Goal: Task Accomplishment & Management: Use online tool/utility

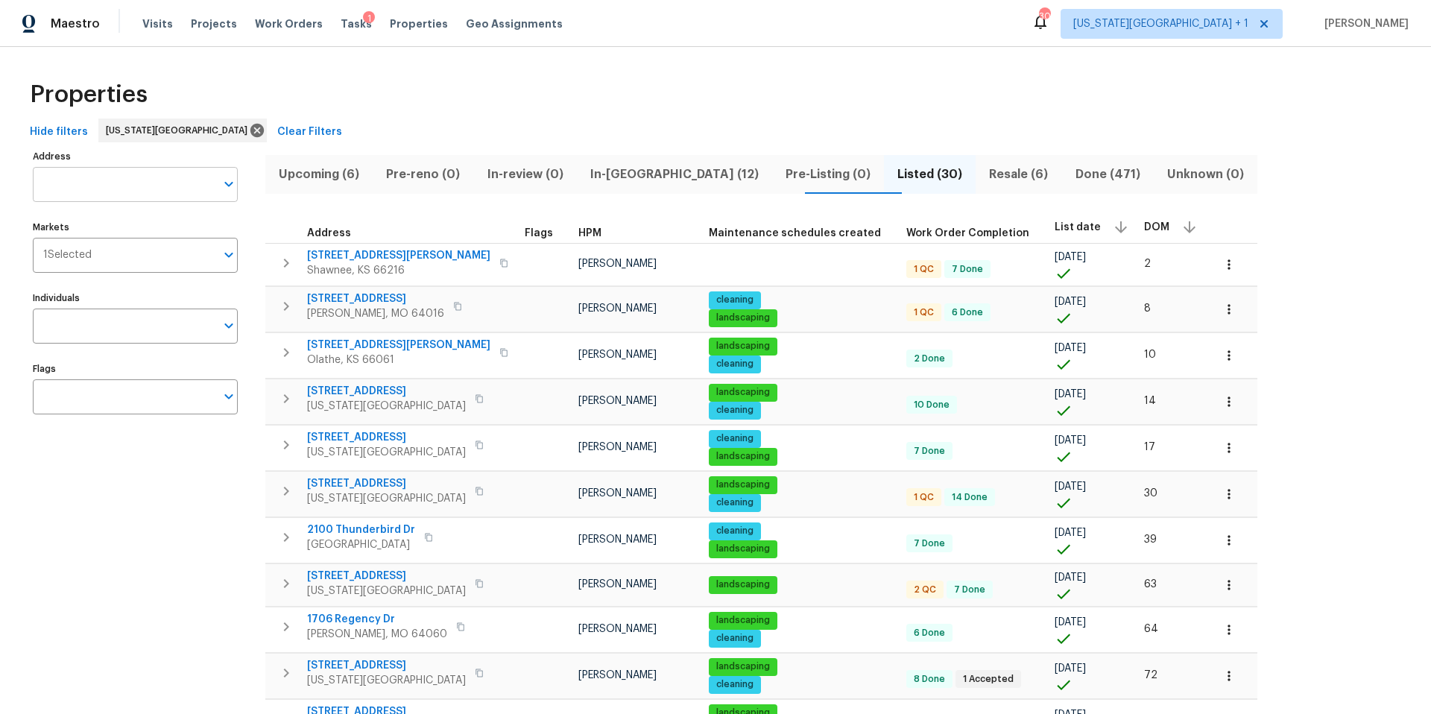
click at [101, 184] on input "Address" at bounding box center [124, 184] width 183 height 35
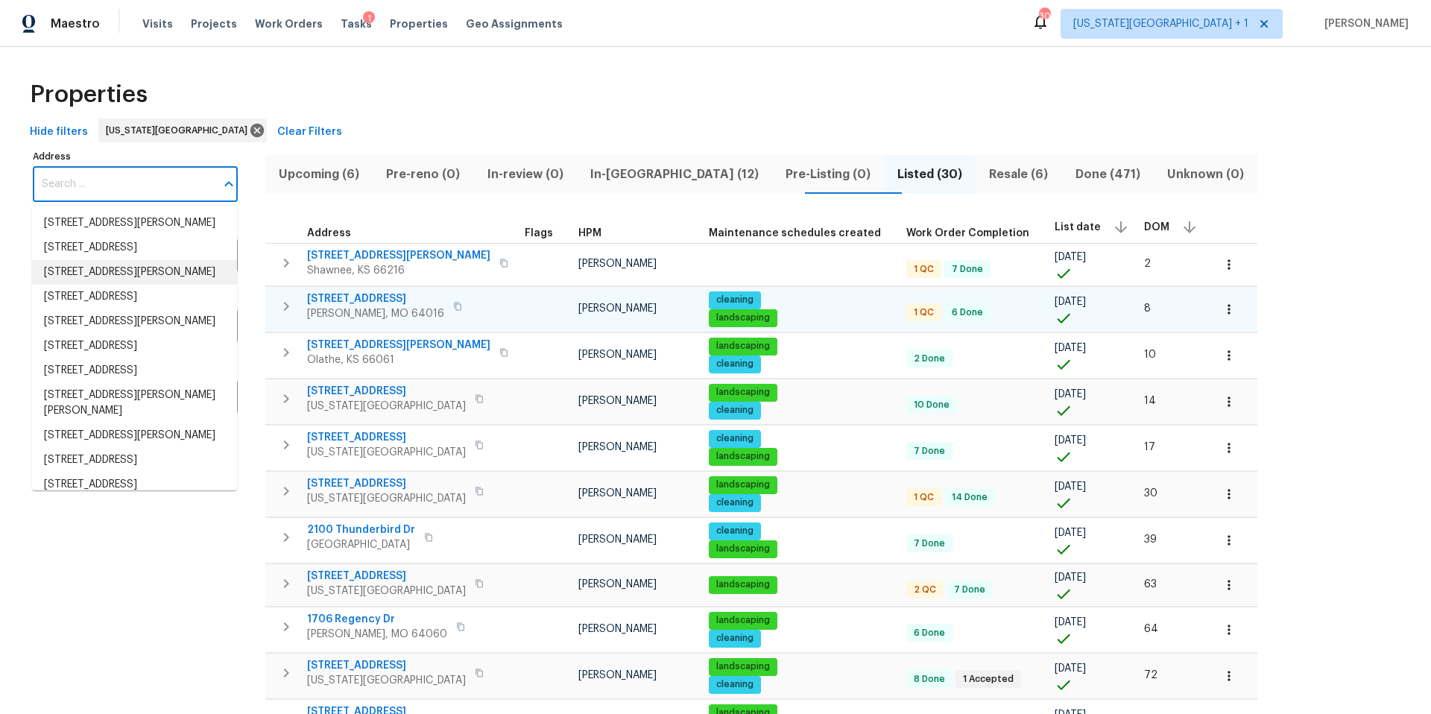
click at [330, 290] on td "8 Bart St Buckner, MO 64016" at bounding box center [391, 306] width 253 height 39
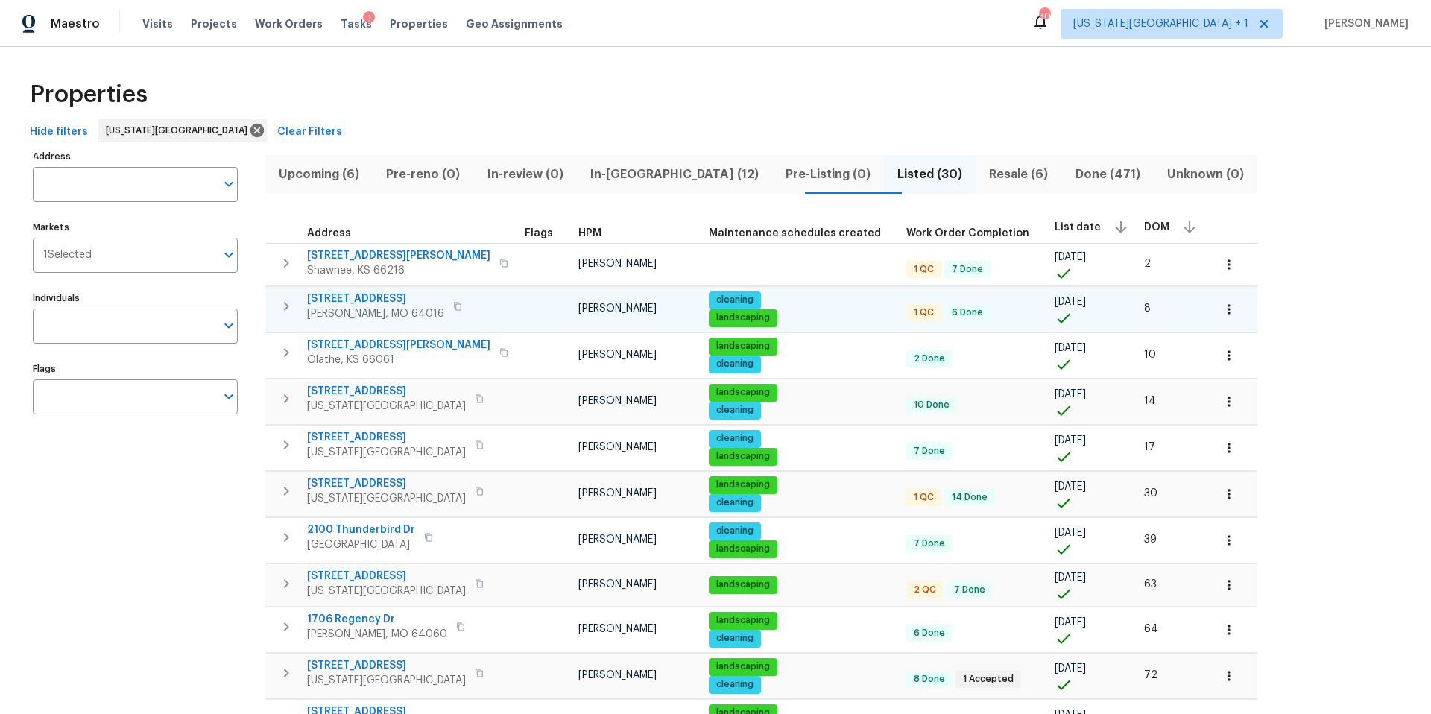
click at [330, 296] on span "8 Bart St" at bounding box center [375, 298] width 137 height 15
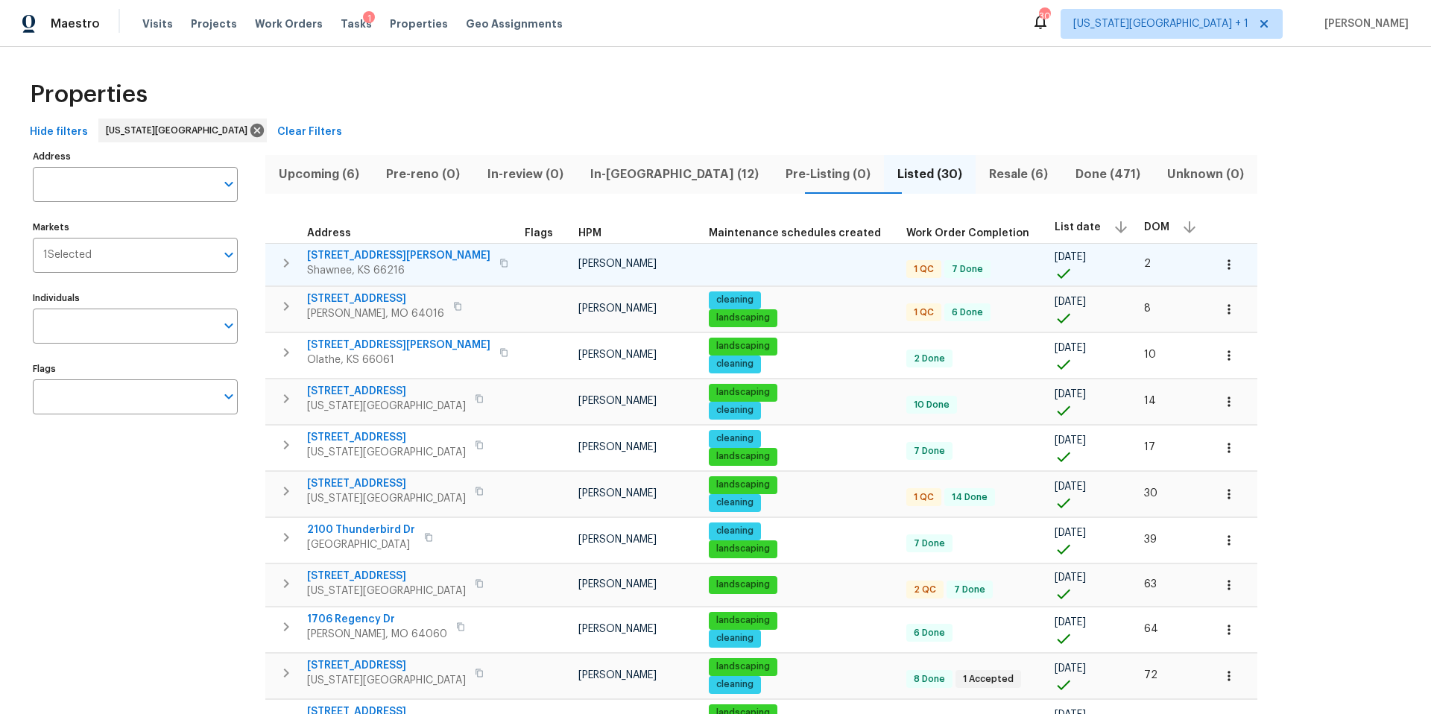
click at [333, 258] on span "4940 Alden Rd" at bounding box center [398, 255] width 183 height 15
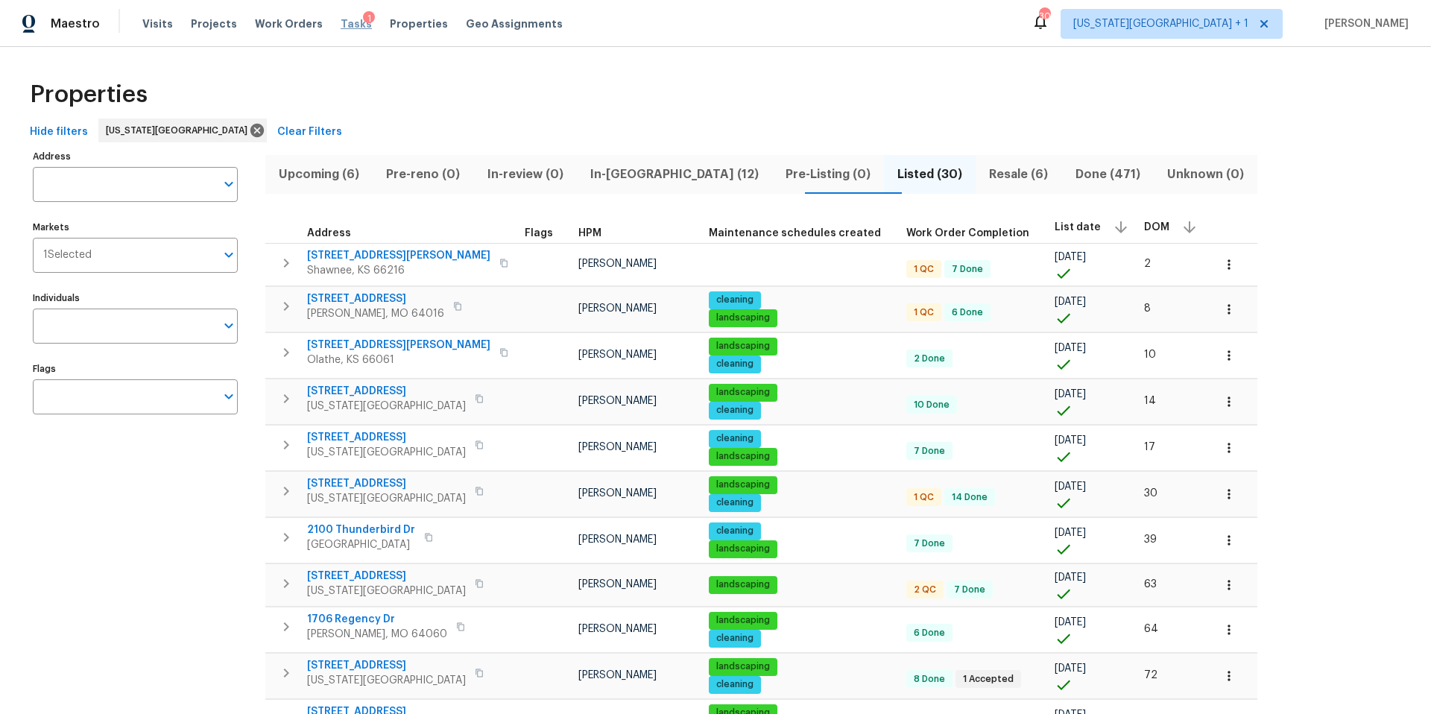
click at [344, 22] on span "Tasks" at bounding box center [356, 24] width 31 height 10
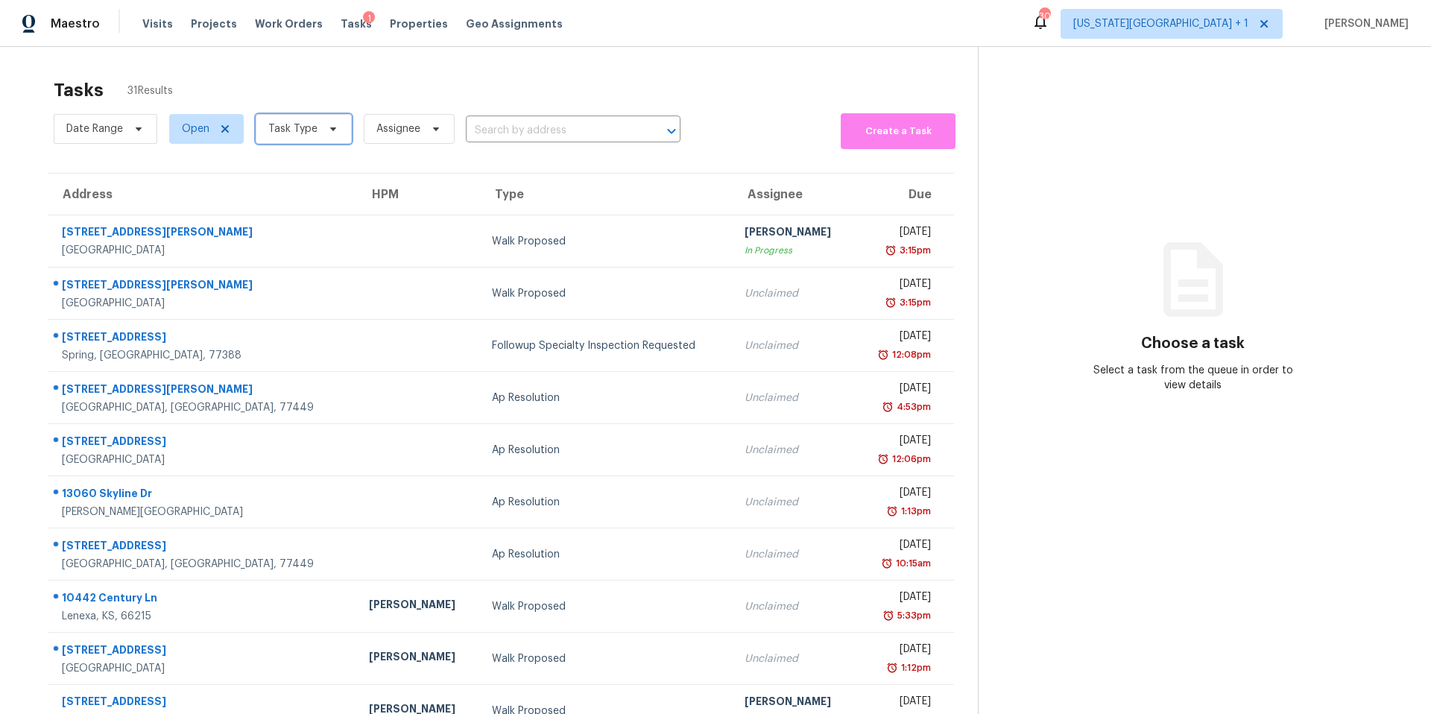
click at [292, 127] on span "Task Type" at bounding box center [292, 128] width 49 height 15
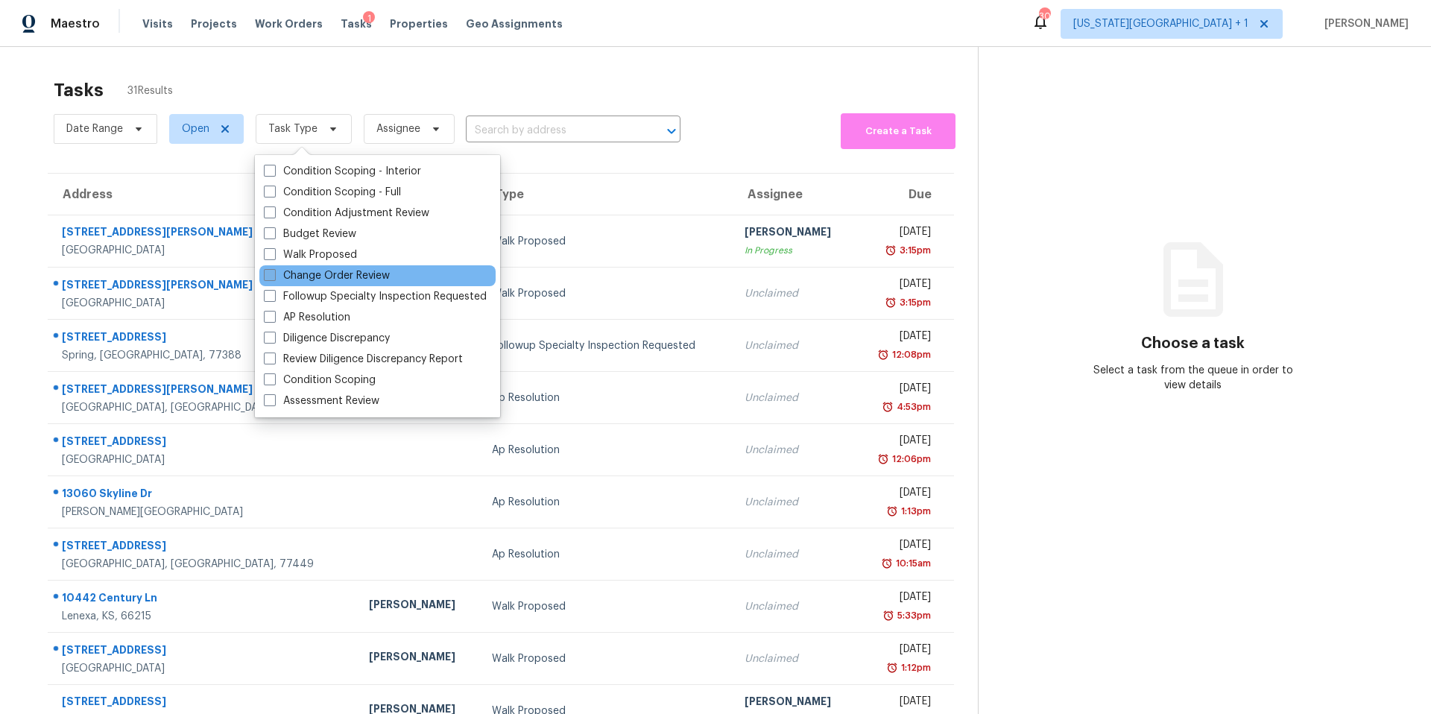
click at [278, 276] on label "Change Order Review" at bounding box center [327, 275] width 126 height 15
click at [274, 276] on input "Change Order Review" at bounding box center [269, 273] width 10 height 10
checkbox input "true"
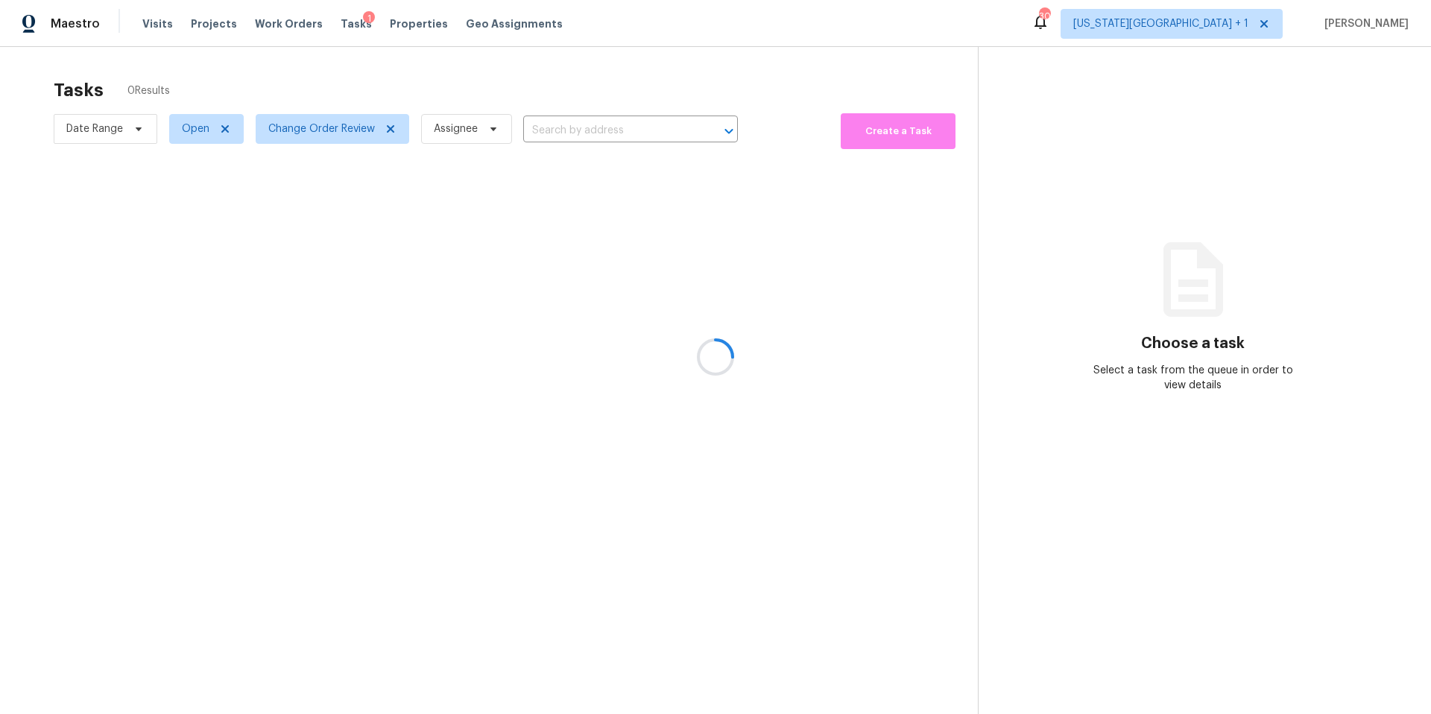
click at [336, 89] on div at bounding box center [715, 357] width 1431 height 714
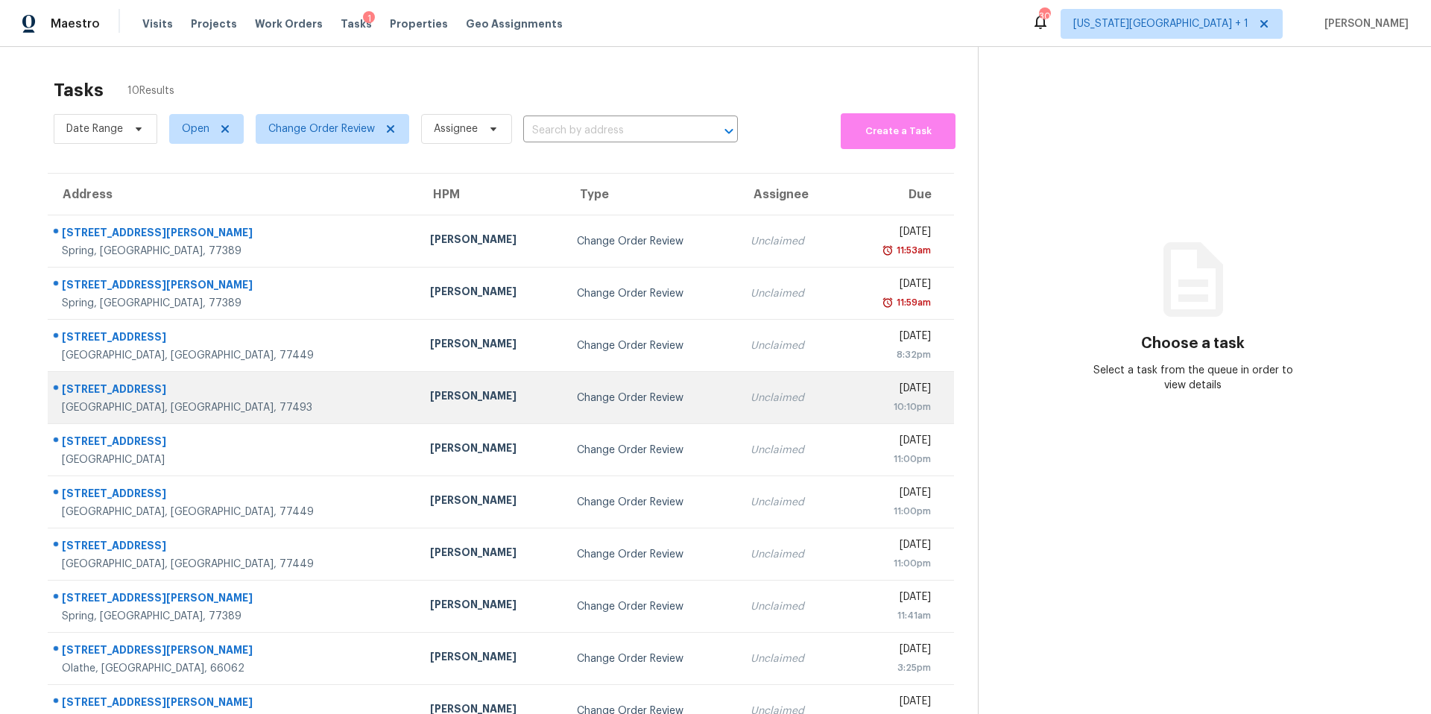
scroll to position [47, 0]
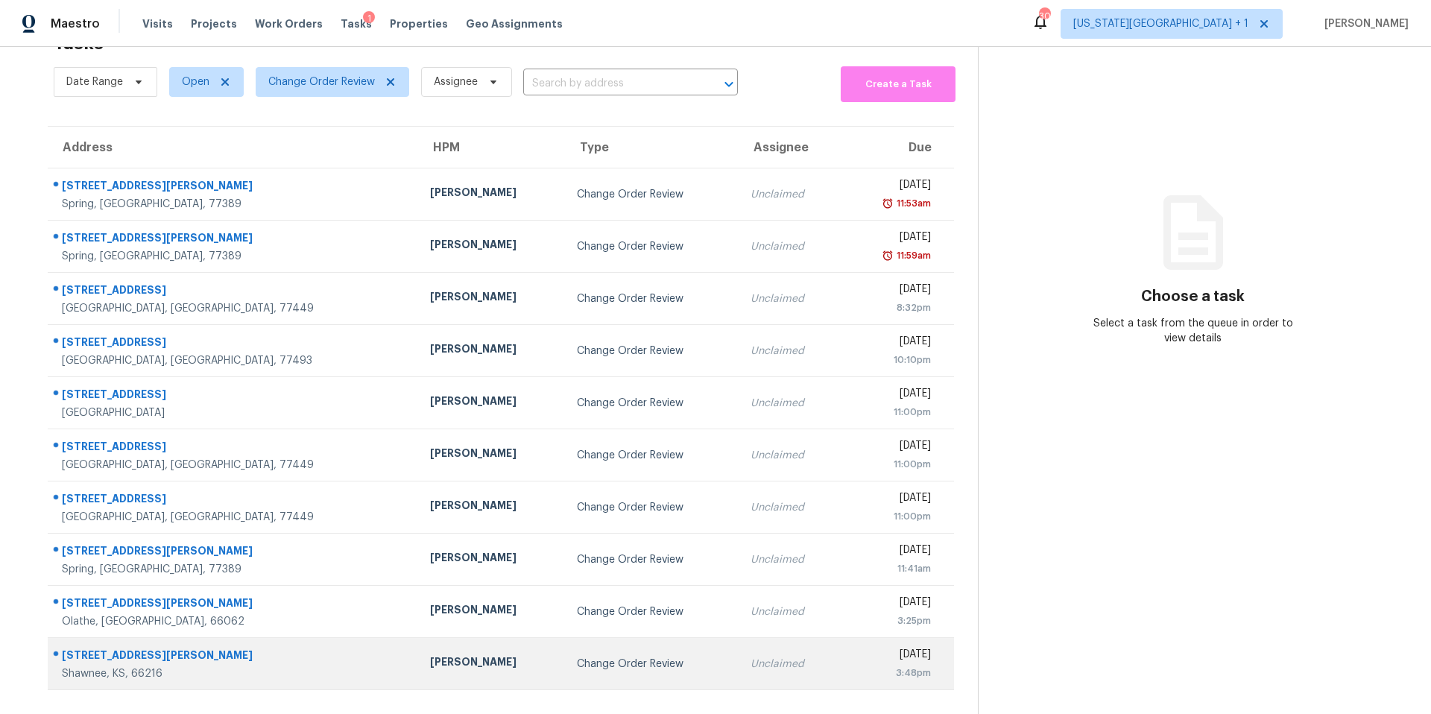
click at [418, 651] on td "Joshua Beatty" at bounding box center [491, 664] width 147 height 52
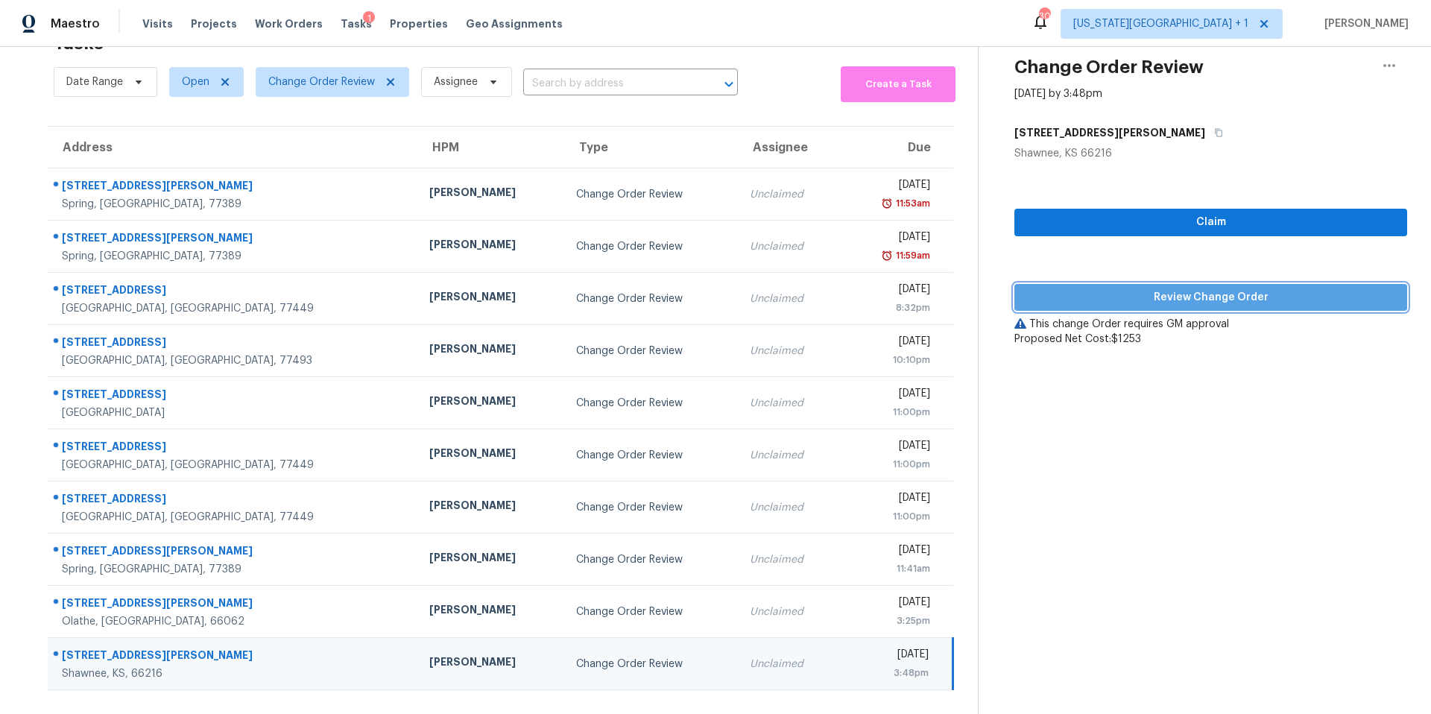
click at [1112, 297] on span "Review Change Order" at bounding box center [1210, 297] width 369 height 19
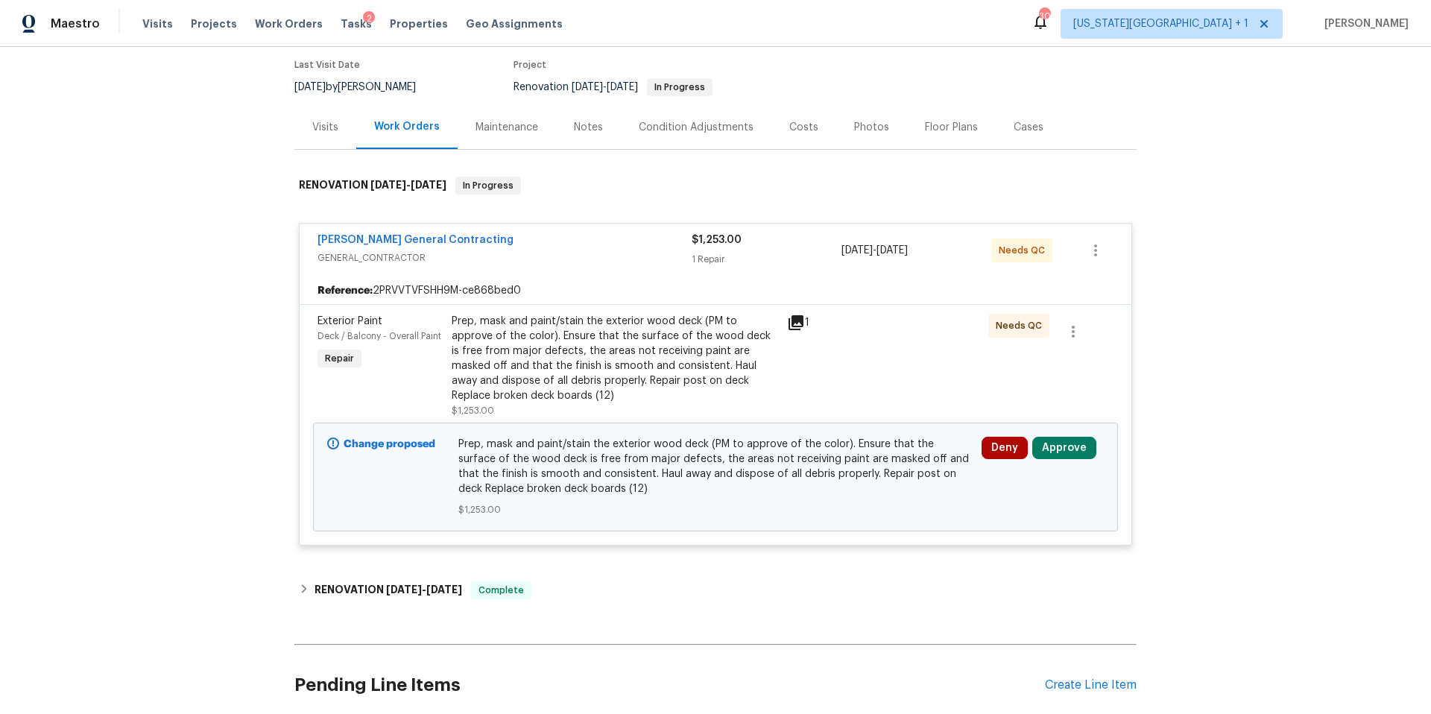
scroll to position [144, 0]
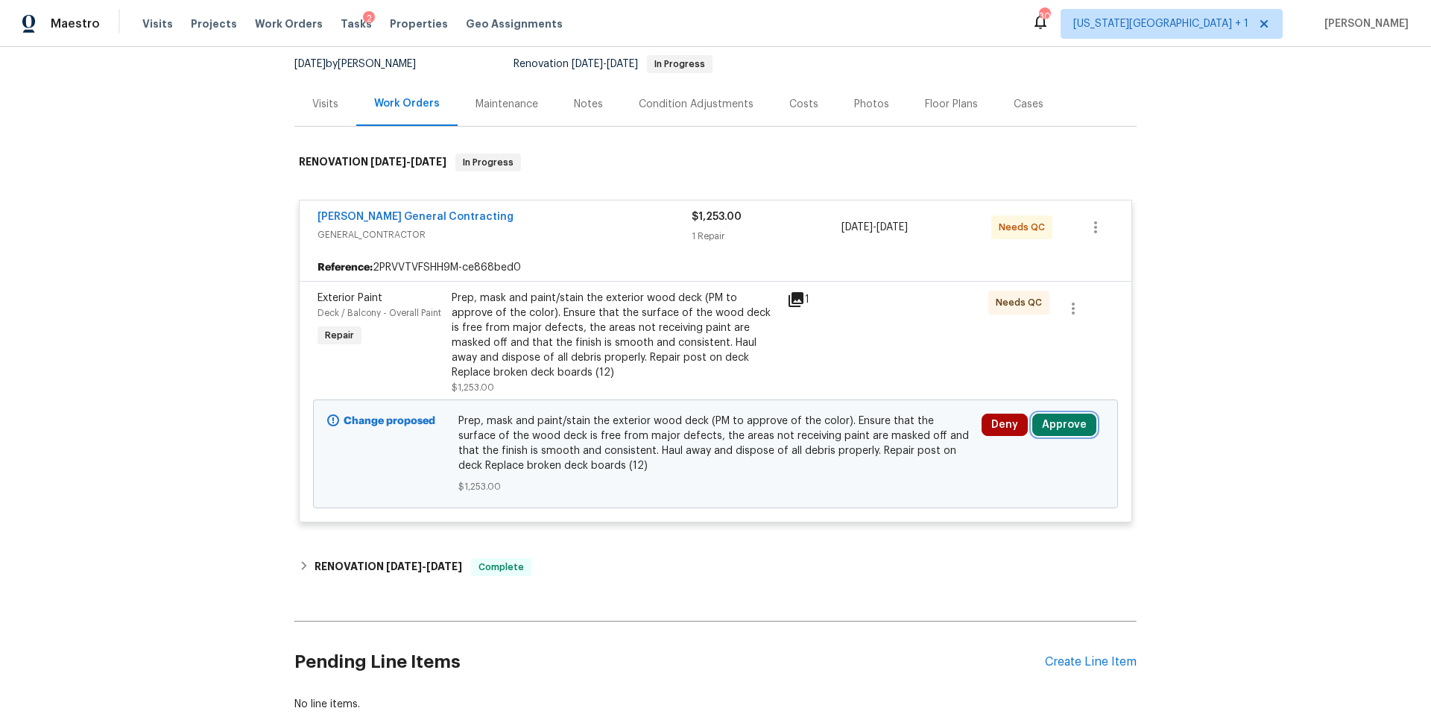
click at [1057, 423] on button "Approve" at bounding box center [1064, 425] width 64 height 22
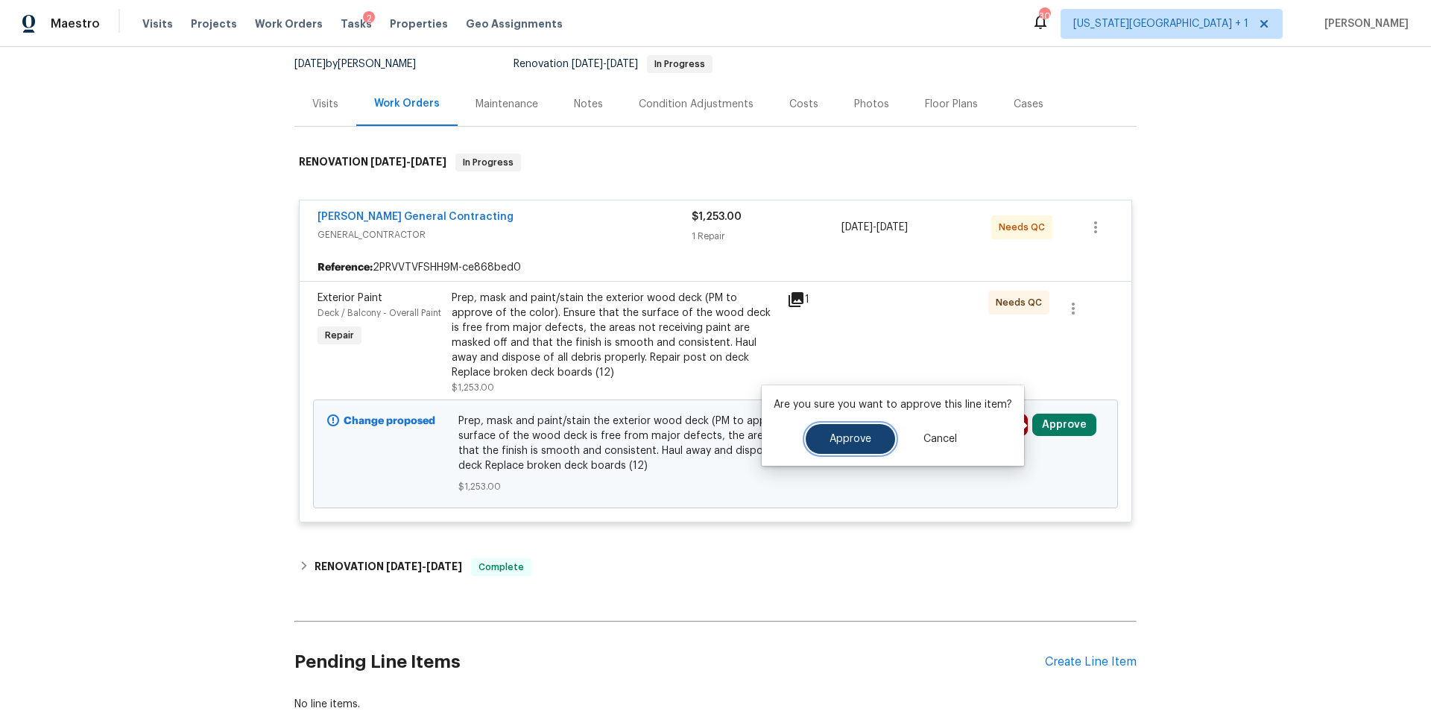
click at [851, 443] on span "Approve" at bounding box center [850, 439] width 42 height 11
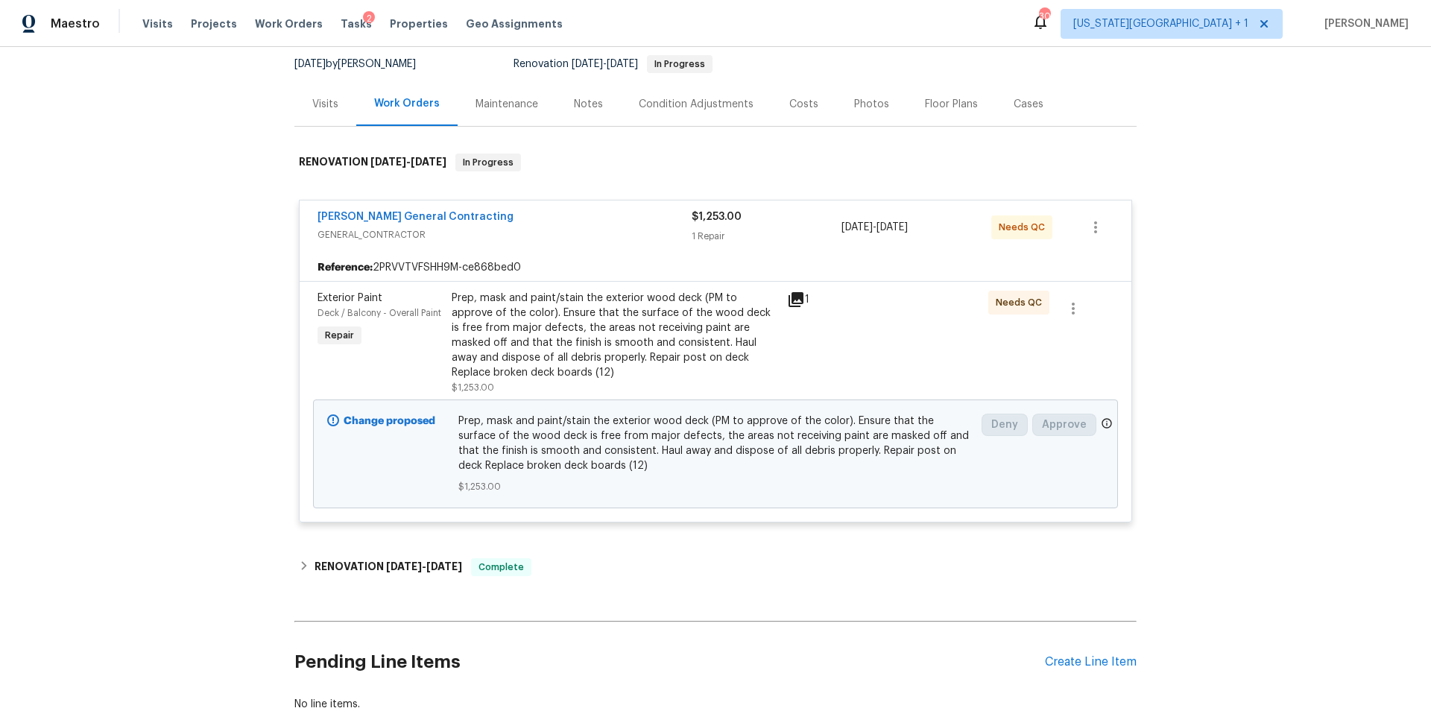
scroll to position [143, 0]
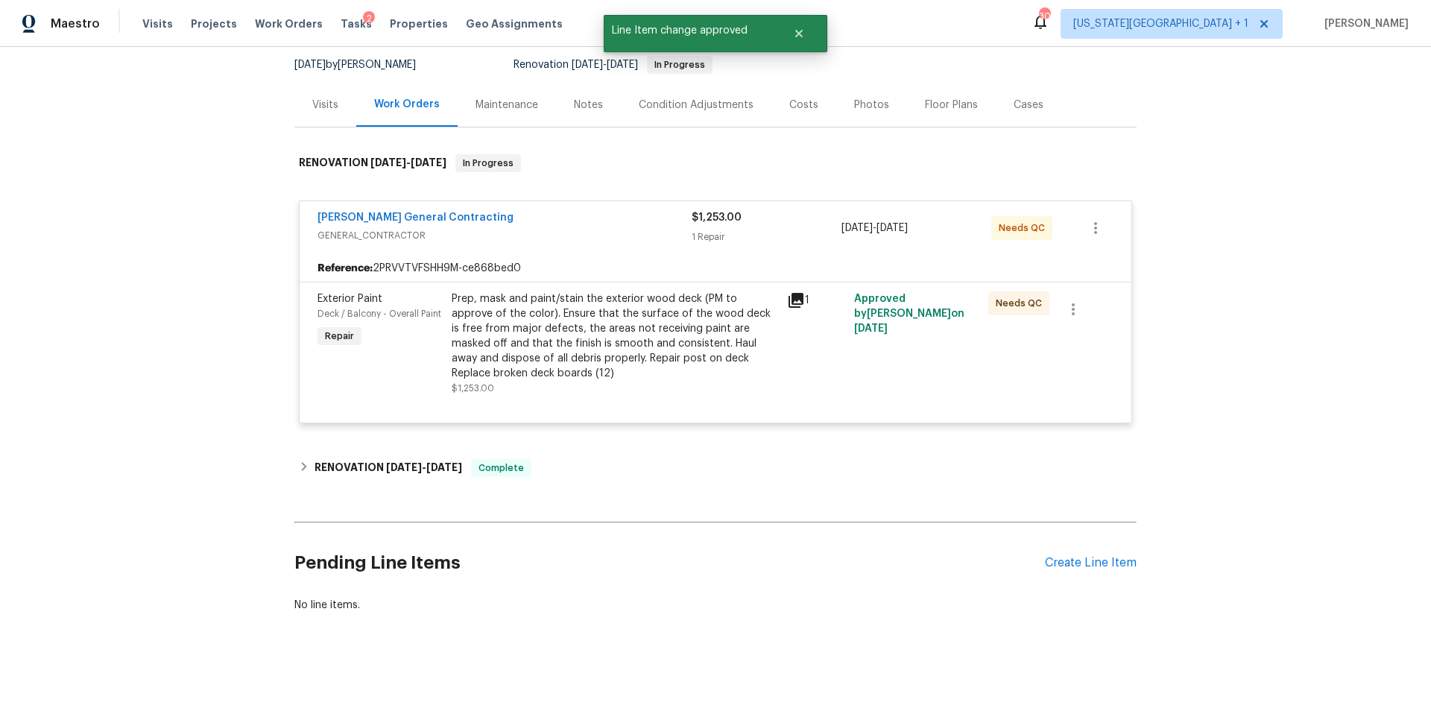
click at [572, 233] on span "GENERAL_CONTRACTOR" at bounding box center [504, 235] width 374 height 15
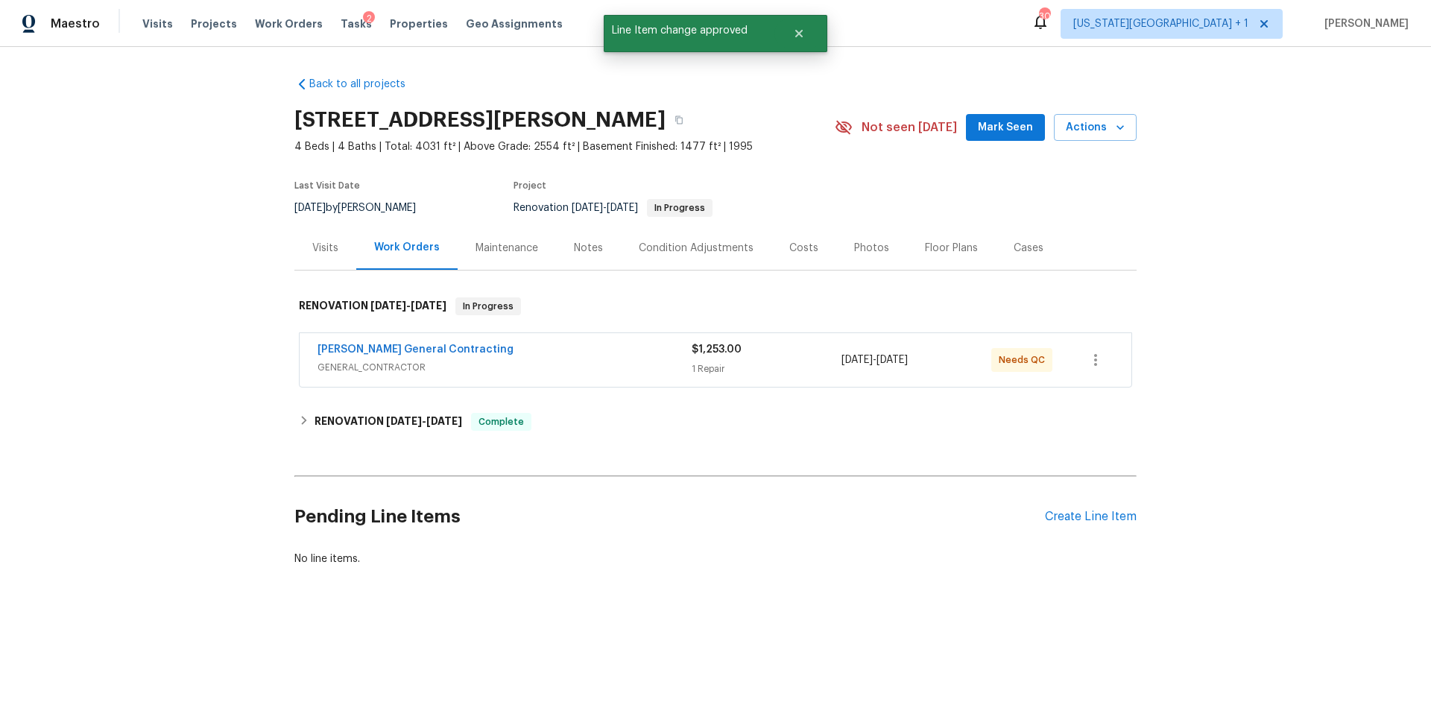
click at [528, 341] on div "Nicholson General Contracting GENERAL_CONTRACTOR $1,253.00 1 Repair 9/17/2025 -…" at bounding box center [716, 360] width 832 height 54
click at [522, 362] on span "GENERAL_CONTRACTOR" at bounding box center [504, 367] width 374 height 15
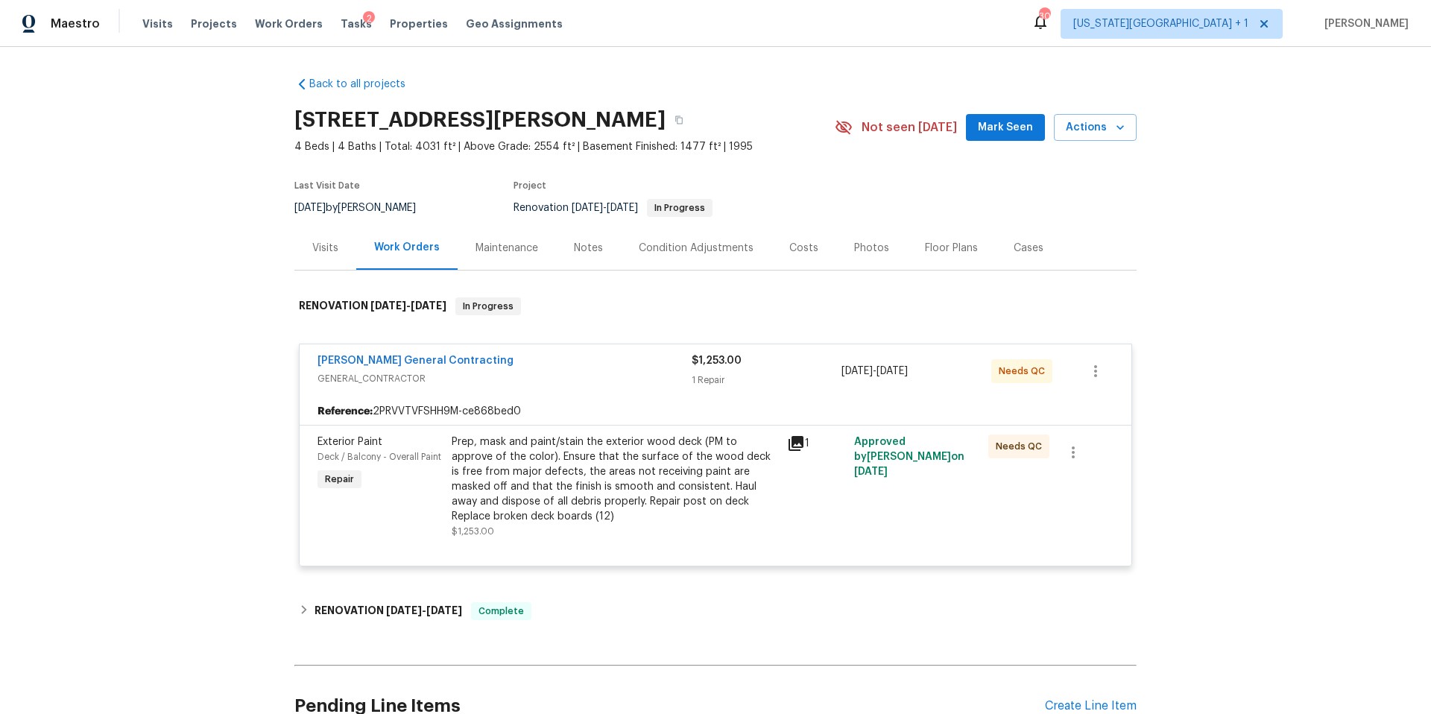
click at [499, 510] on div "Prep, mask and paint/stain the exterior wood deck (PM to approve of the color).…" at bounding box center [615, 478] width 326 height 89
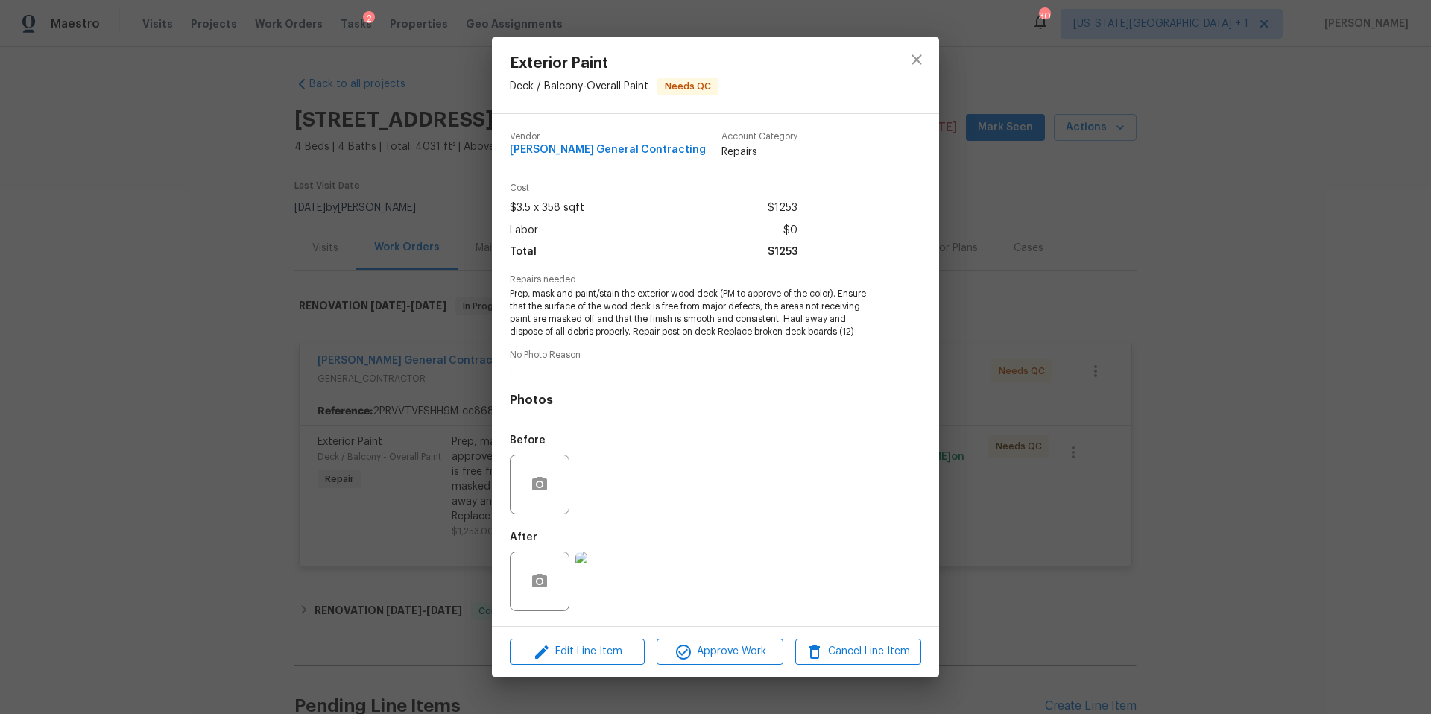
click at [596, 575] on img at bounding box center [605, 581] width 60 height 60
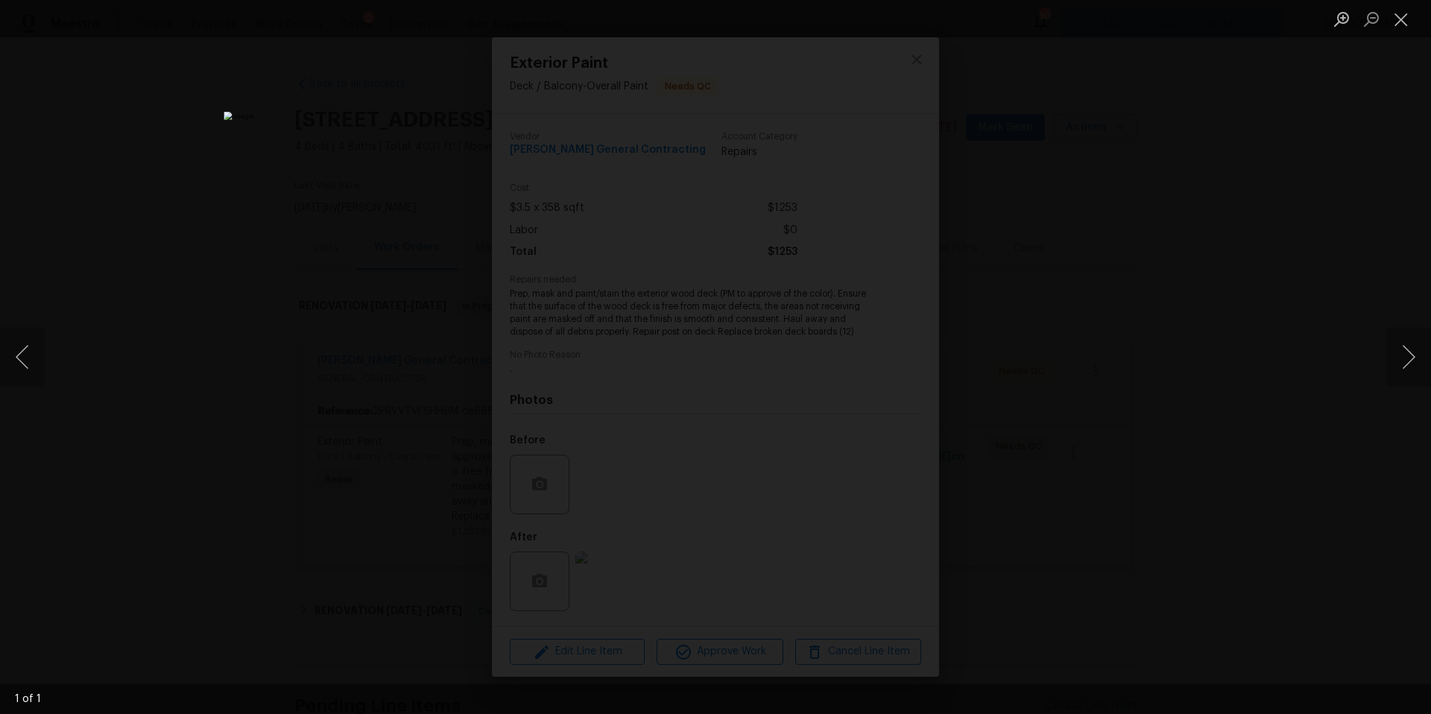
click at [1152, 416] on div "Lightbox" at bounding box center [715, 357] width 1431 height 714
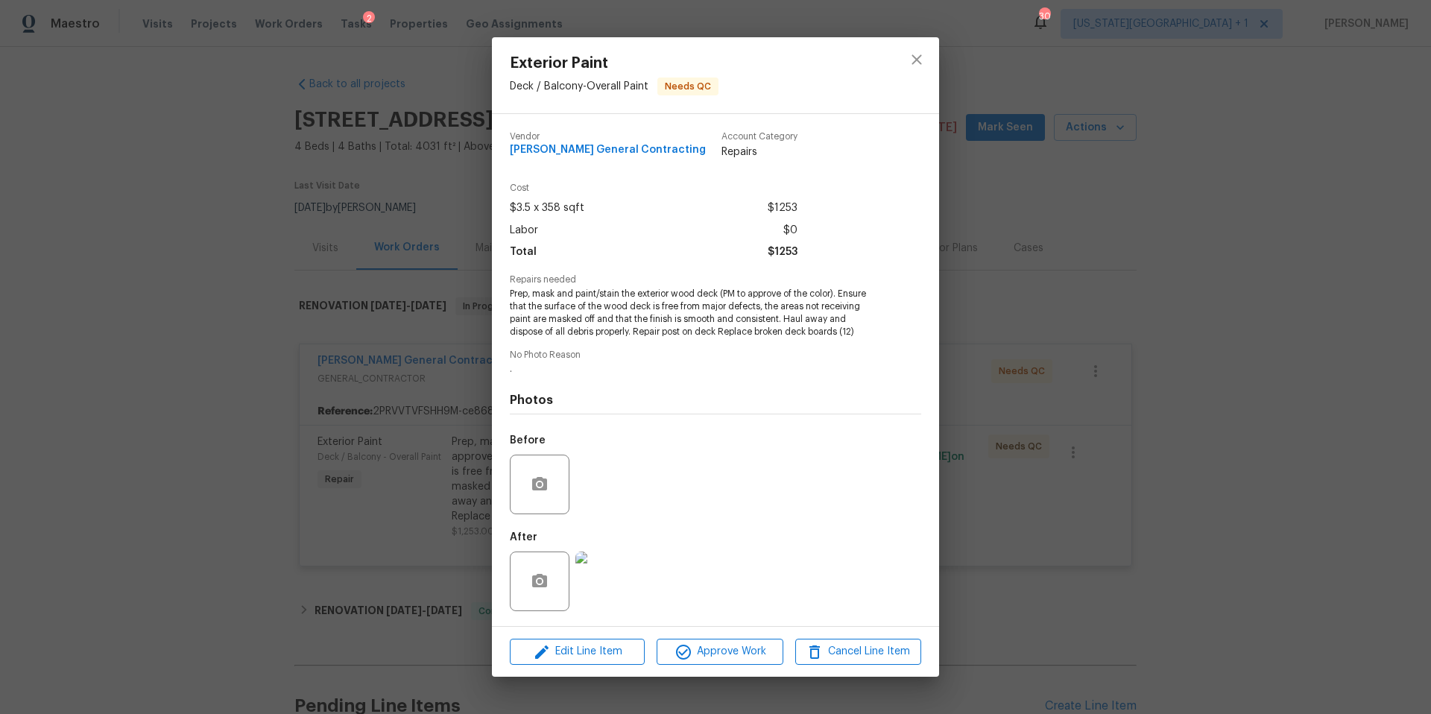
click at [1079, 262] on div "Exterior Paint Deck / Balcony - Overall Paint Needs QC Vendor Nicholson General…" at bounding box center [715, 357] width 1431 height 714
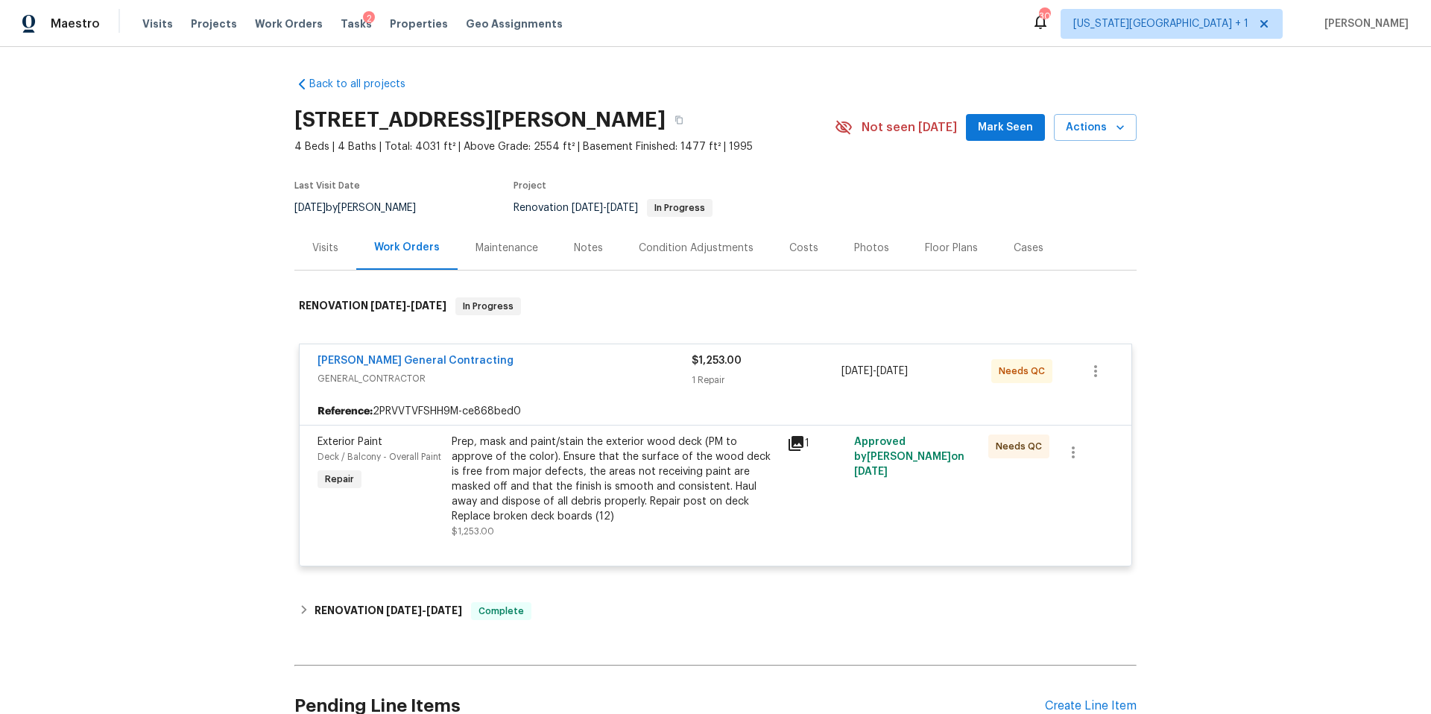
click at [332, 247] on div "Visits" at bounding box center [325, 248] width 26 height 15
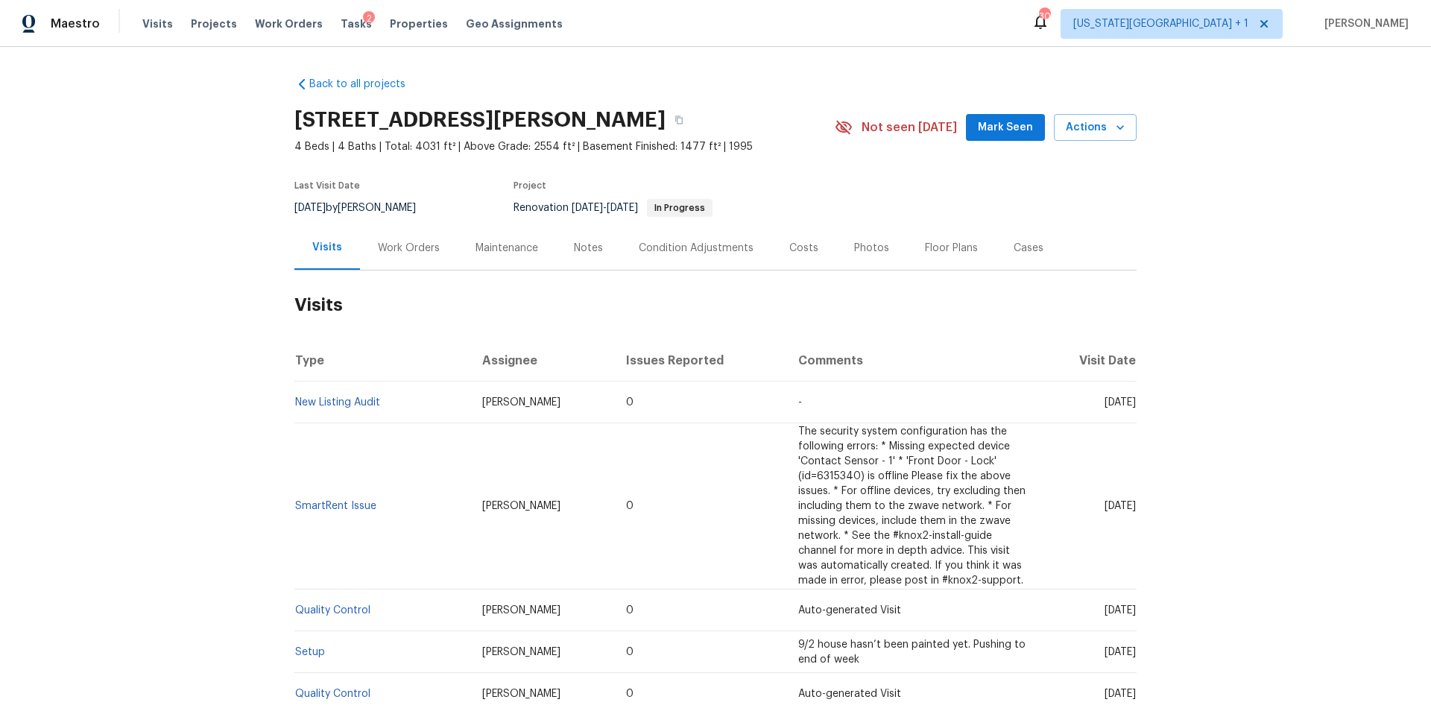
click at [341, 16] on div "Tasks 2" at bounding box center [356, 24] width 31 height 16
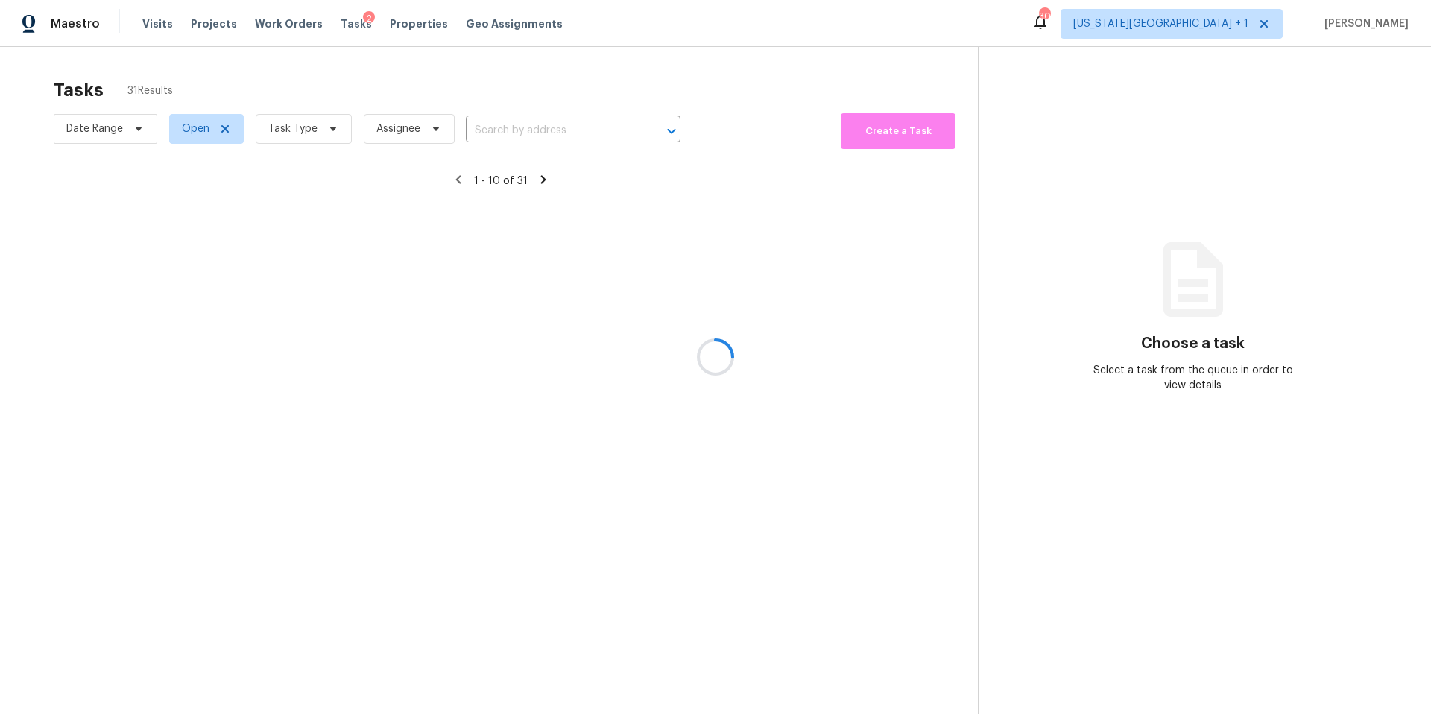
click at [326, 125] on div at bounding box center [715, 357] width 1431 height 714
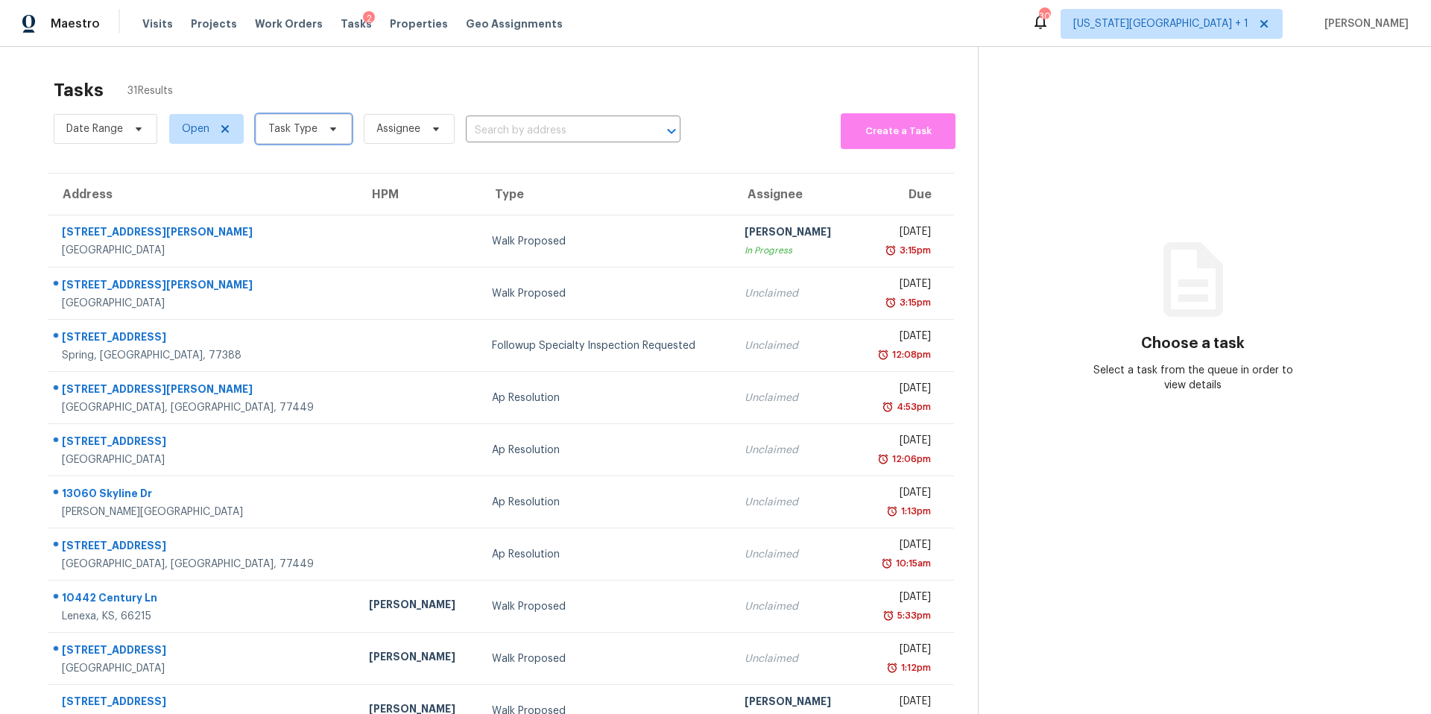
click at [327, 125] on icon at bounding box center [333, 129] width 12 height 12
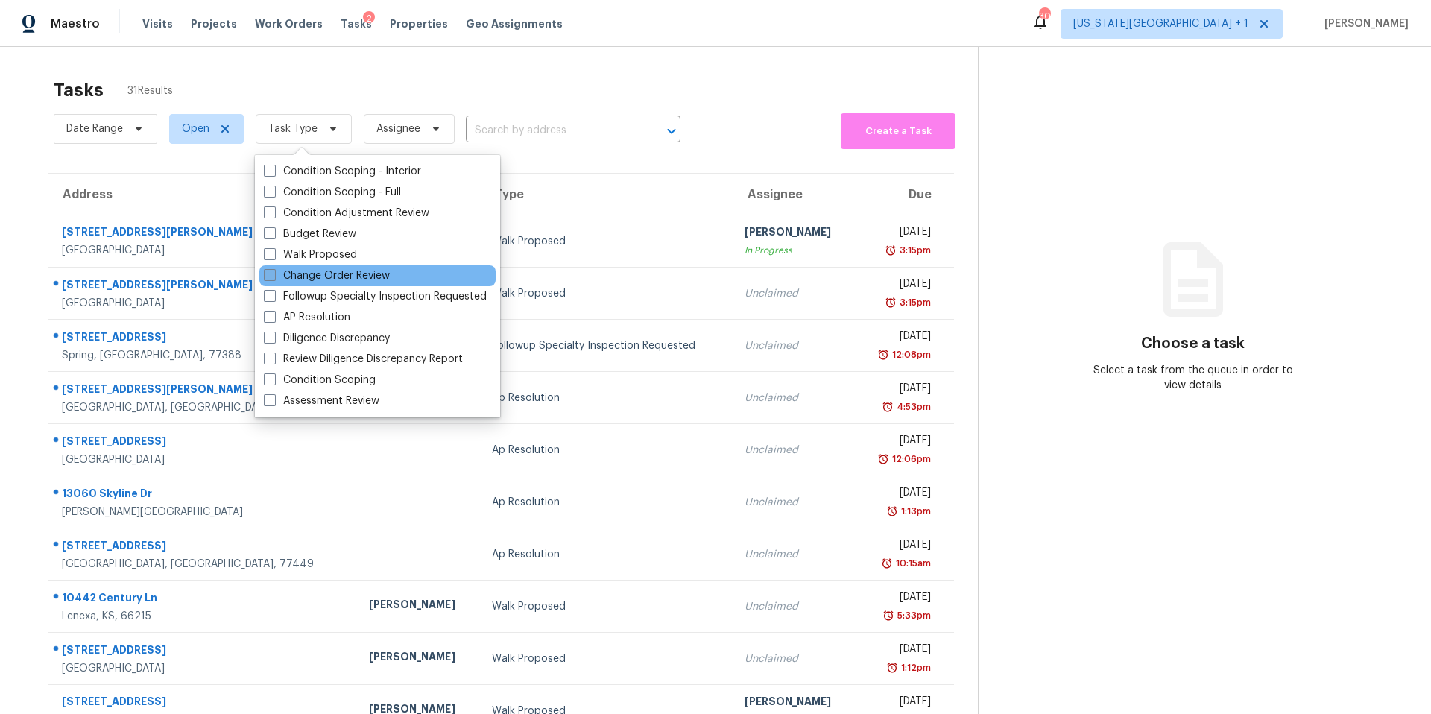
click at [294, 274] on label "Change Order Review" at bounding box center [327, 275] width 126 height 15
click at [274, 274] on input "Change Order Review" at bounding box center [269, 273] width 10 height 10
checkbox input "true"
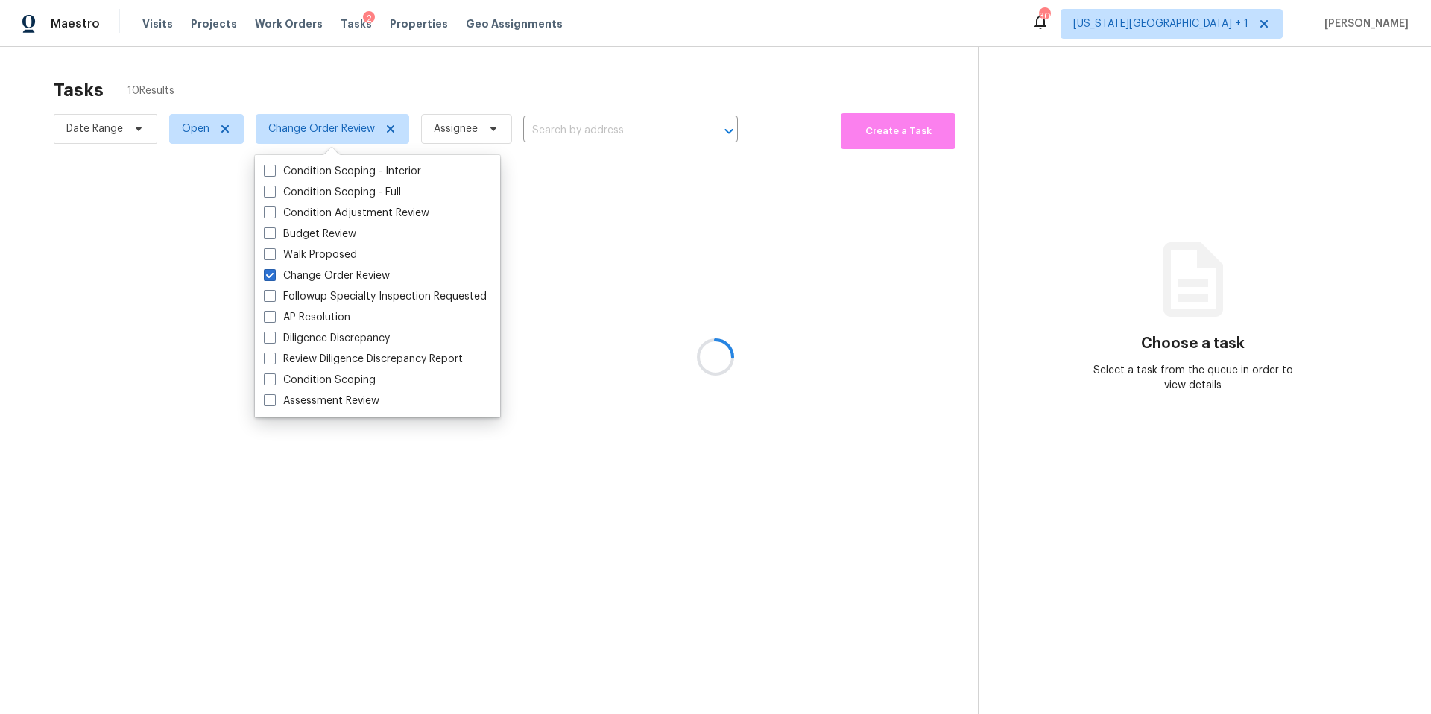
click at [347, 89] on div at bounding box center [715, 357] width 1431 height 714
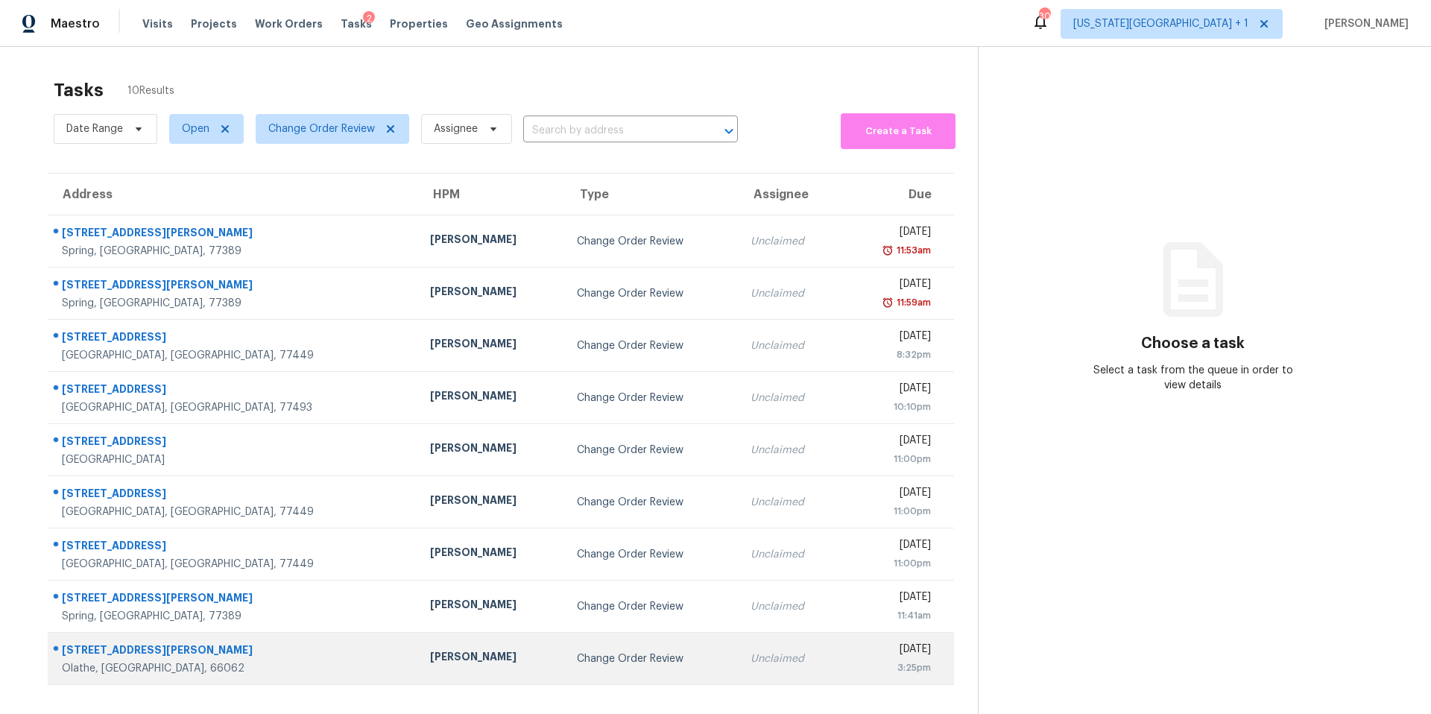
click at [430, 657] on div "Joshua Beatty" at bounding box center [491, 658] width 123 height 19
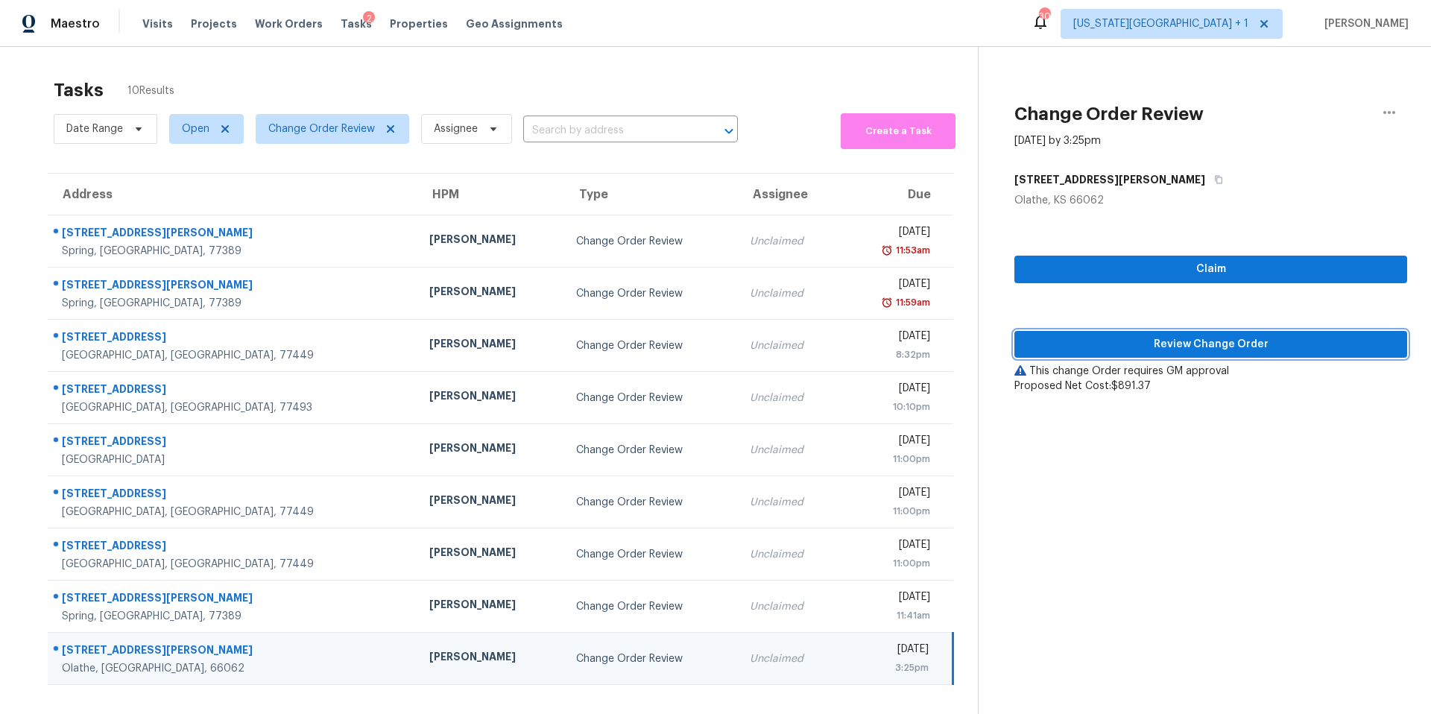
click at [1122, 338] on span "Review Change Order" at bounding box center [1210, 344] width 369 height 19
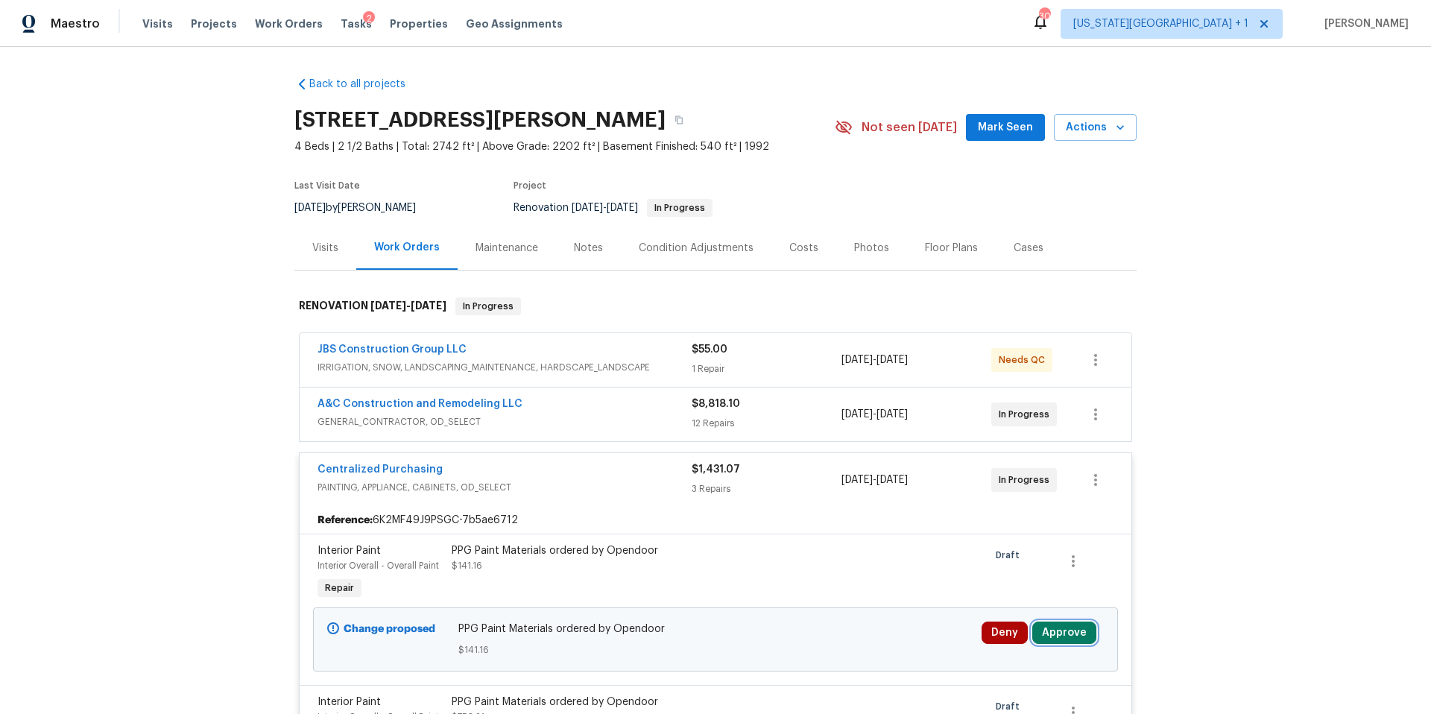
click at [1045, 633] on button "Approve" at bounding box center [1064, 633] width 64 height 22
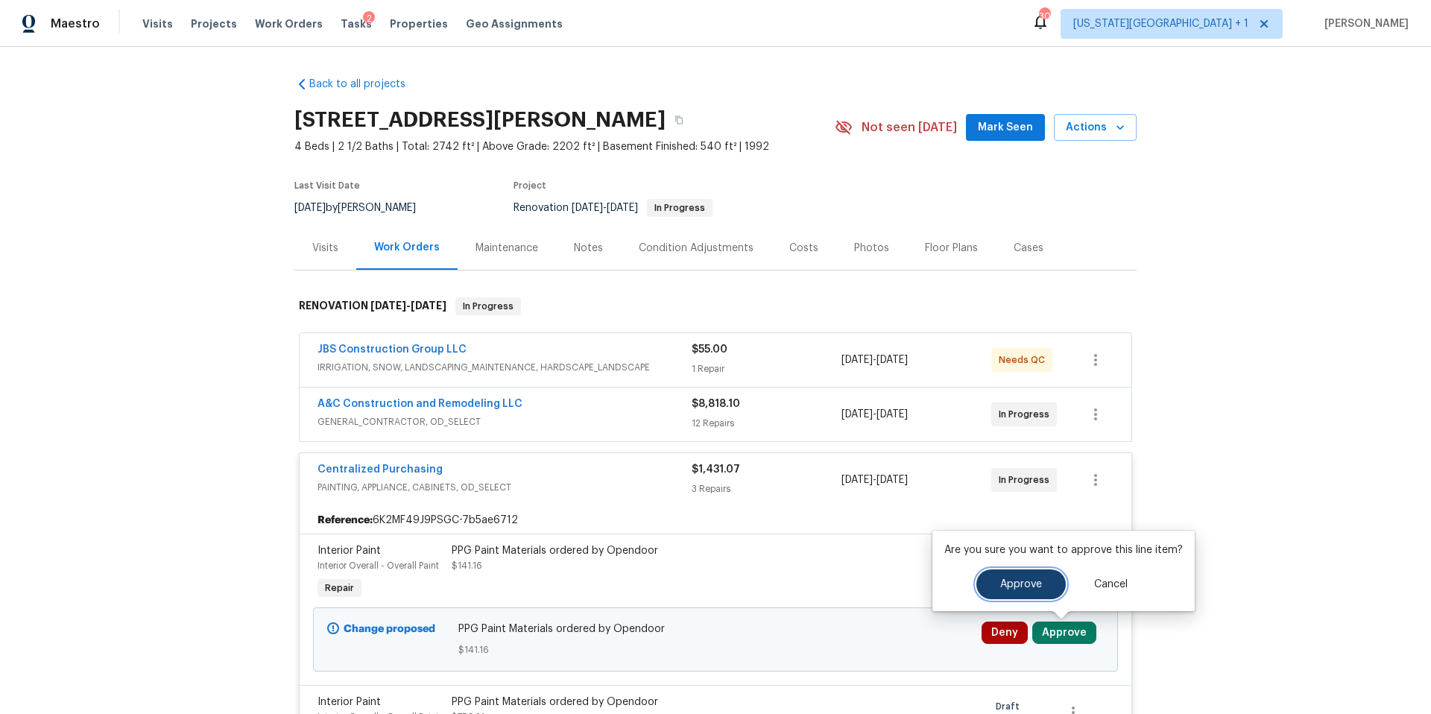
click at [996, 590] on button "Approve" at bounding box center [1020, 584] width 89 height 30
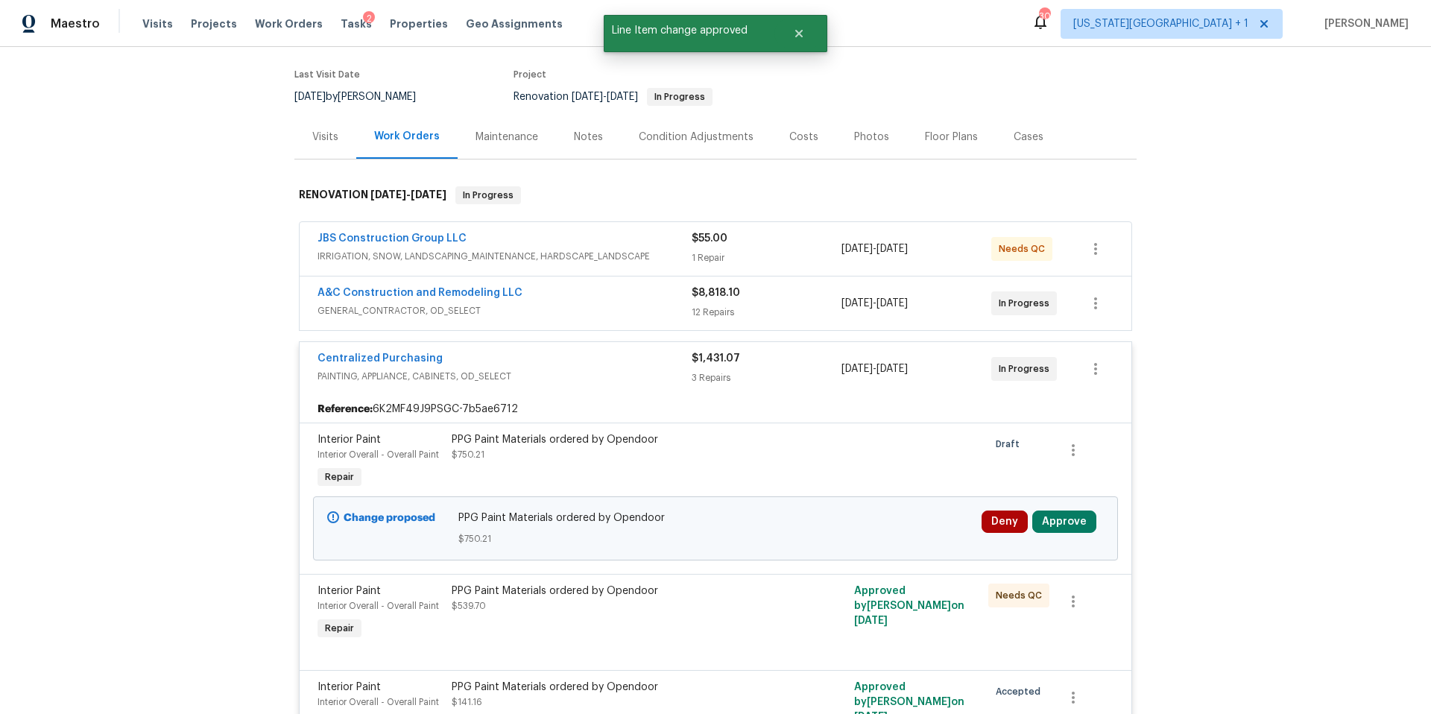
scroll to position [159, 0]
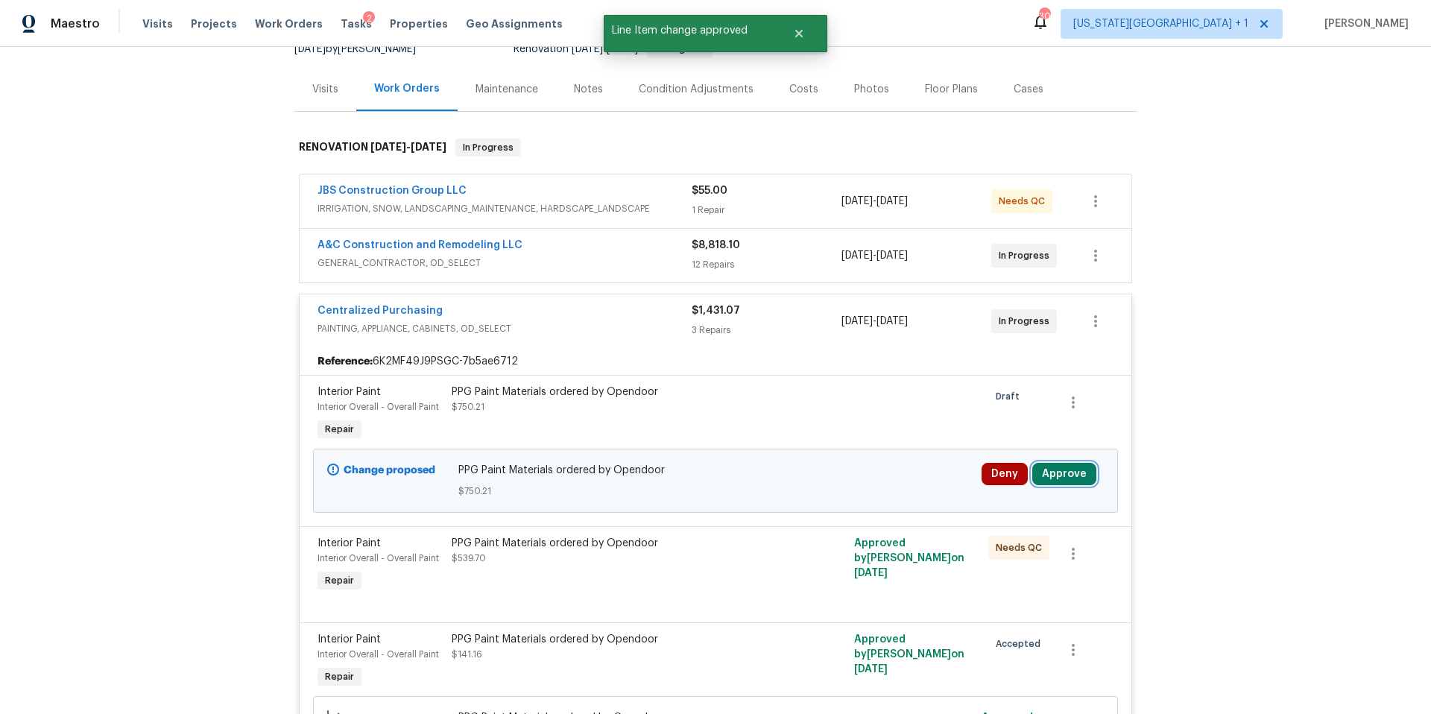
click at [1059, 475] on button "Approve" at bounding box center [1064, 474] width 64 height 22
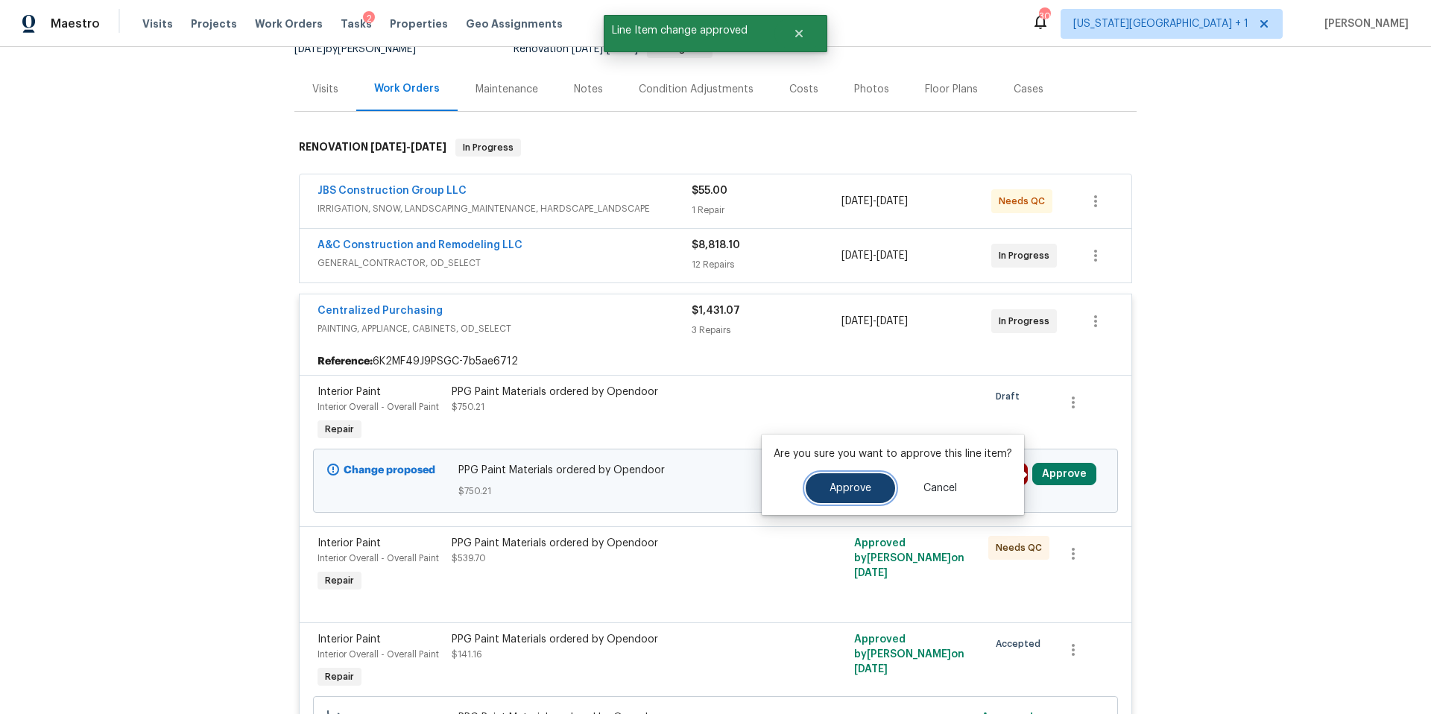
click at [849, 489] on span "Approve" at bounding box center [850, 488] width 42 height 11
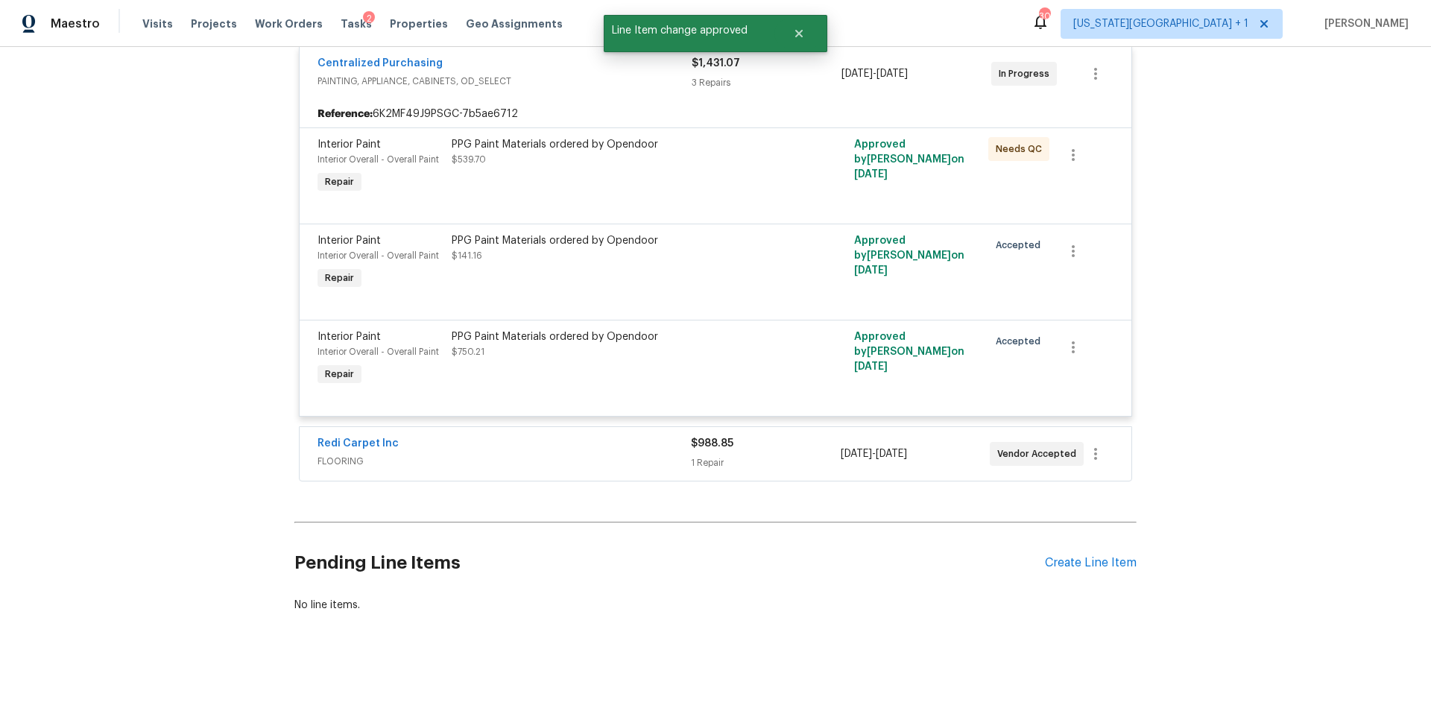
scroll to position [0, 0]
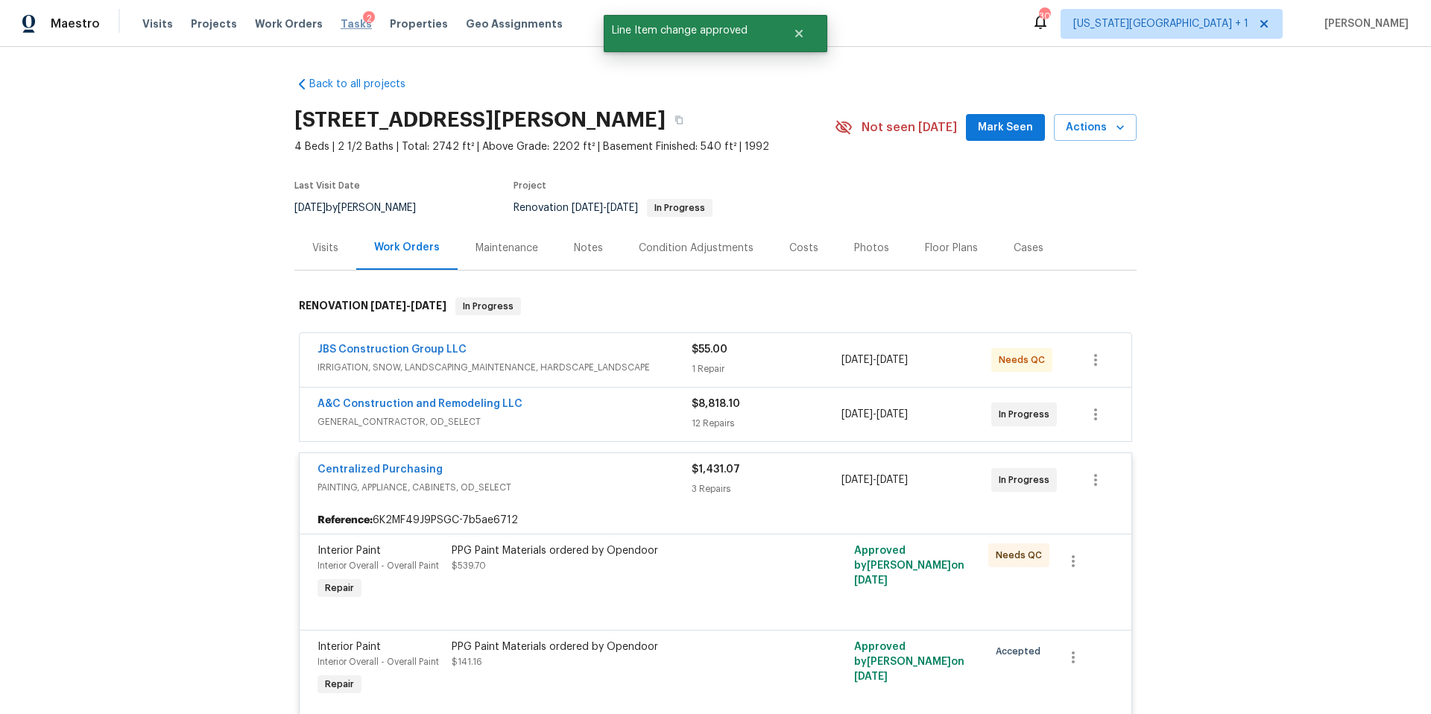
click at [341, 19] on span "Tasks" at bounding box center [356, 24] width 31 height 10
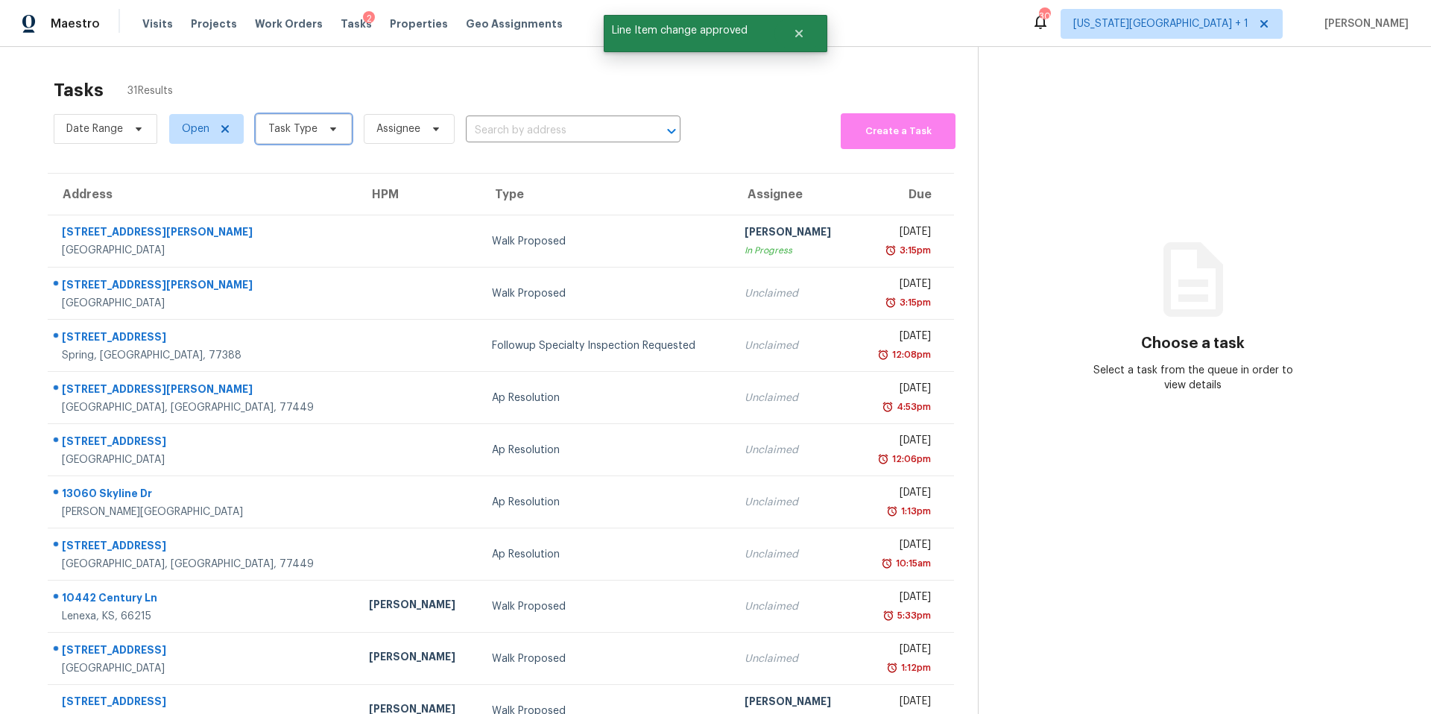
click at [297, 127] on span "Task Type" at bounding box center [292, 128] width 49 height 15
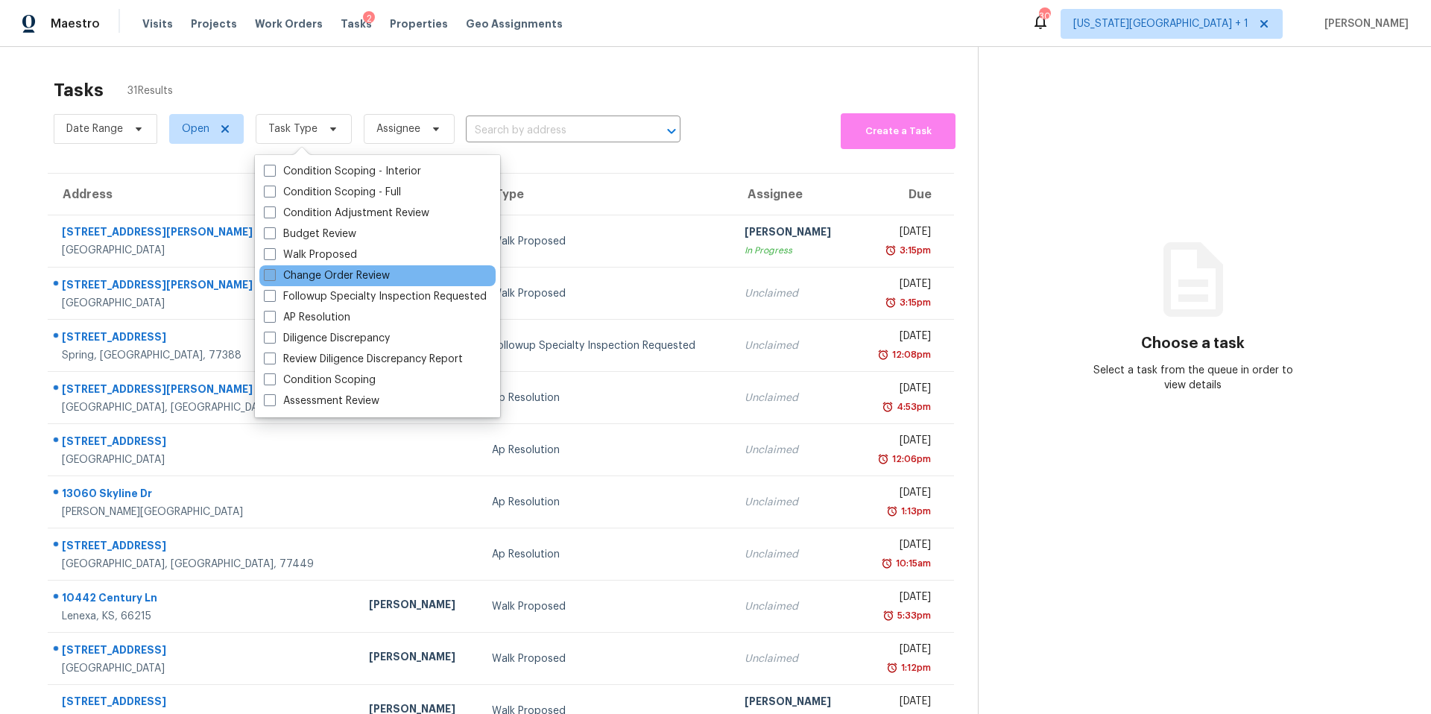
click at [282, 279] on label "Change Order Review" at bounding box center [327, 275] width 126 height 15
click at [274, 278] on input "Change Order Review" at bounding box center [269, 273] width 10 height 10
checkbox input "true"
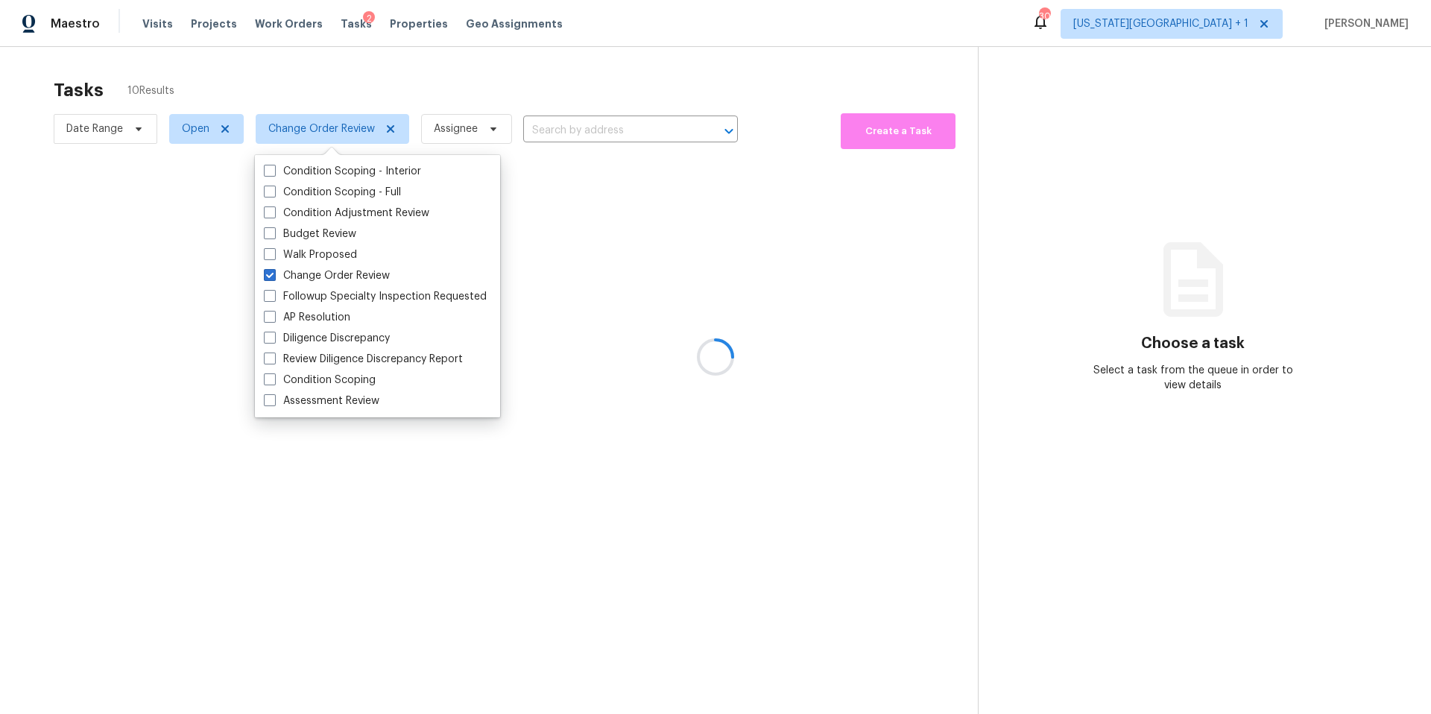
click at [328, 80] on div at bounding box center [715, 357] width 1431 height 714
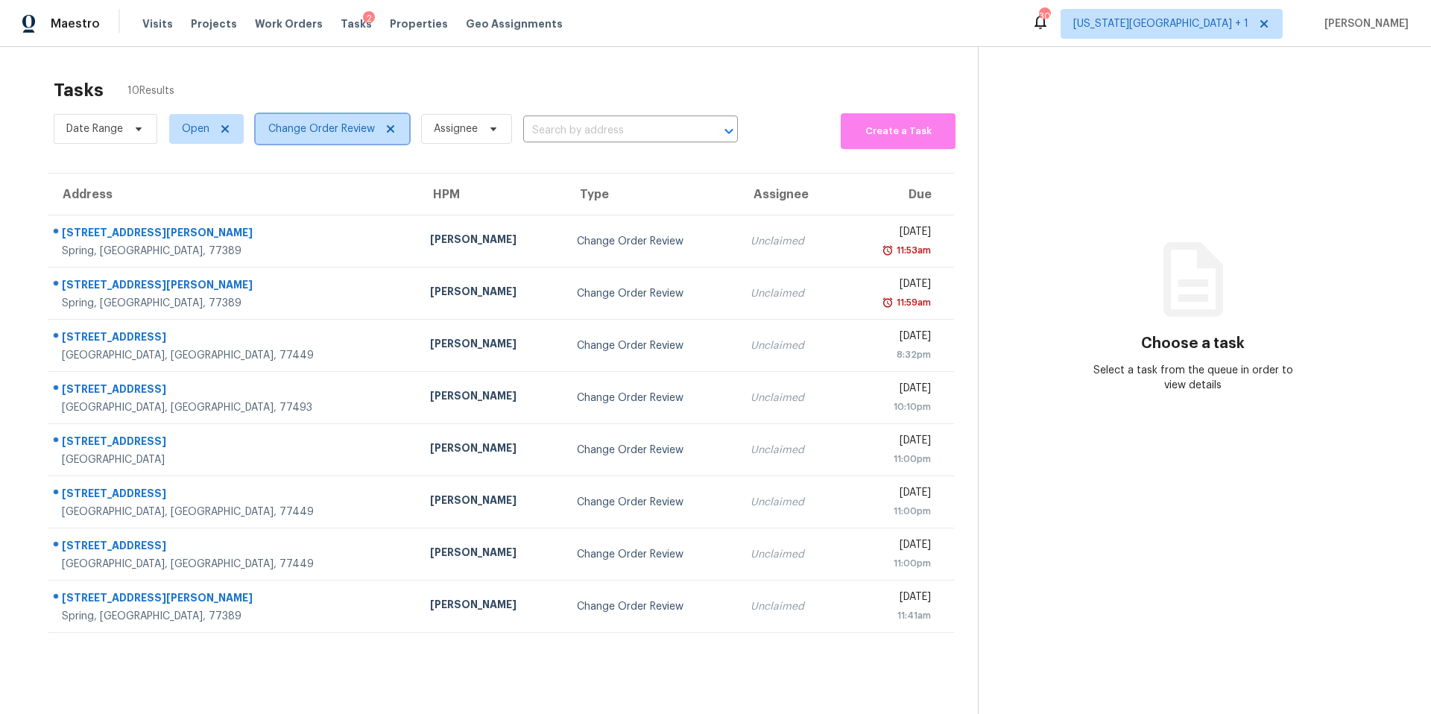
click at [317, 131] on span "Change Order Review" at bounding box center [321, 128] width 107 height 15
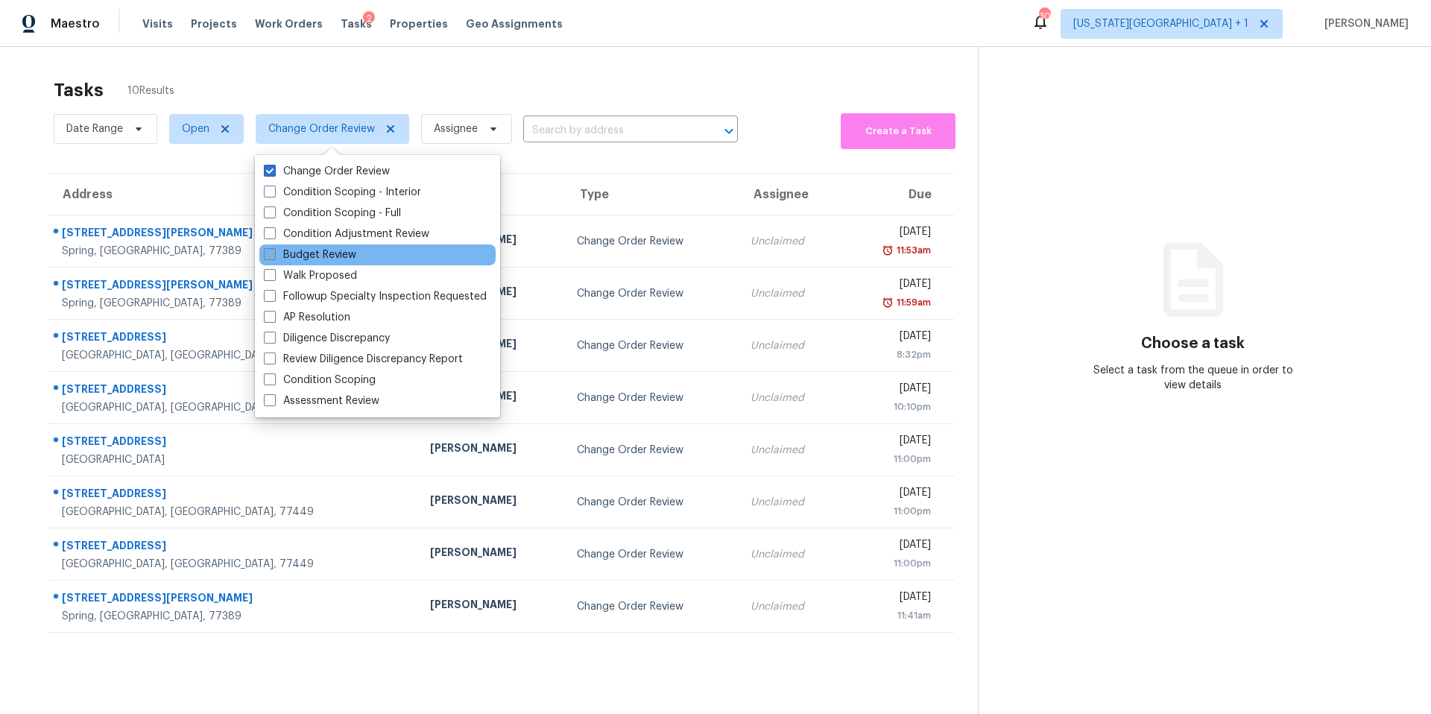
click at [291, 255] on label "Budget Review" at bounding box center [310, 254] width 92 height 15
click at [274, 255] on input "Budget Review" at bounding box center [269, 252] width 10 height 10
checkbox input "true"
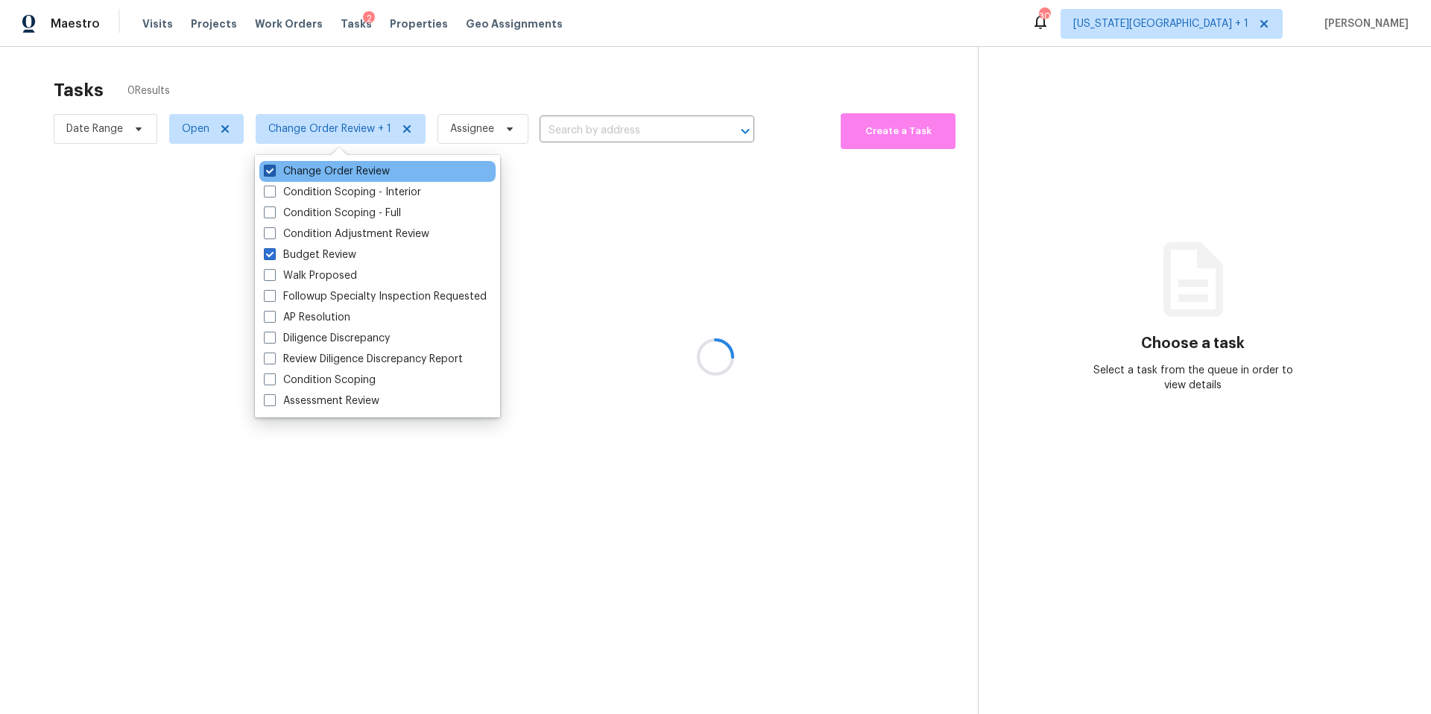
click at [280, 172] on label "Change Order Review" at bounding box center [327, 171] width 126 height 15
click at [274, 172] on input "Change Order Review" at bounding box center [269, 169] width 10 height 10
checkbox input "false"
click at [337, 78] on div at bounding box center [715, 357] width 1431 height 714
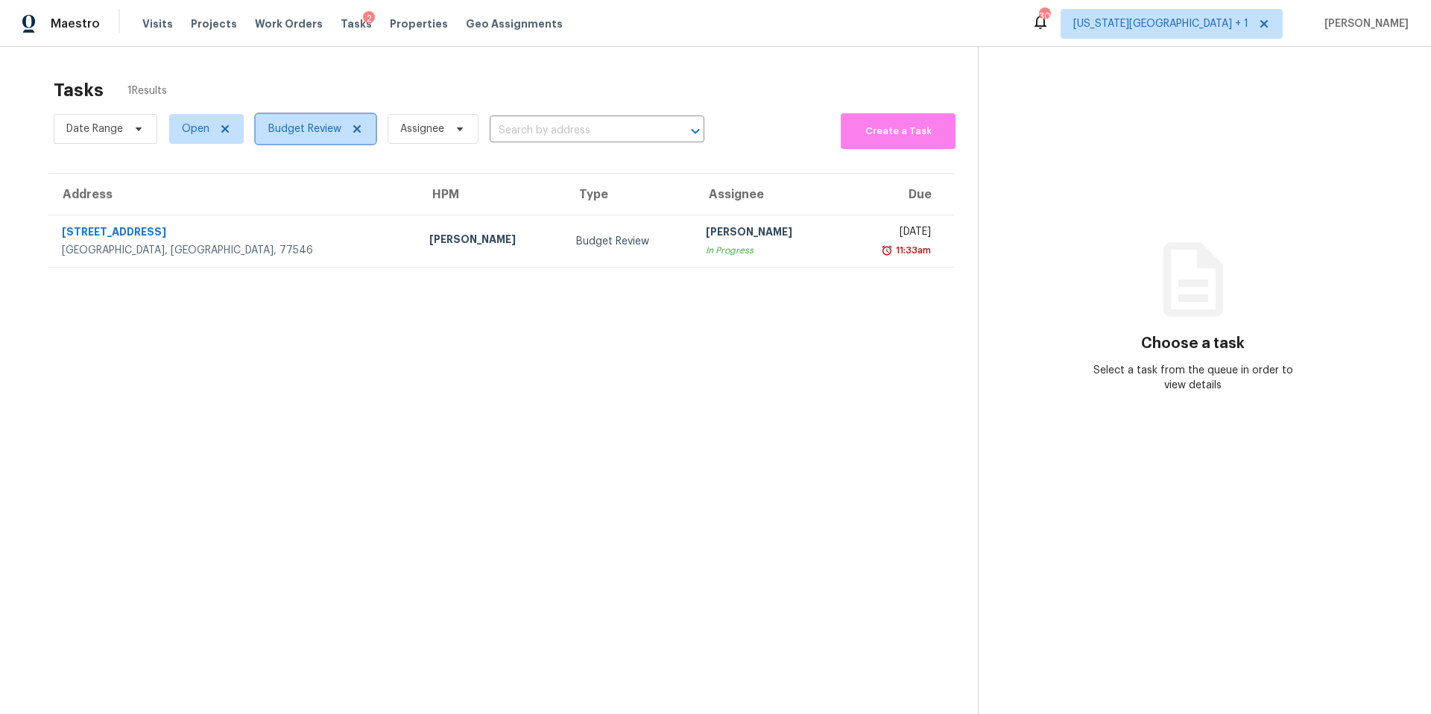
click at [292, 140] on span "Budget Review" at bounding box center [316, 129] width 120 height 30
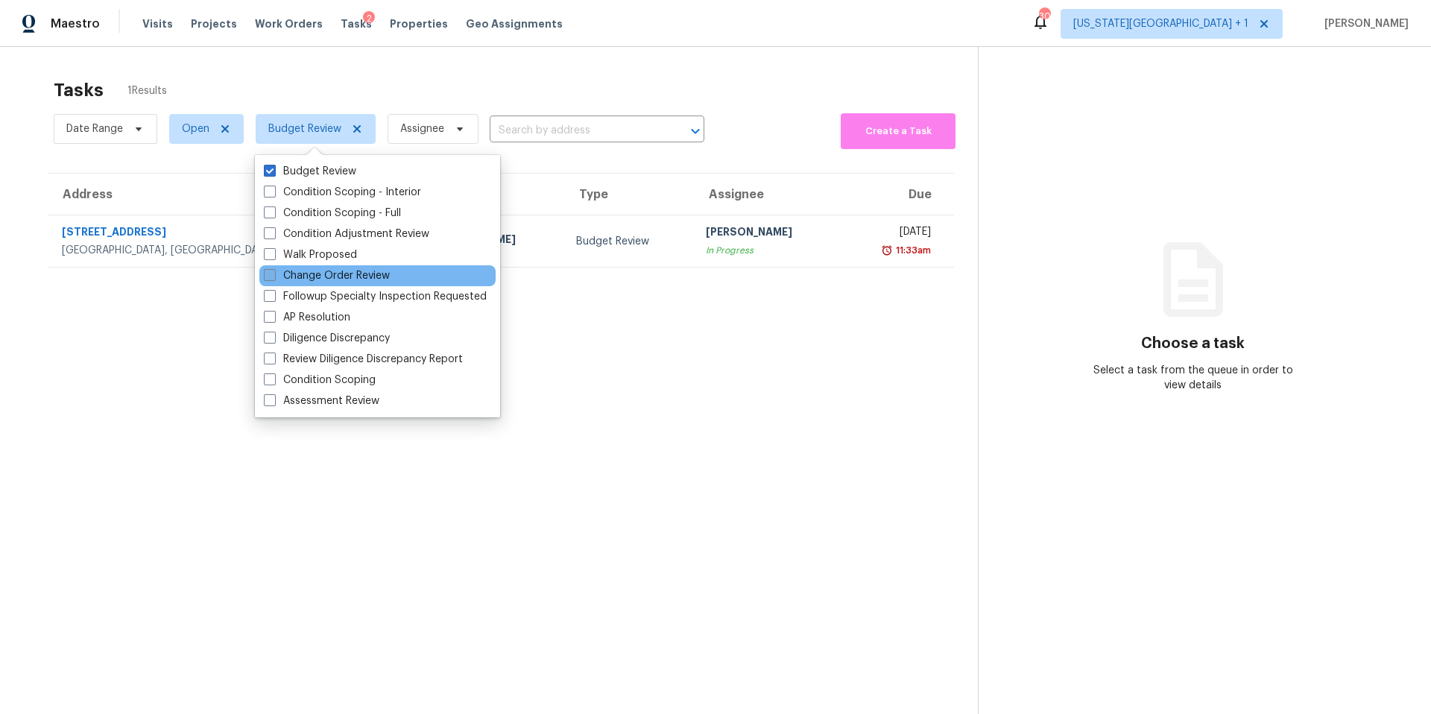
click at [291, 282] on label "Change Order Review" at bounding box center [327, 275] width 126 height 15
click at [274, 278] on input "Change Order Review" at bounding box center [269, 273] width 10 height 10
checkbox input "true"
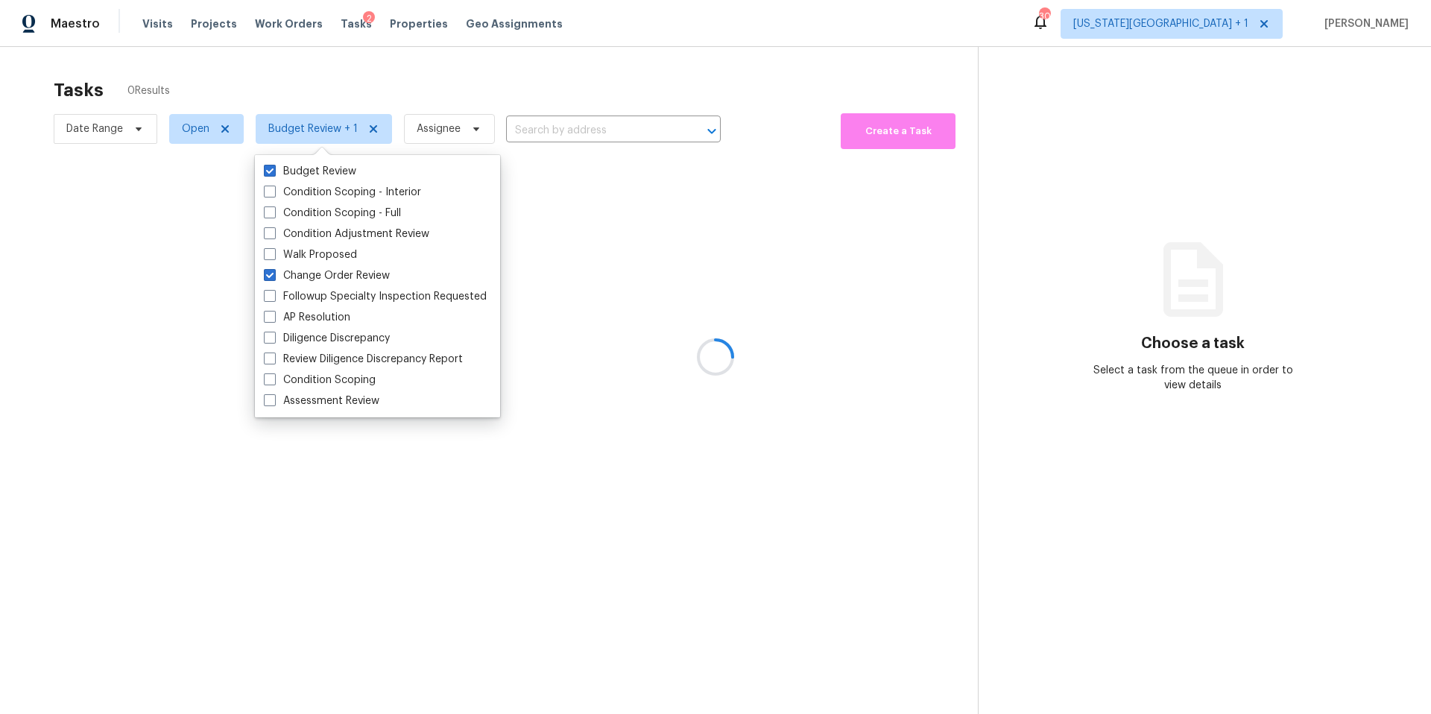
click at [339, 59] on div at bounding box center [715, 357] width 1431 height 714
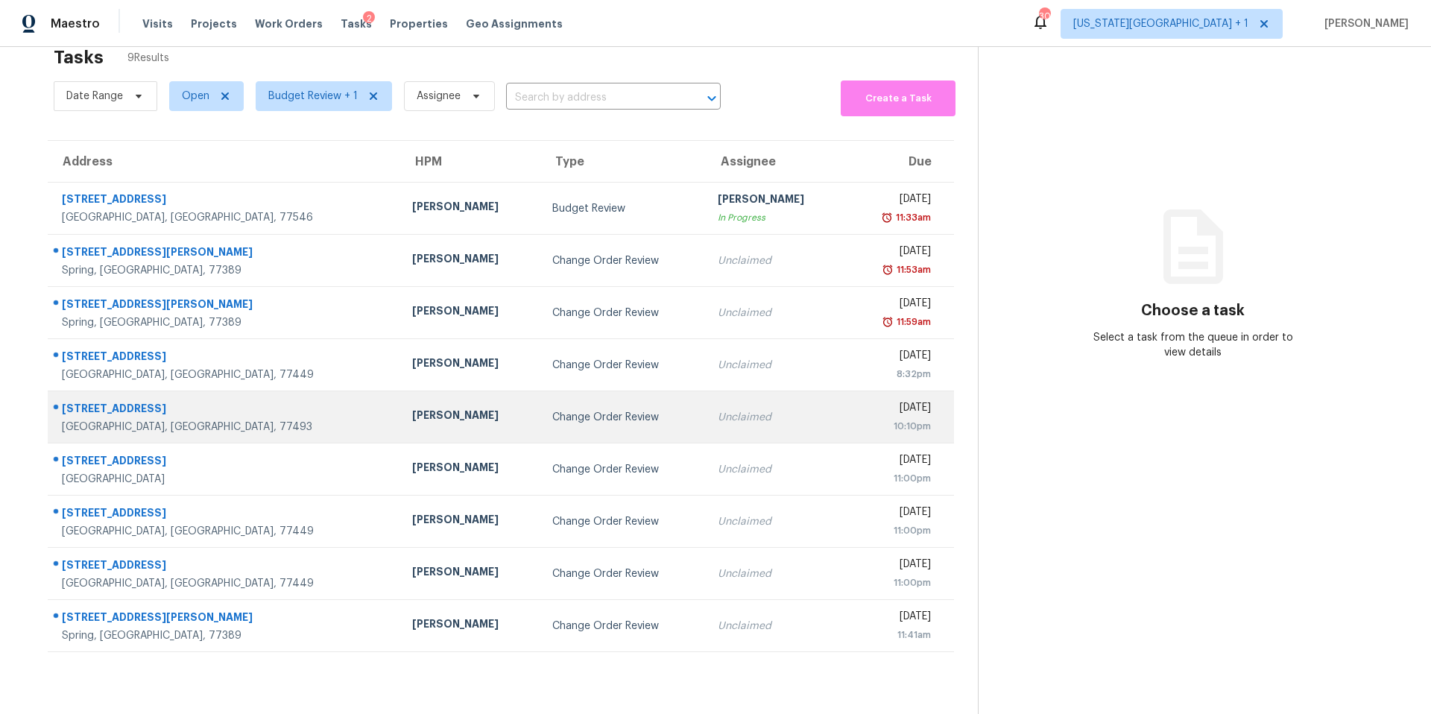
scroll to position [37, 0]
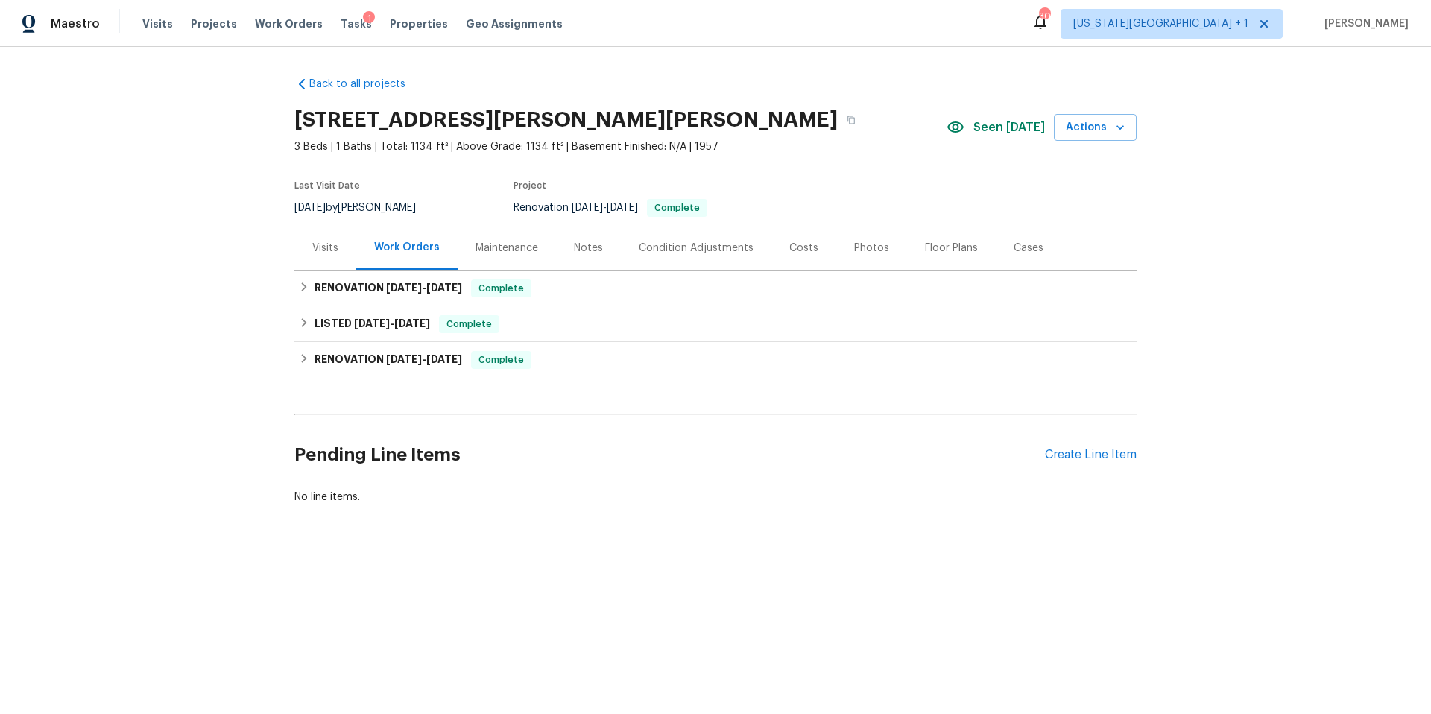
click at [854, 245] on div "Photos" at bounding box center [871, 248] width 35 height 15
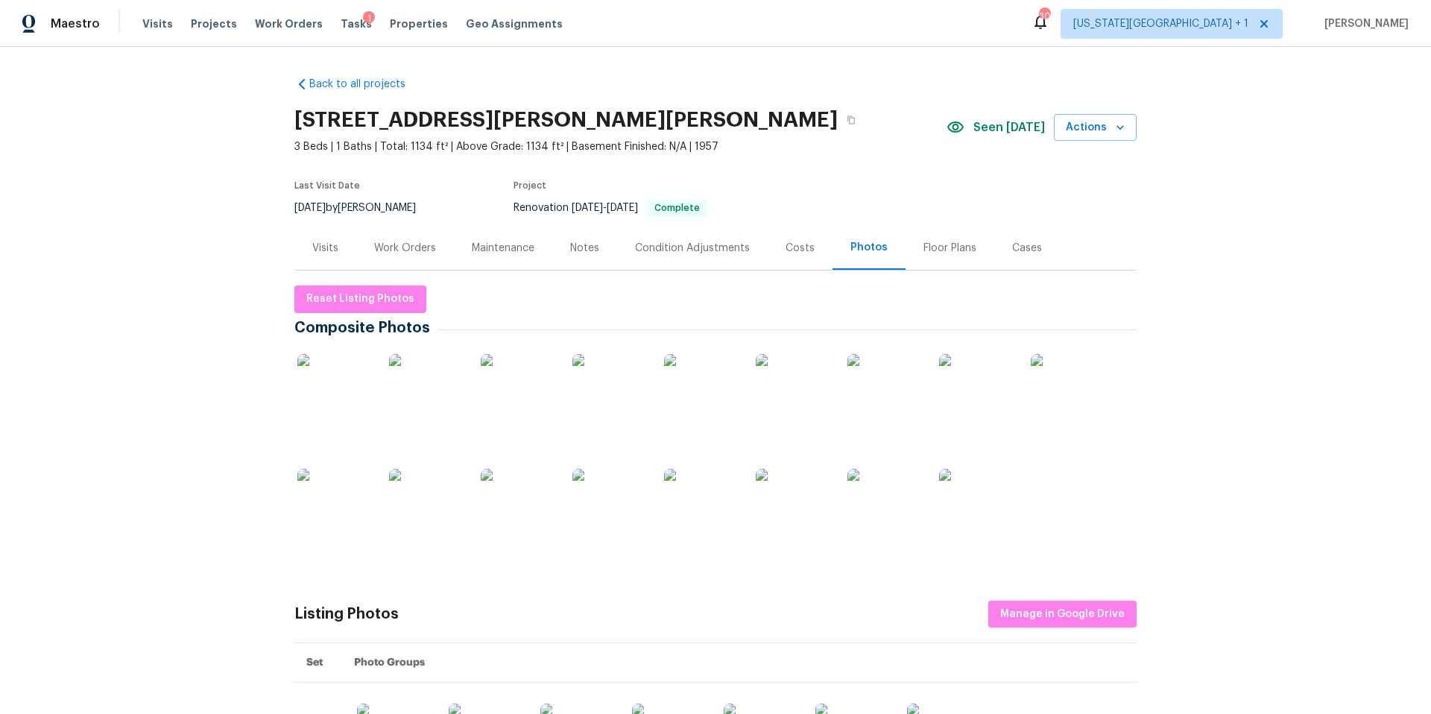
click at [348, 379] on img at bounding box center [334, 391] width 75 height 75
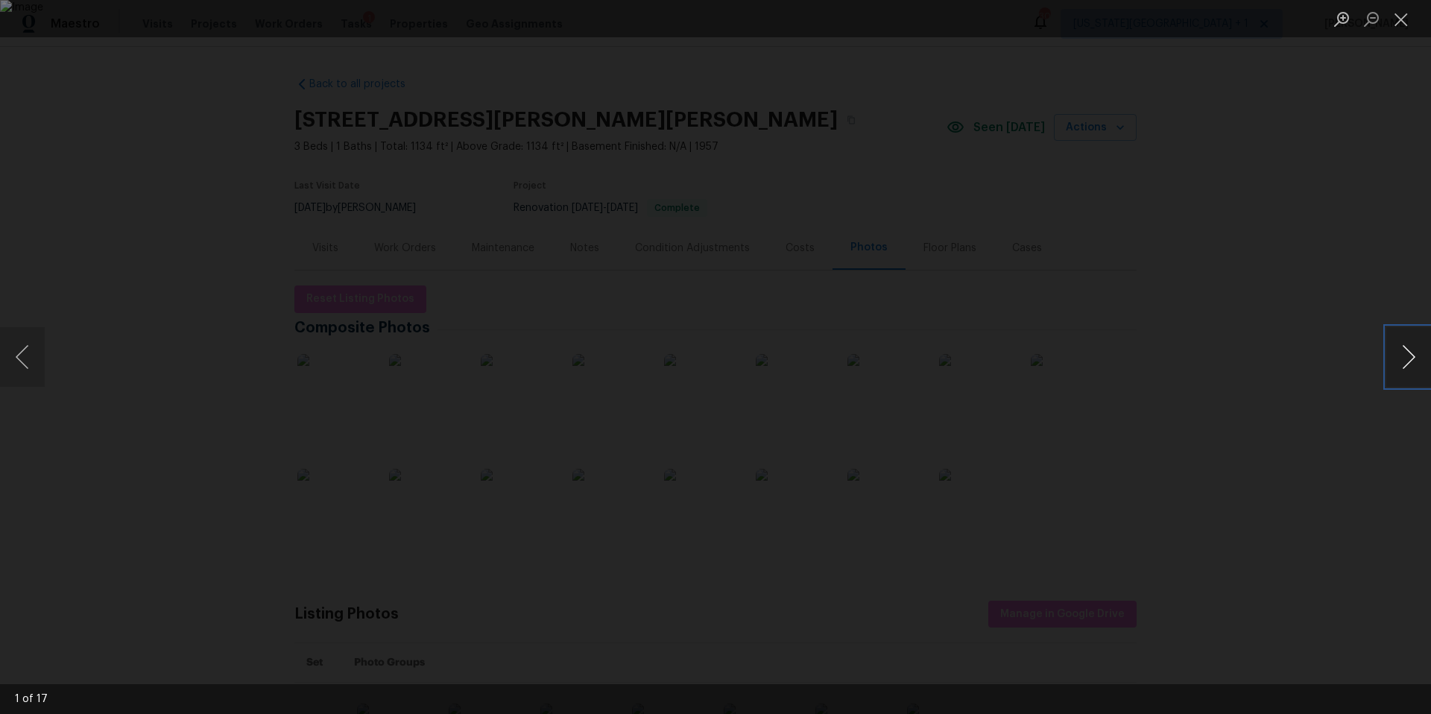
click at [1411, 361] on button "Next image" at bounding box center [1408, 357] width 45 height 60
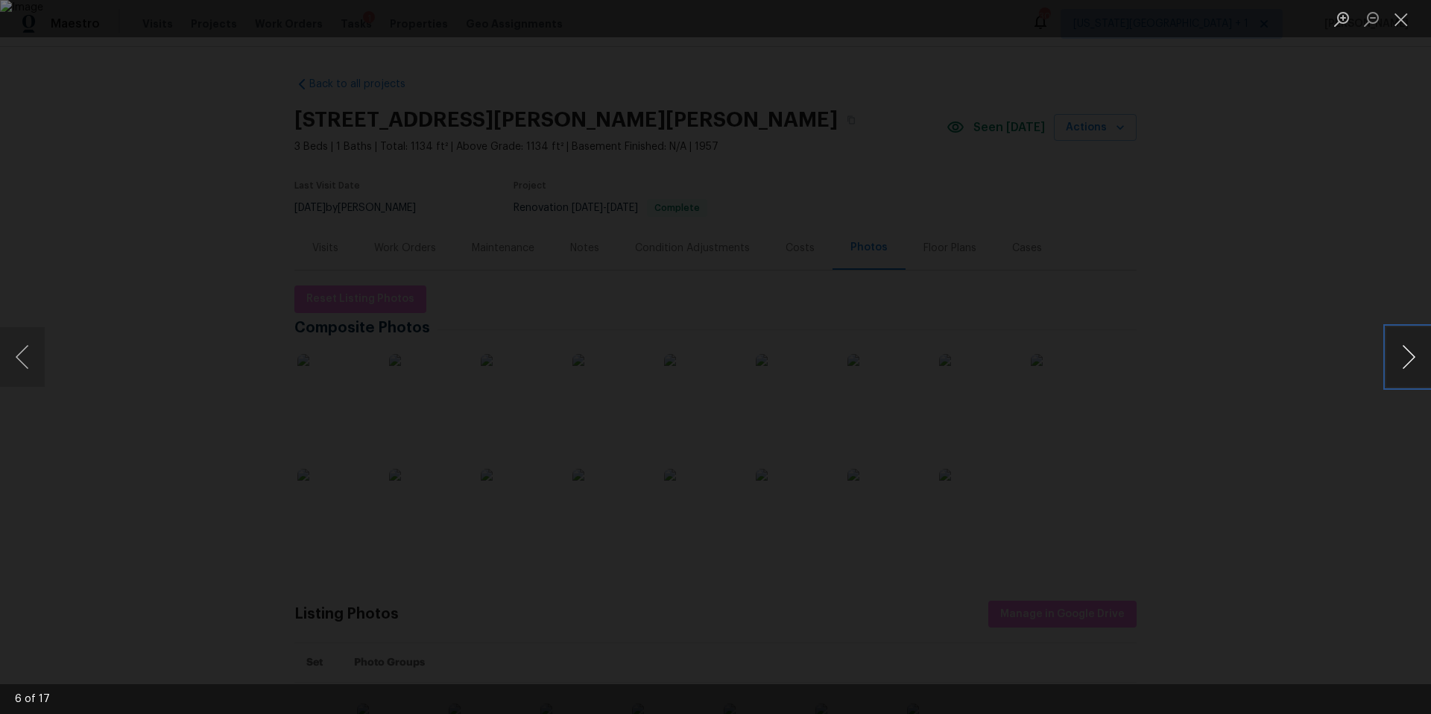
click at [1411, 361] on button "Next image" at bounding box center [1408, 357] width 45 height 60
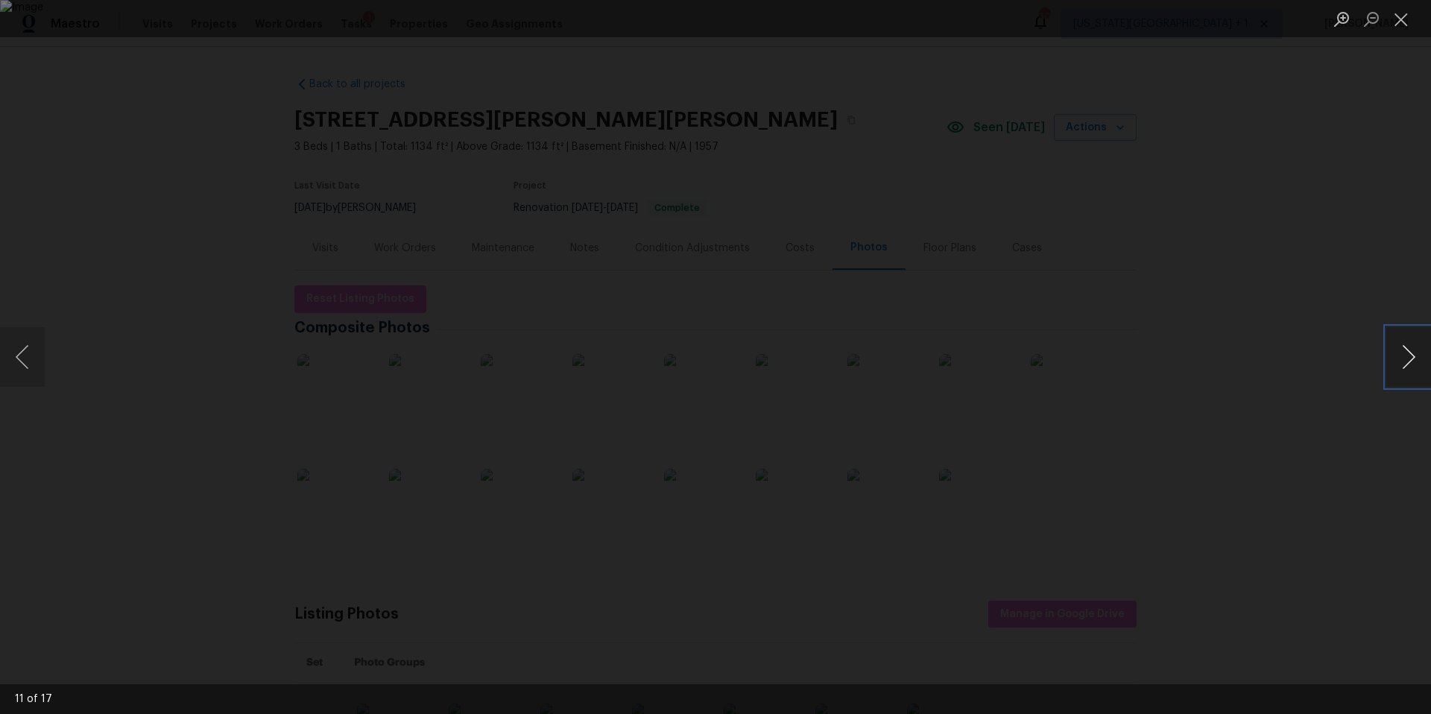
click at [1411, 361] on button "Next image" at bounding box center [1408, 357] width 45 height 60
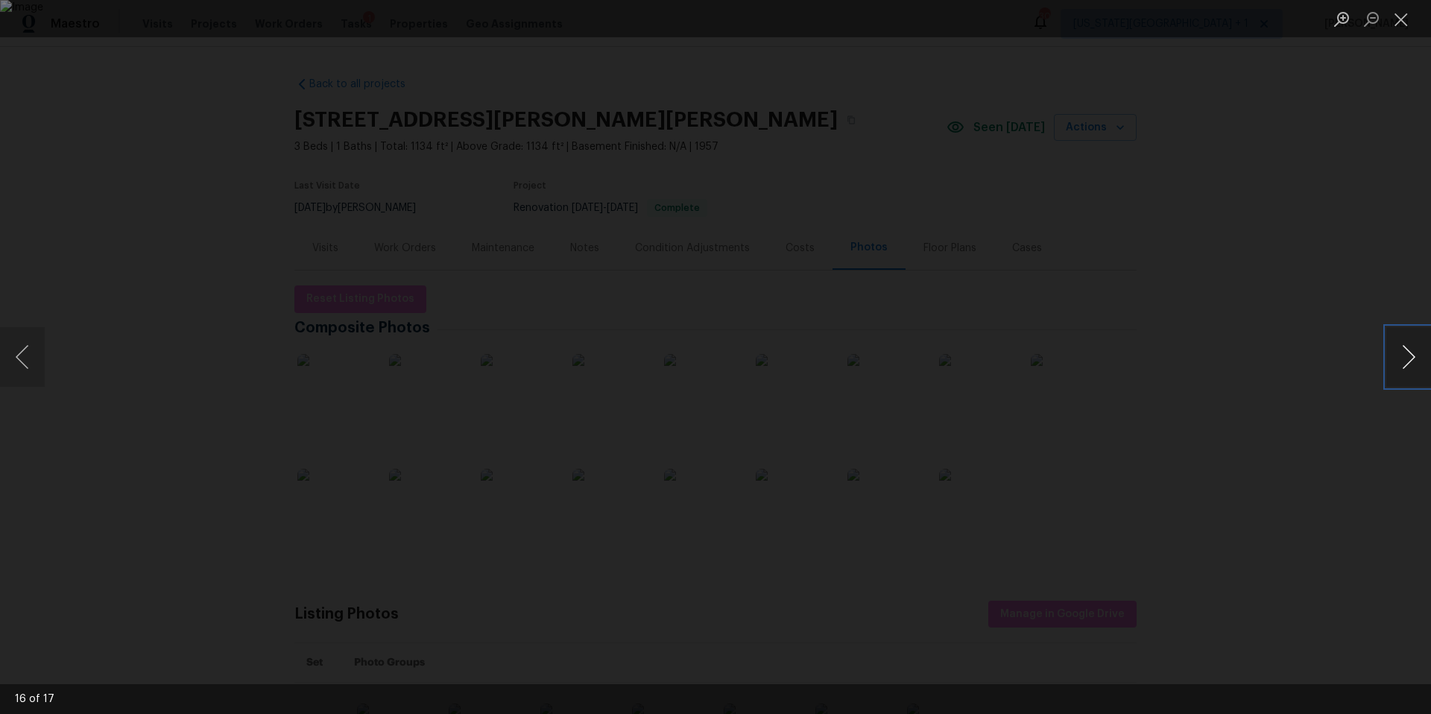
click at [1391, 371] on button "Next image" at bounding box center [1408, 357] width 45 height 60
click at [1409, 355] on button "Next image" at bounding box center [1408, 357] width 45 height 60
click at [1397, 18] on button "Close lightbox" at bounding box center [1401, 19] width 30 height 26
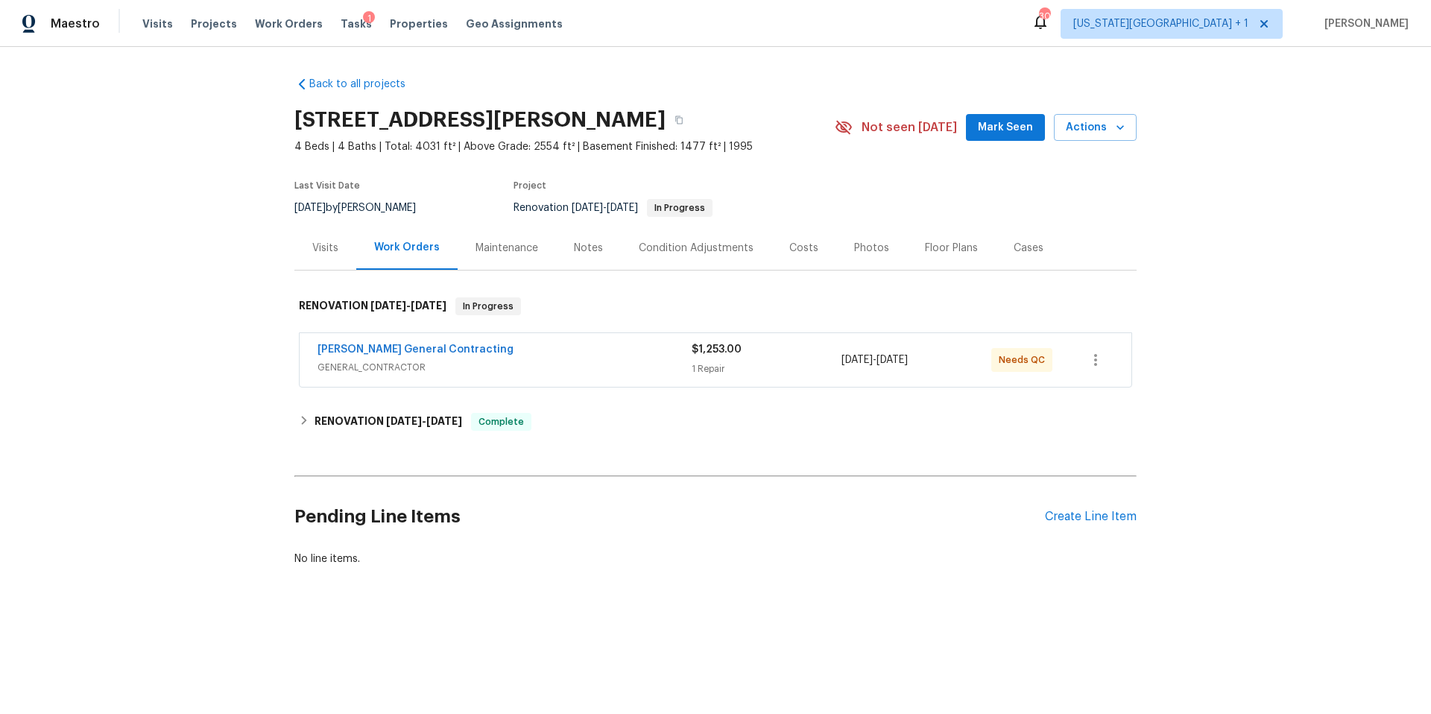
click at [856, 246] on div "Photos" at bounding box center [871, 248] width 35 height 15
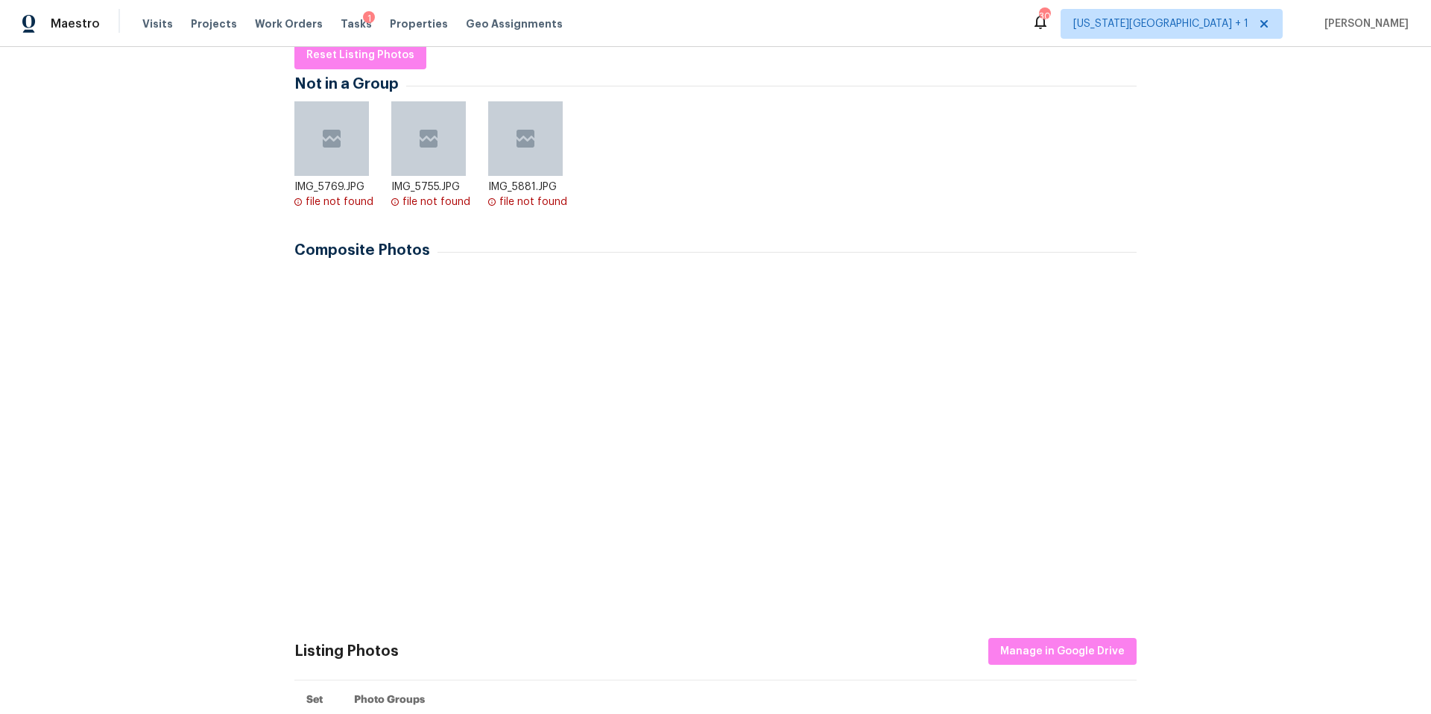
scroll to position [247, 0]
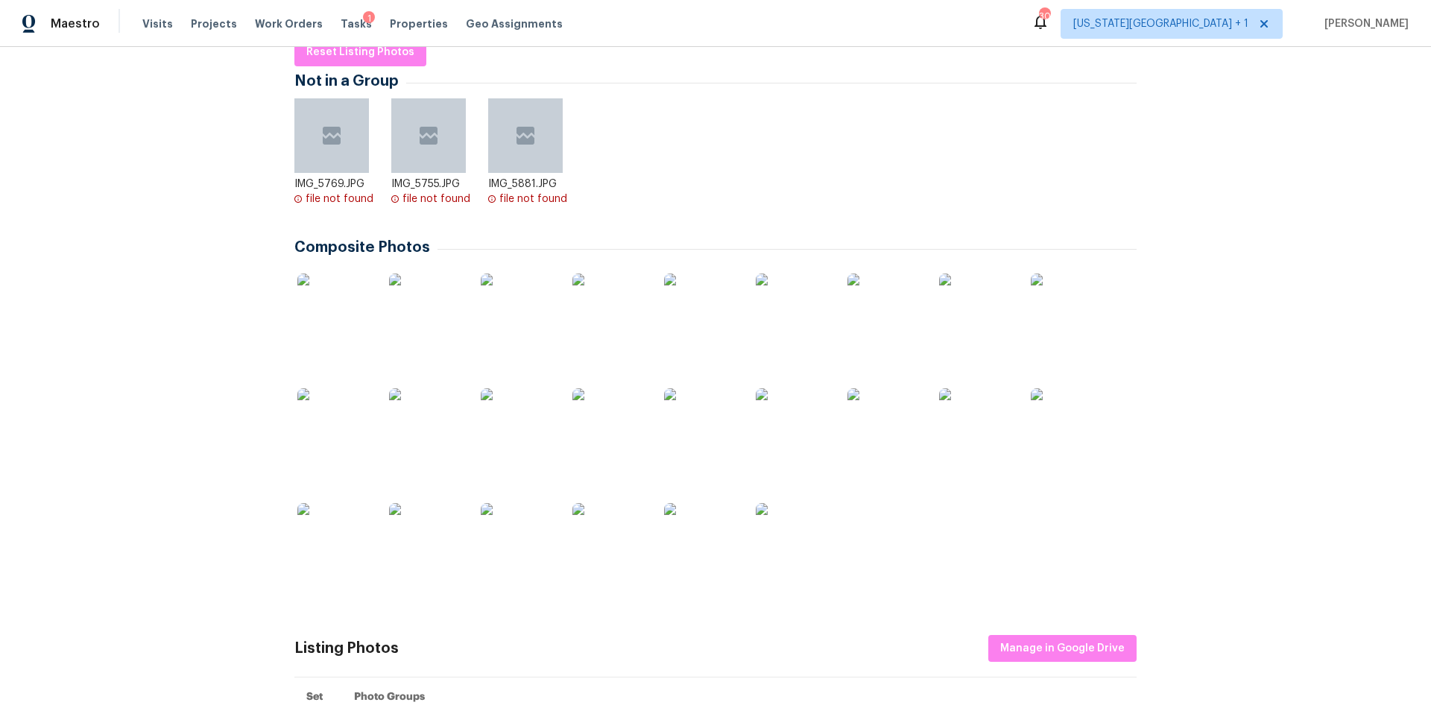
click at [333, 318] on img at bounding box center [334, 311] width 75 height 75
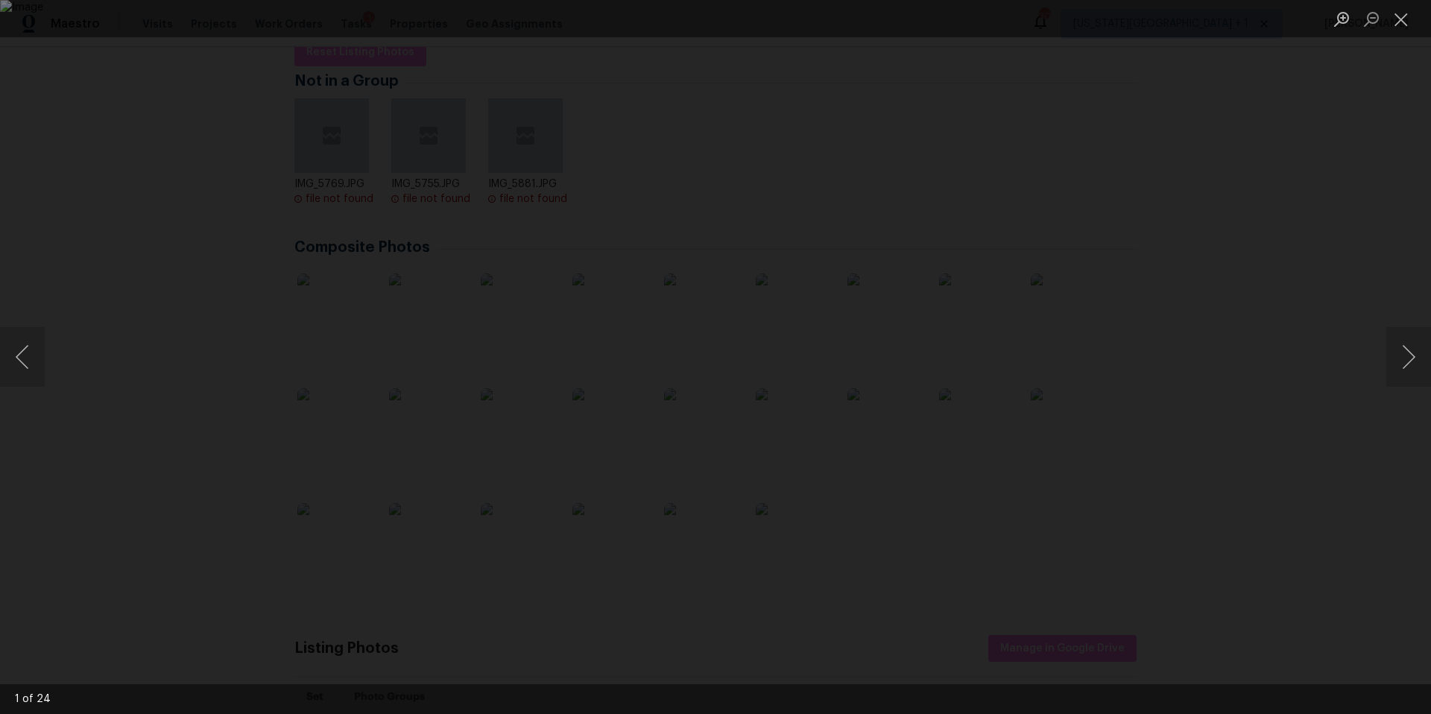
click at [1346, 360] on div "Lightbox" at bounding box center [715, 357] width 1431 height 714
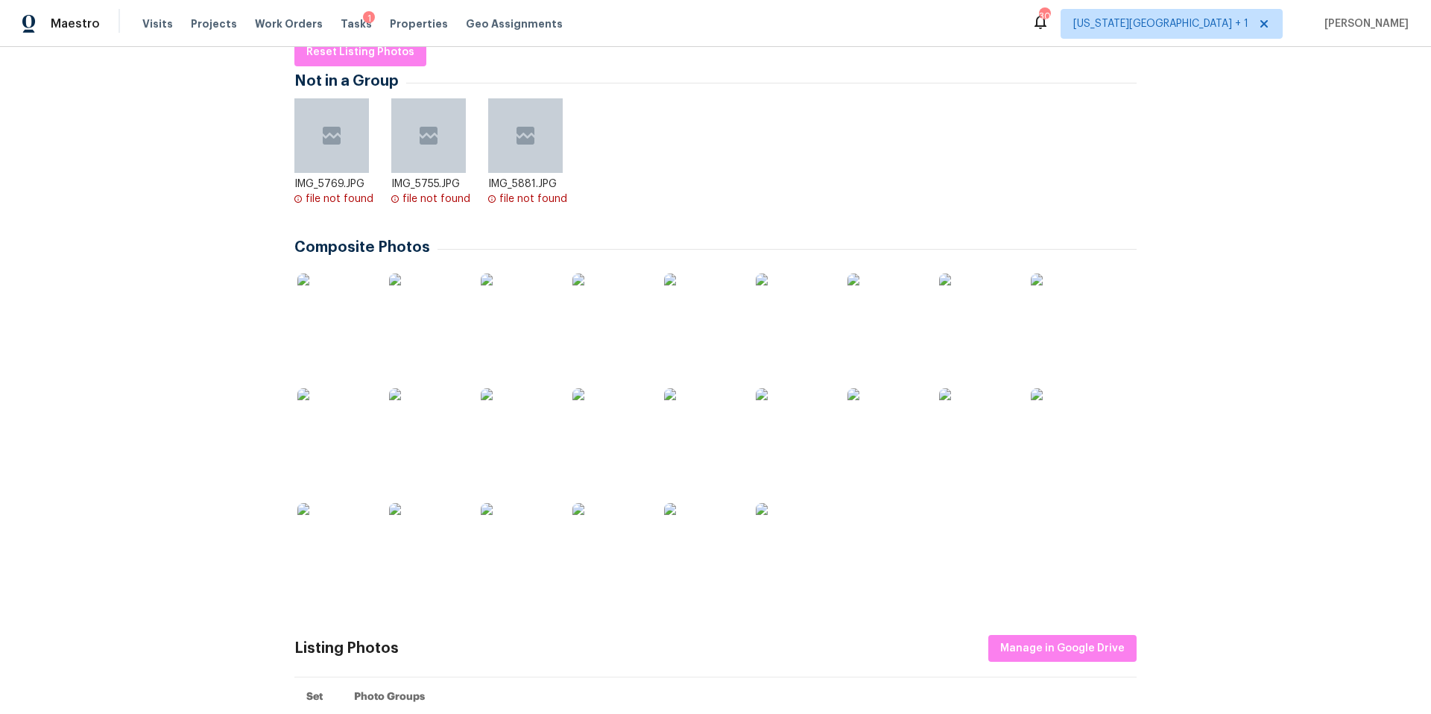
click at [402, 323] on img at bounding box center [426, 311] width 75 height 75
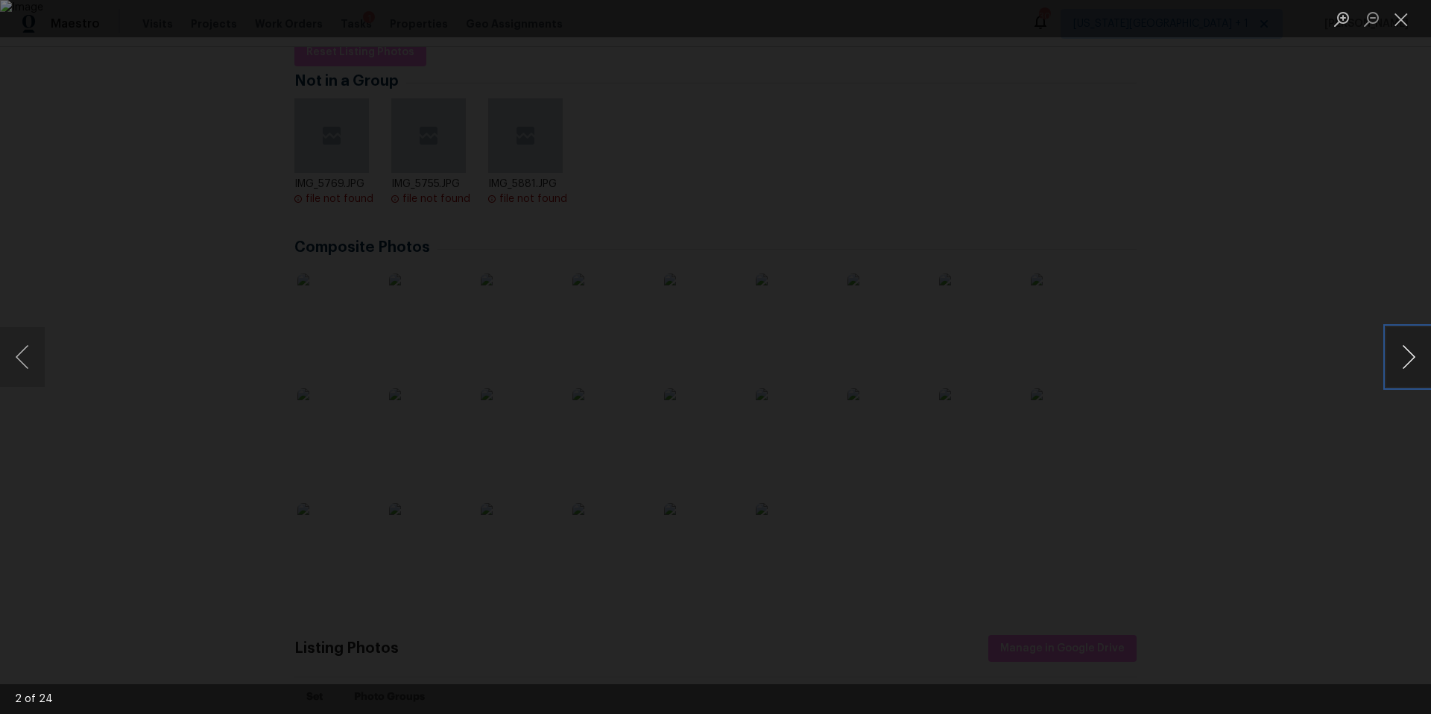
click at [1397, 370] on button "Next image" at bounding box center [1408, 357] width 45 height 60
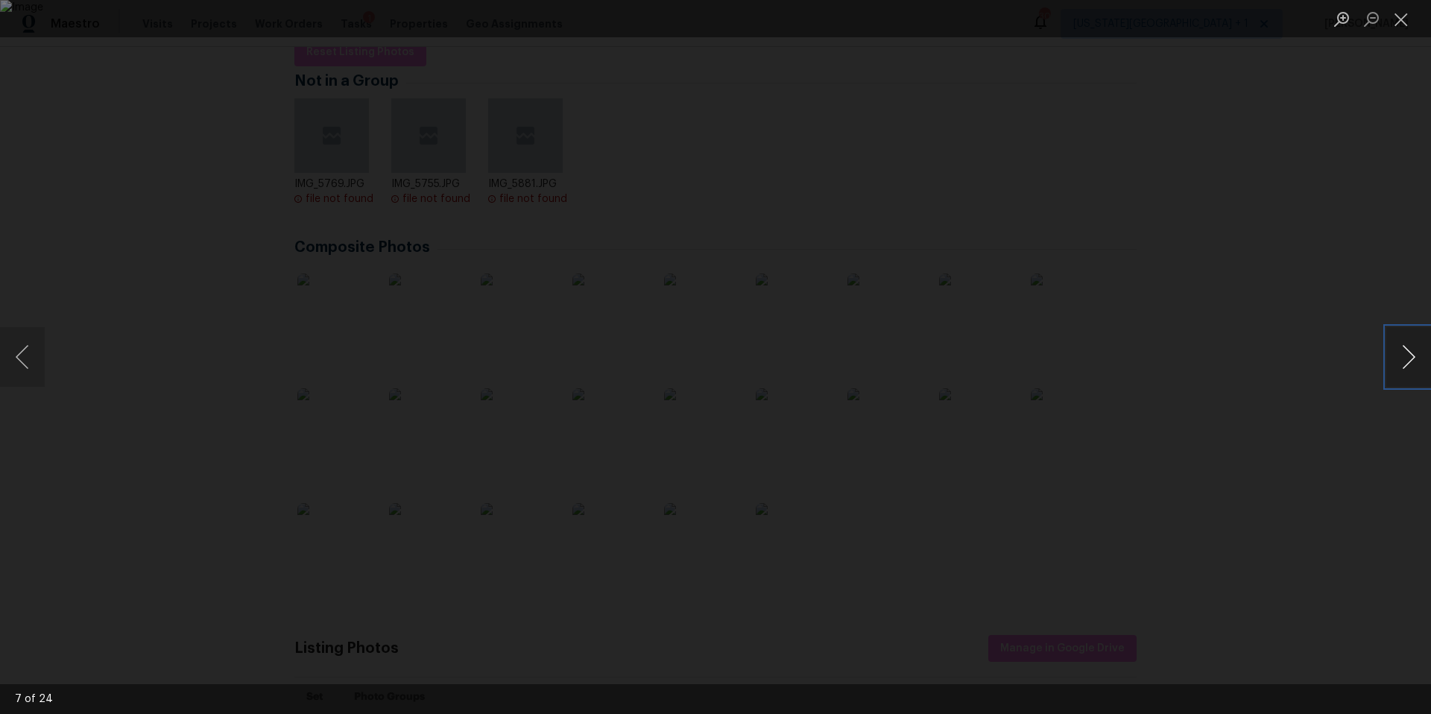
click at [1397, 370] on button "Next image" at bounding box center [1408, 357] width 45 height 60
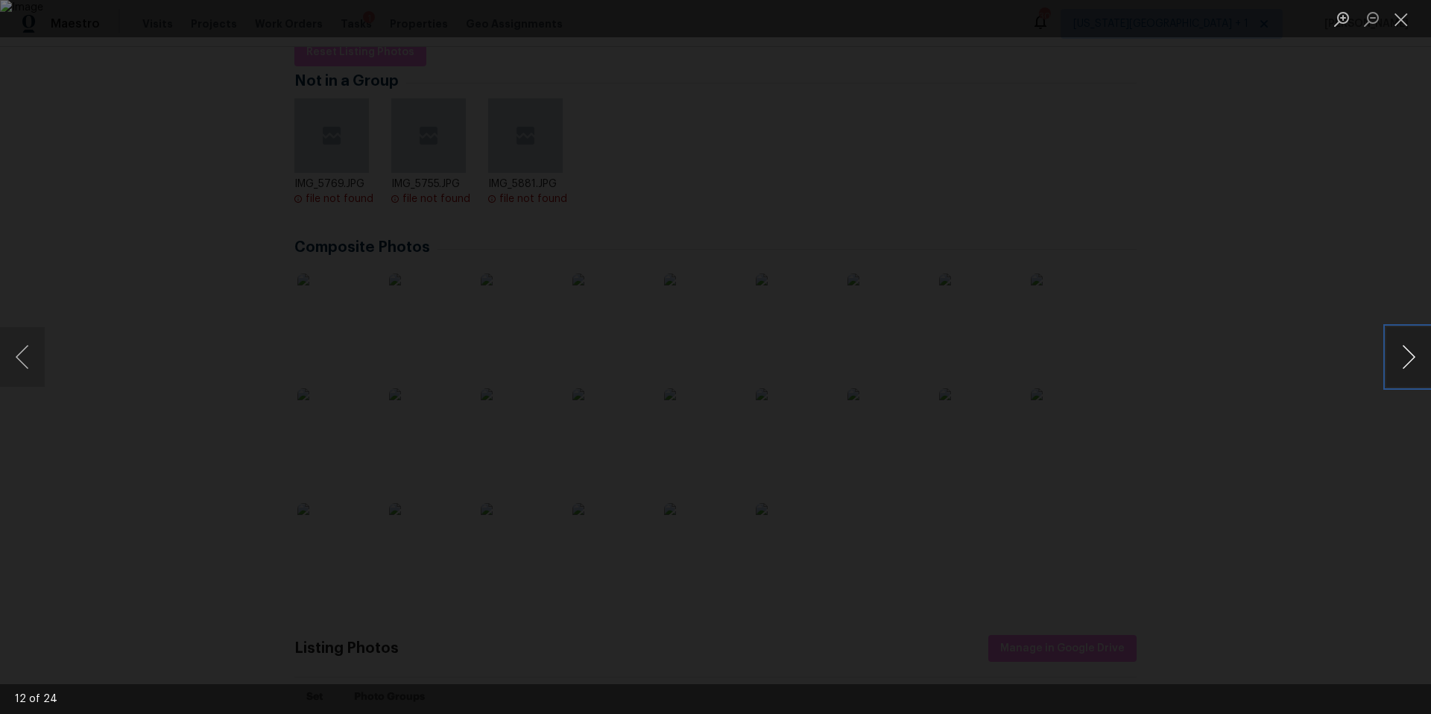
click at [1397, 370] on button "Next image" at bounding box center [1408, 357] width 45 height 60
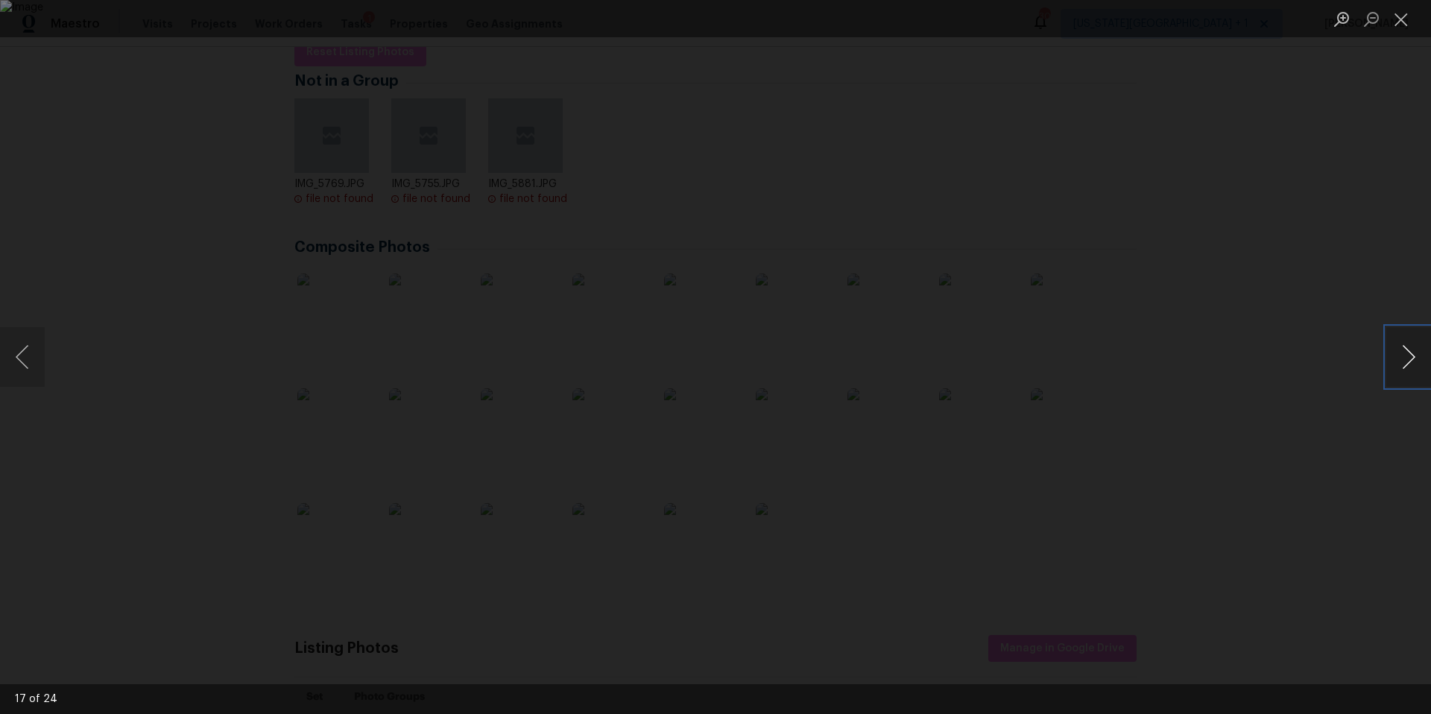
click at [1397, 370] on button "Next image" at bounding box center [1408, 357] width 45 height 60
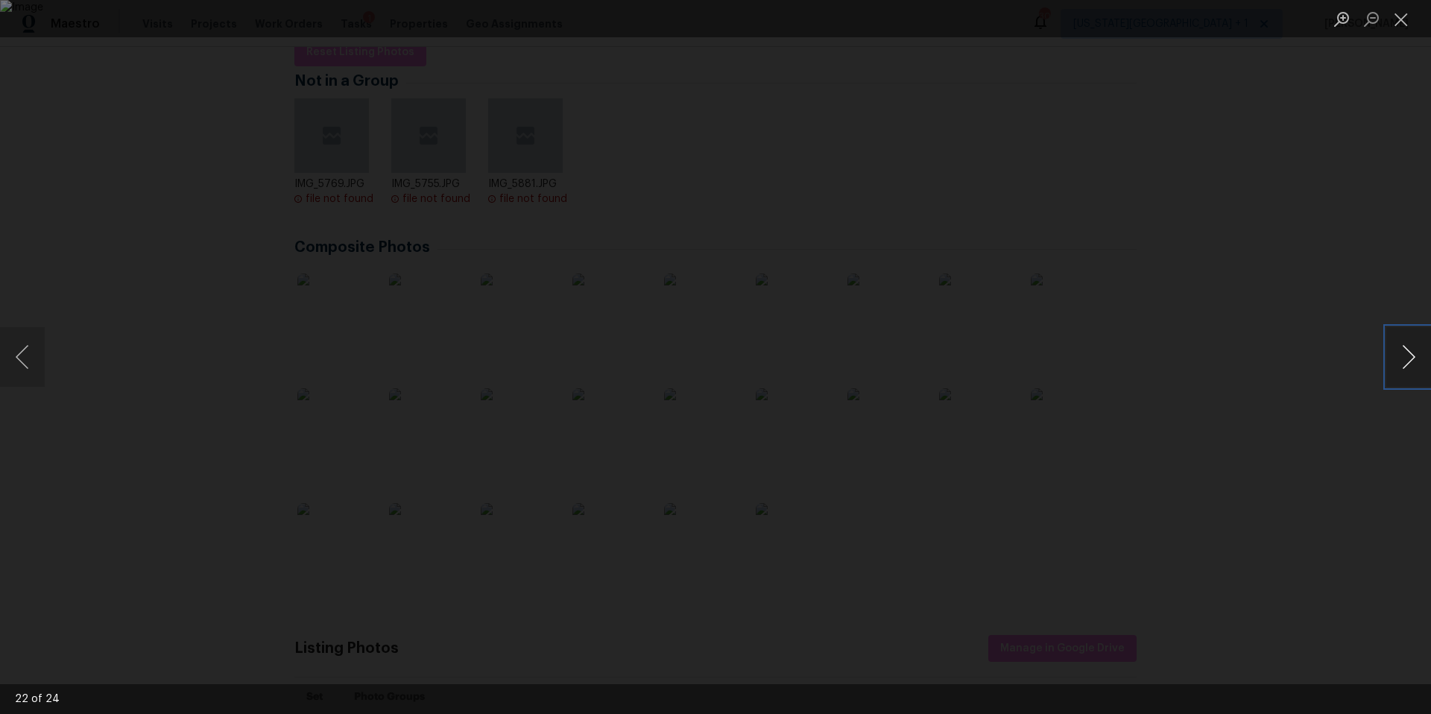
click at [1397, 370] on button "Next image" at bounding box center [1408, 357] width 45 height 60
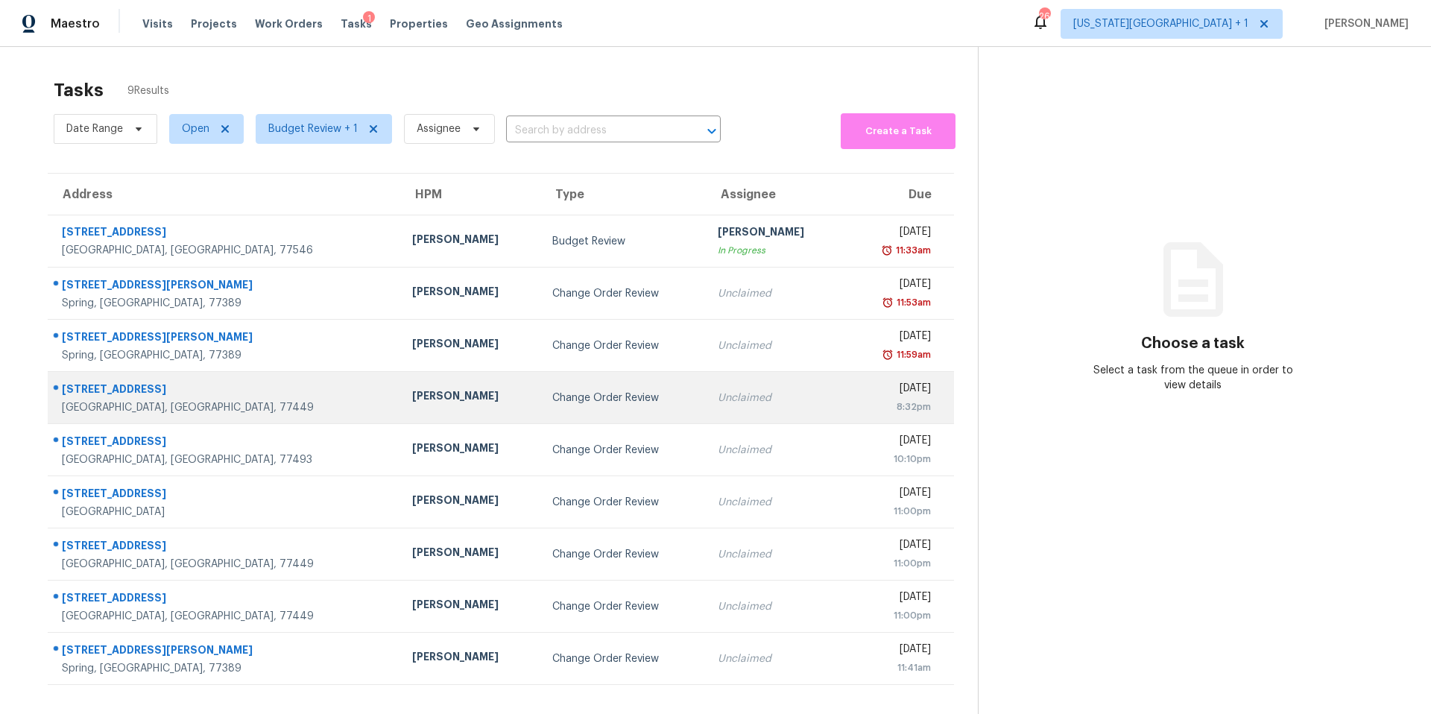
scroll to position [47, 0]
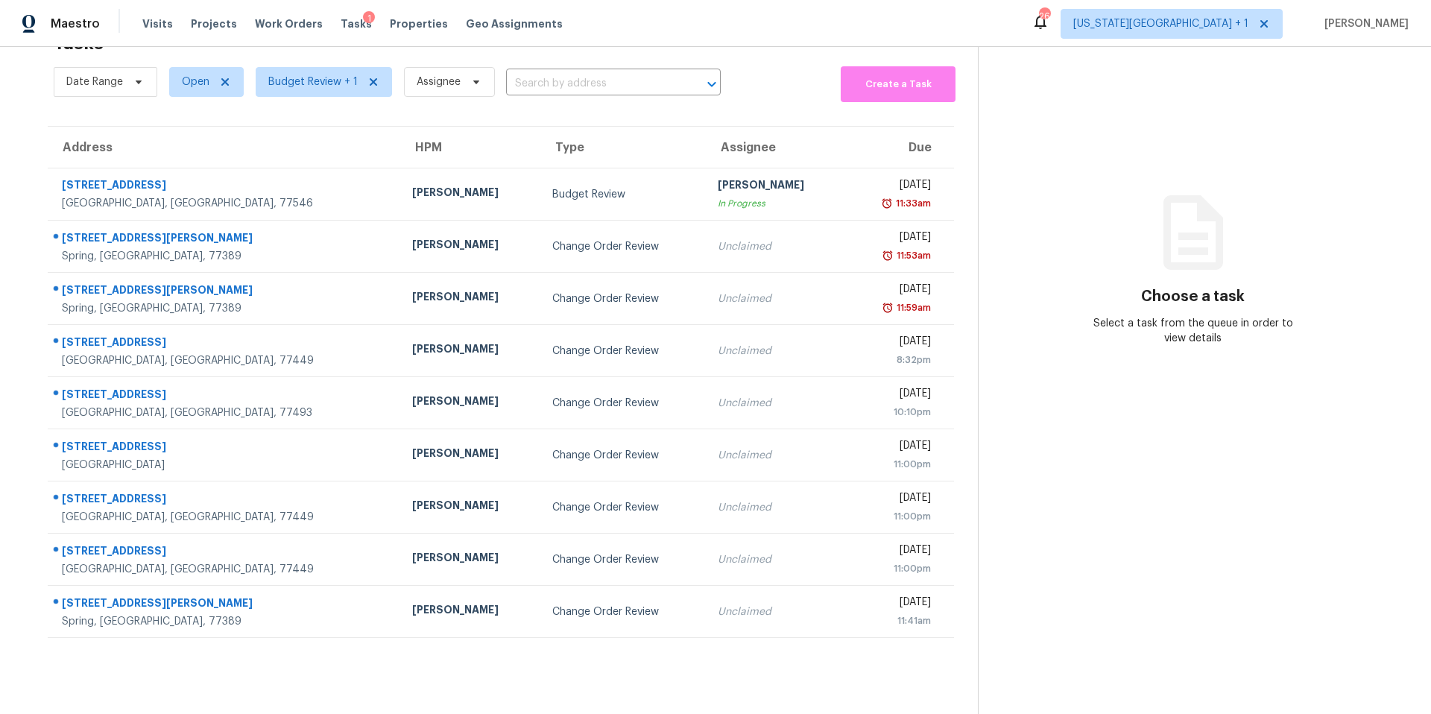
click at [294, 104] on section "Tasks 9 Results Date Range Open Budget Review + 1 Assignee ​ Create a Task Addr…" at bounding box center [501, 369] width 954 height 690
click at [303, 82] on span "Budget Review + 1" at bounding box center [312, 82] width 89 height 15
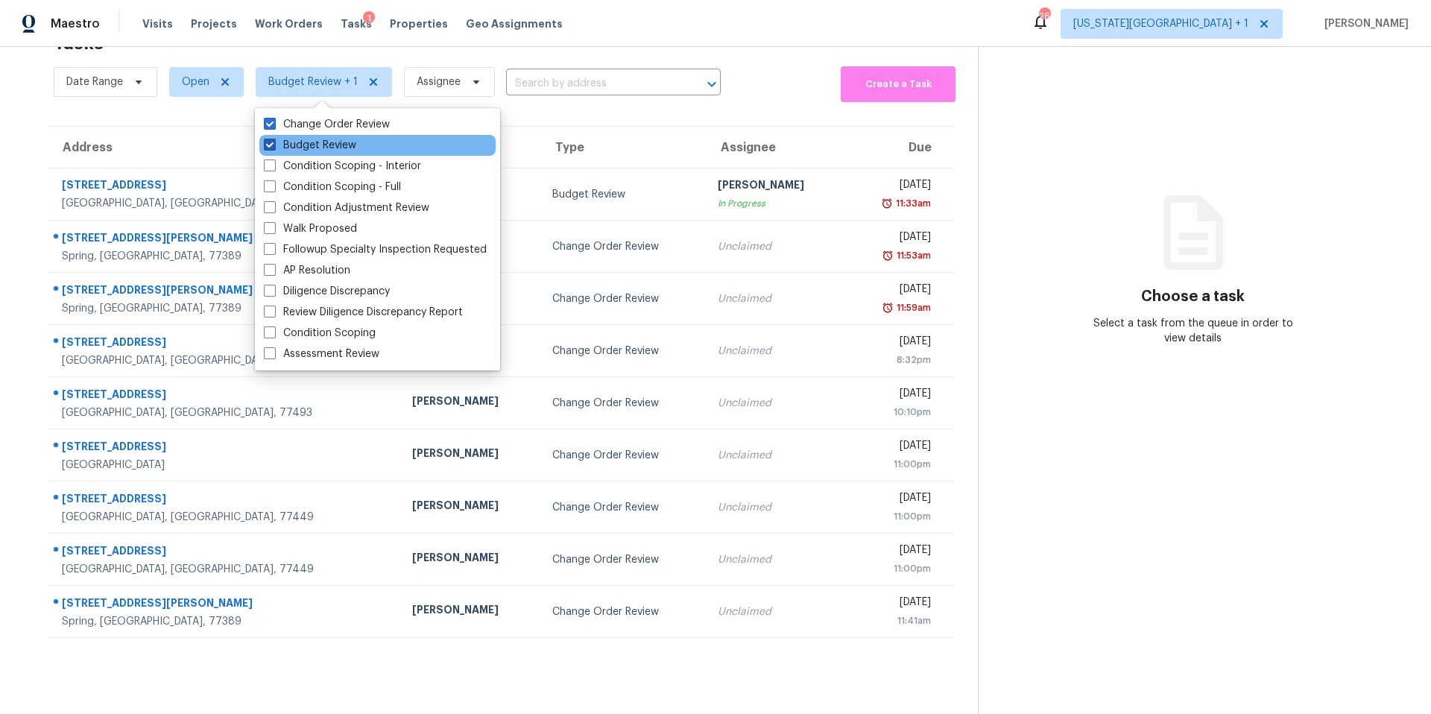
click at [297, 139] on label "Budget Review" at bounding box center [310, 145] width 92 height 15
click at [274, 139] on input "Budget Review" at bounding box center [269, 143] width 10 height 10
checkbox input "false"
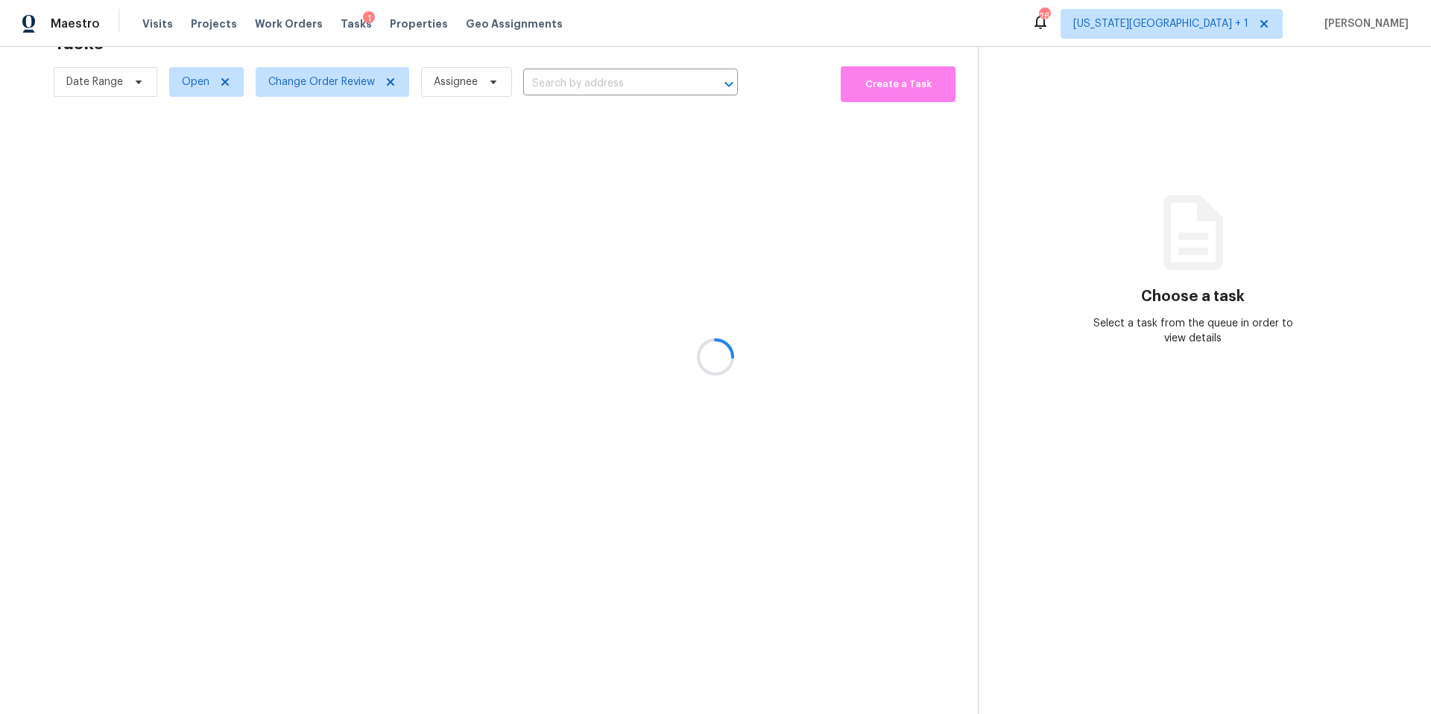
click at [298, 54] on div at bounding box center [715, 357] width 1431 height 714
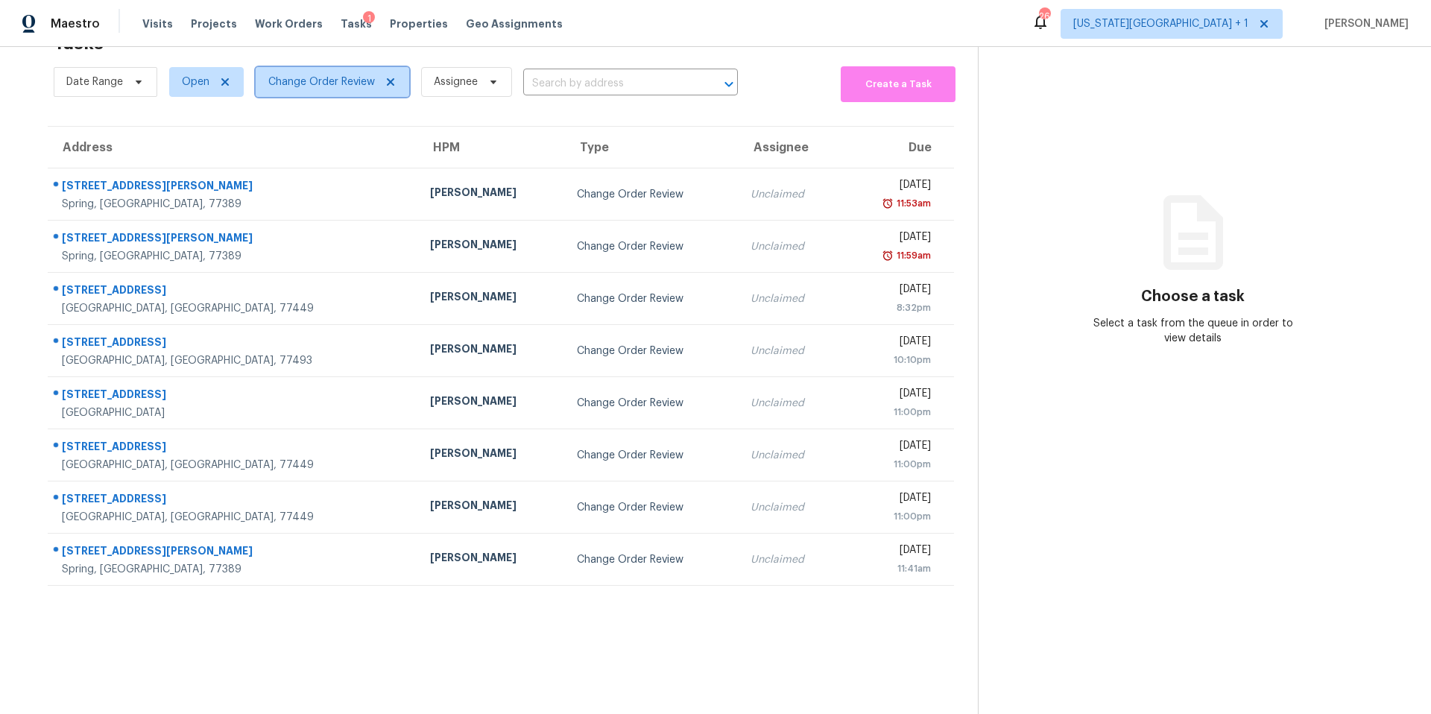
click at [329, 86] on span "Change Order Review" at bounding box center [321, 82] width 107 height 15
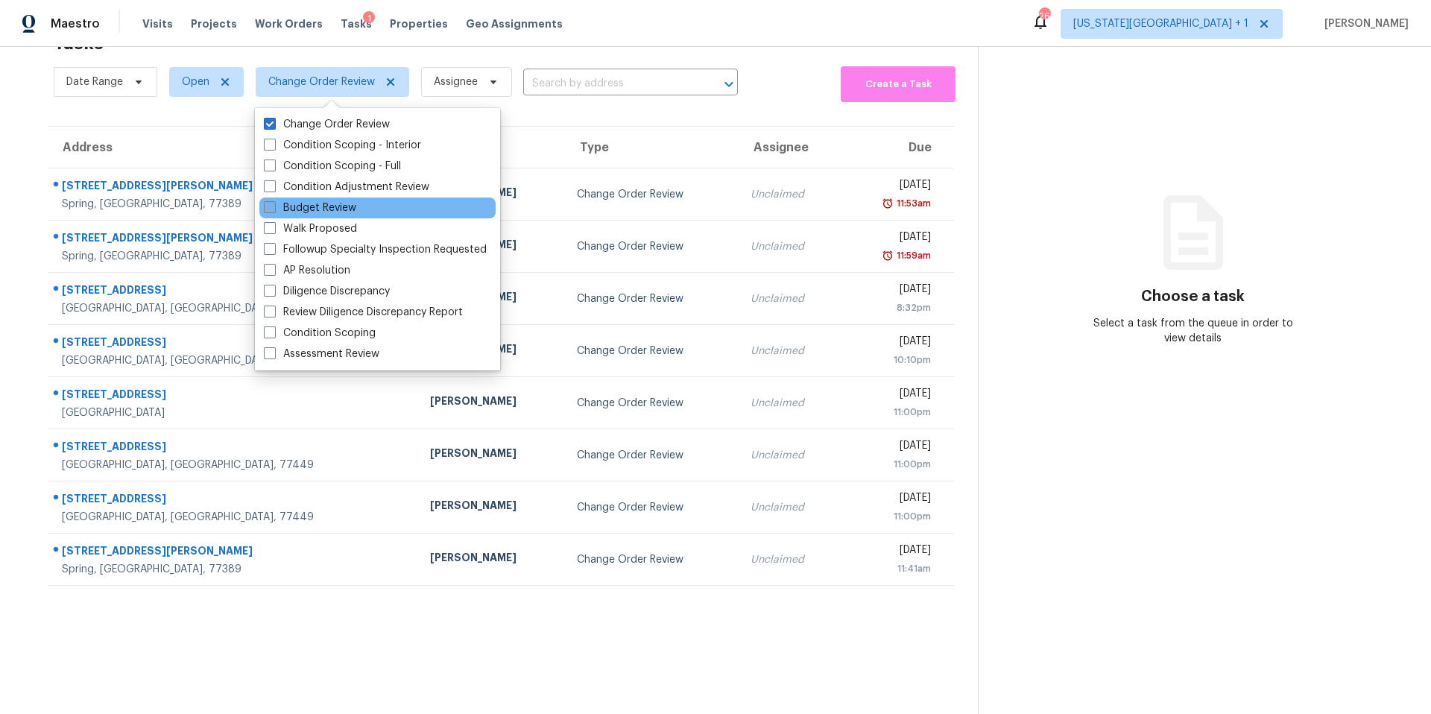
click at [292, 208] on label "Budget Review" at bounding box center [310, 207] width 92 height 15
click at [274, 208] on input "Budget Review" at bounding box center [269, 205] width 10 height 10
checkbox input "true"
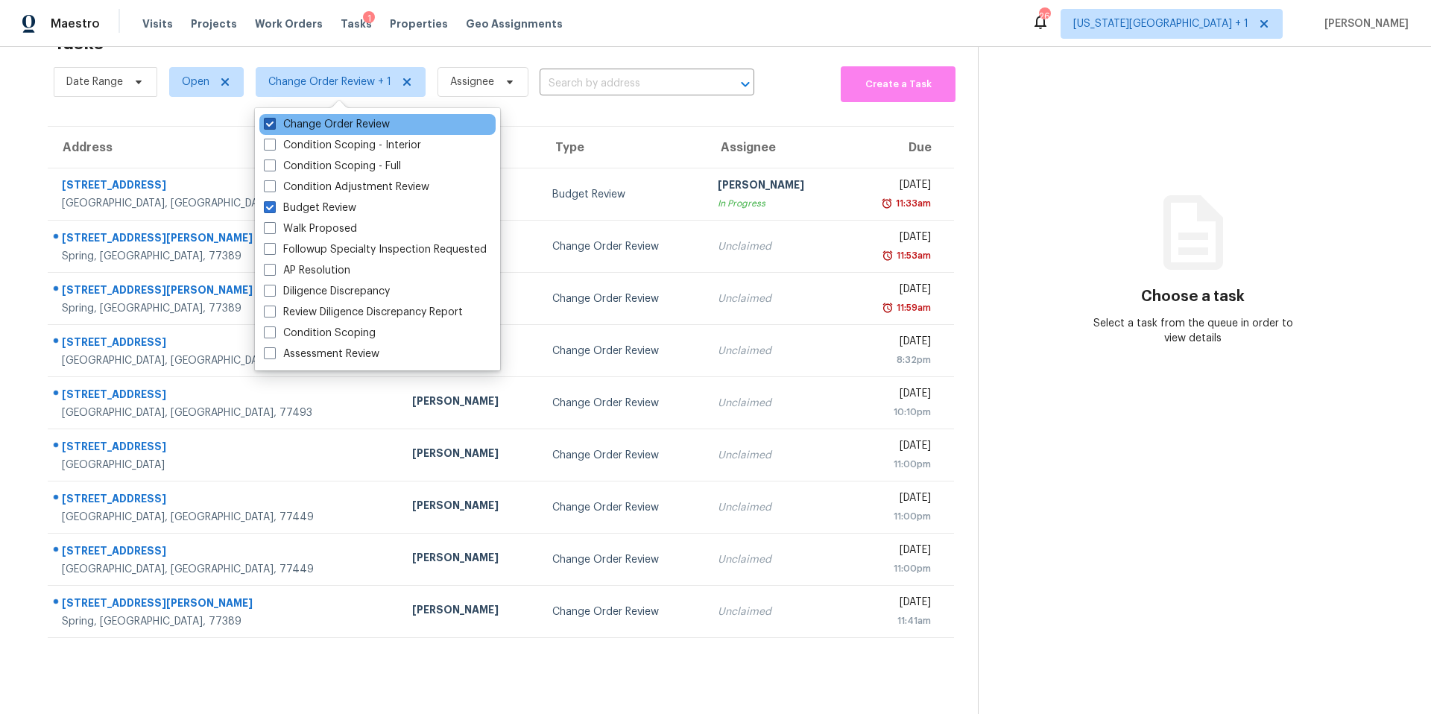
click at [282, 121] on label "Change Order Review" at bounding box center [327, 124] width 126 height 15
click at [274, 121] on input "Change Order Review" at bounding box center [269, 122] width 10 height 10
checkbox input "false"
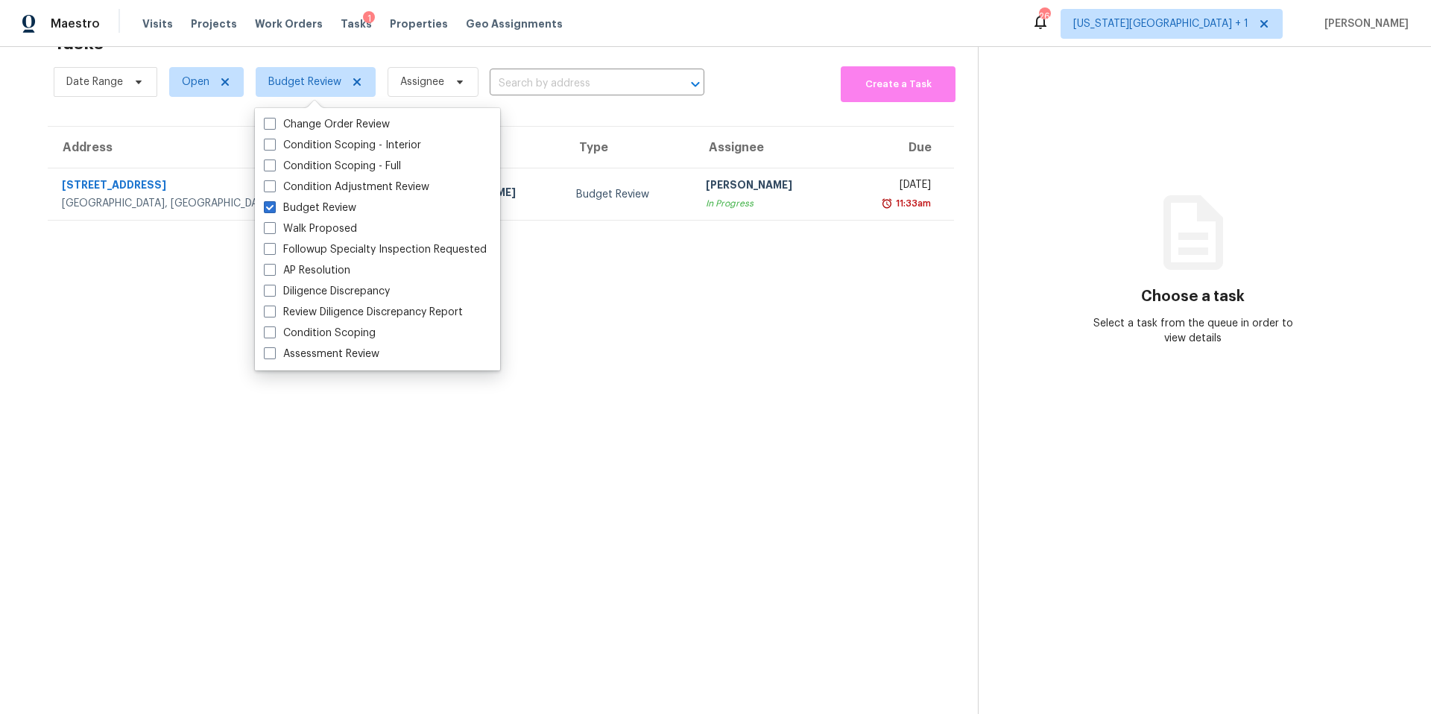
click at [179, 361] on section "Tasks 1 Results Date Range Open Budget Review Assignee ​ Create a Task Address …" at bounding box center [501, 369] width 954 height 690
